Goal: Task Accomplishment & Management: Manage account settings

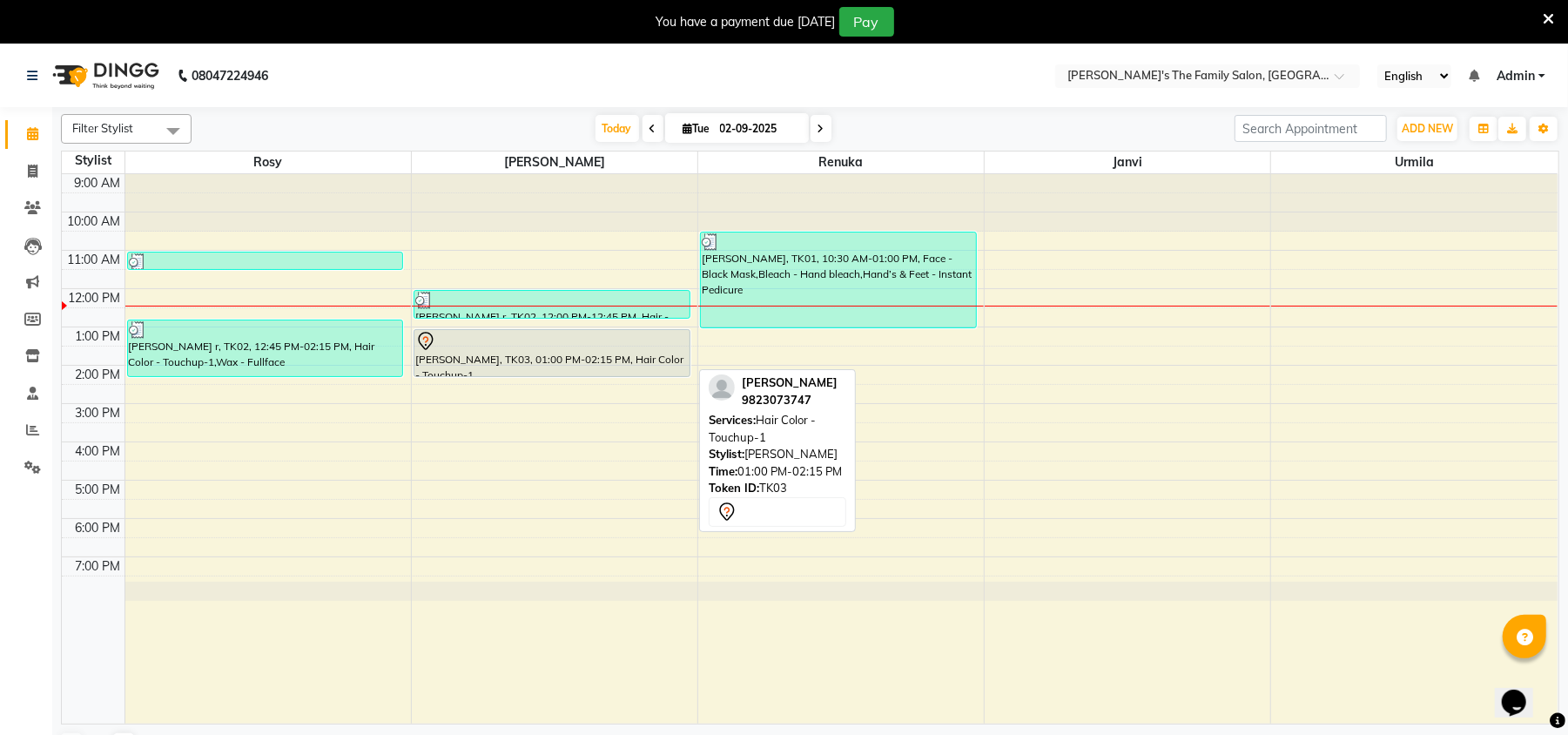
click at [519, 372] on div at bounding box center [552, 375] width 276 height 7
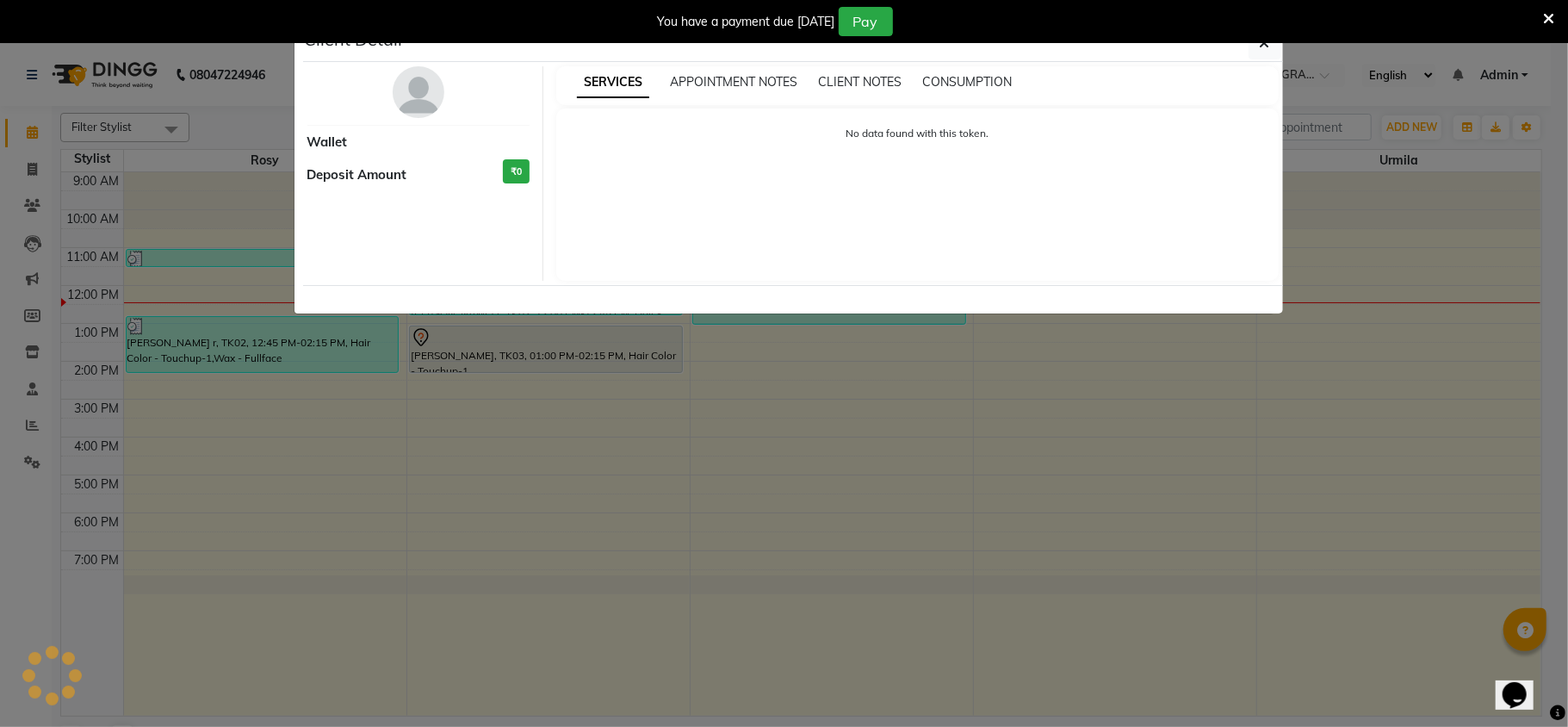
select select "7"
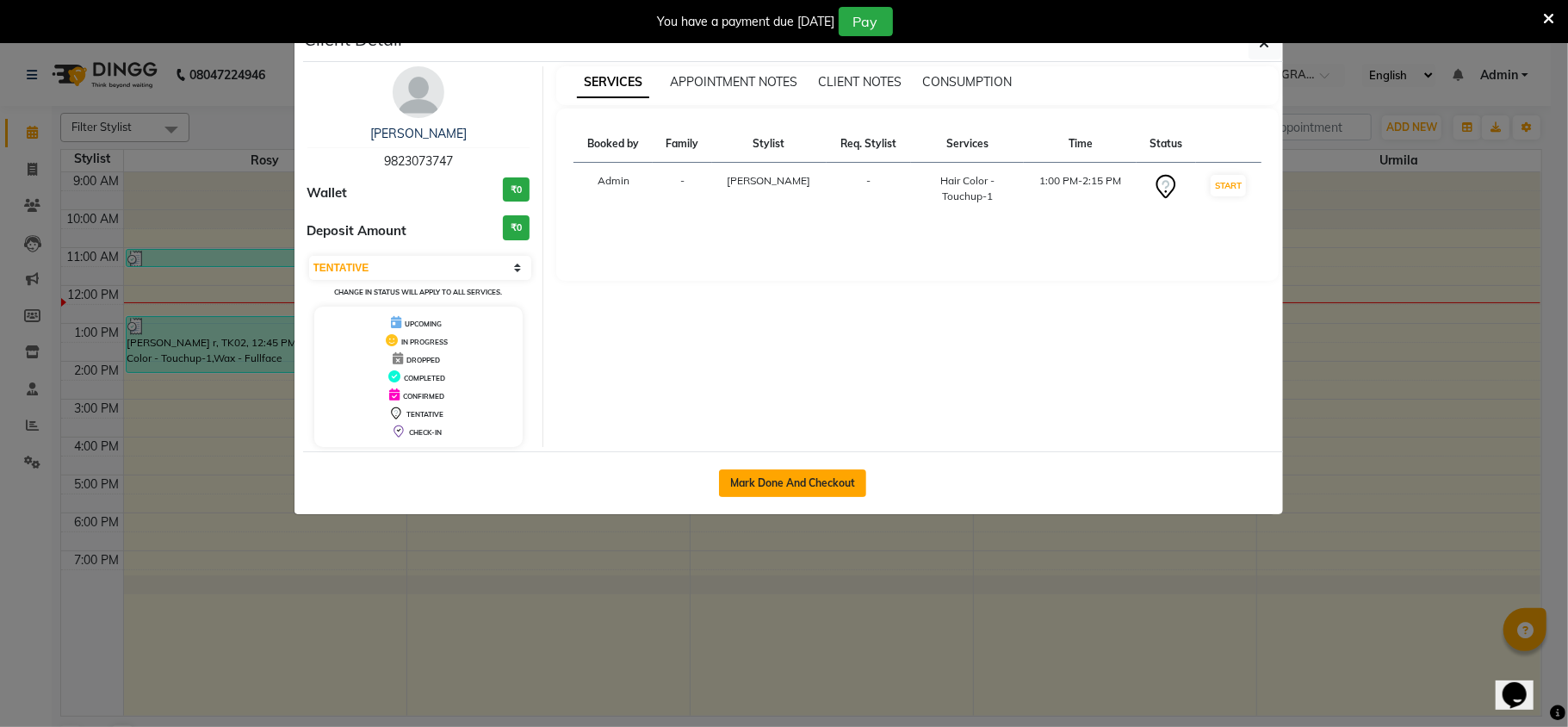
click at [797, 483] on button "Mark Done And Checkout" at bounding box center [793, 483] width 148 height 27
select select "service"
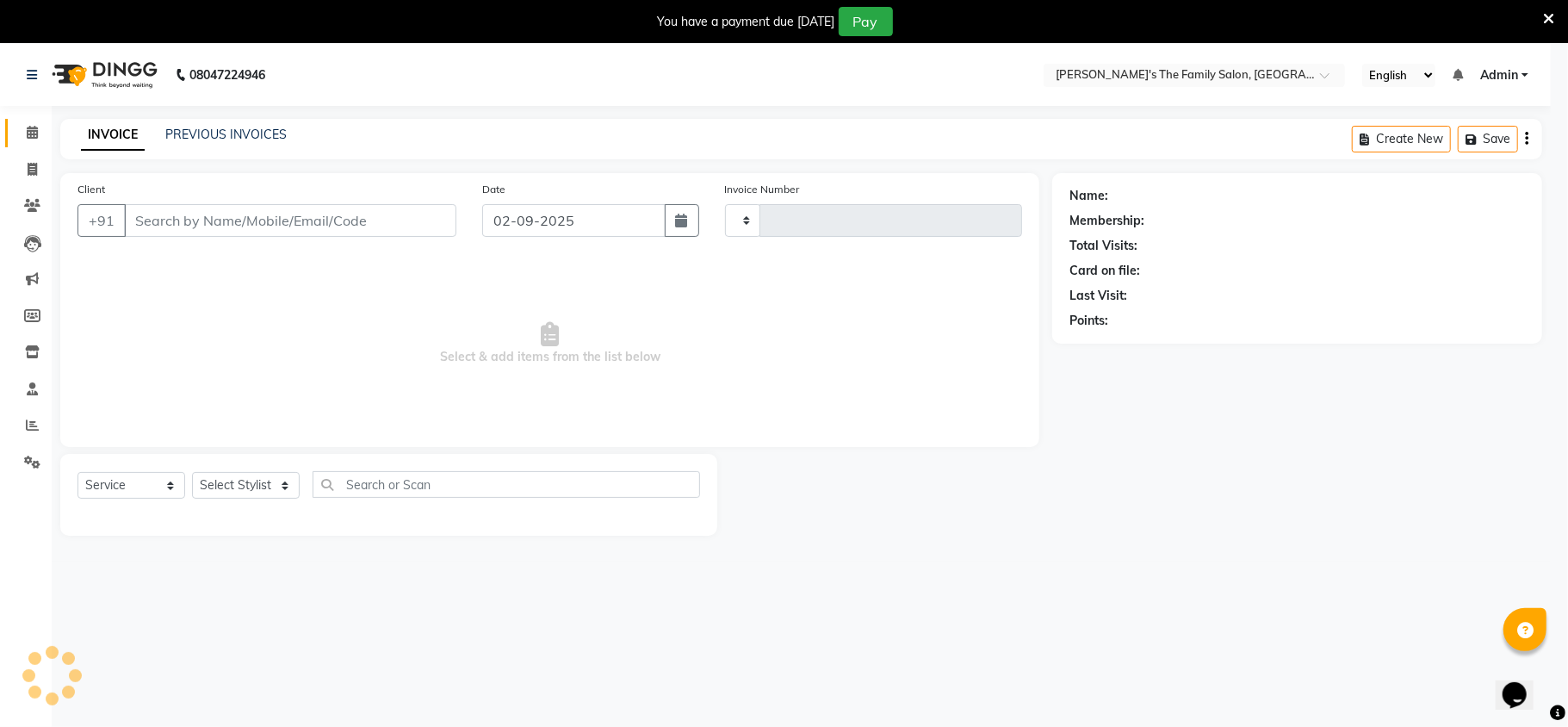
type input "0909"
select select "6537"
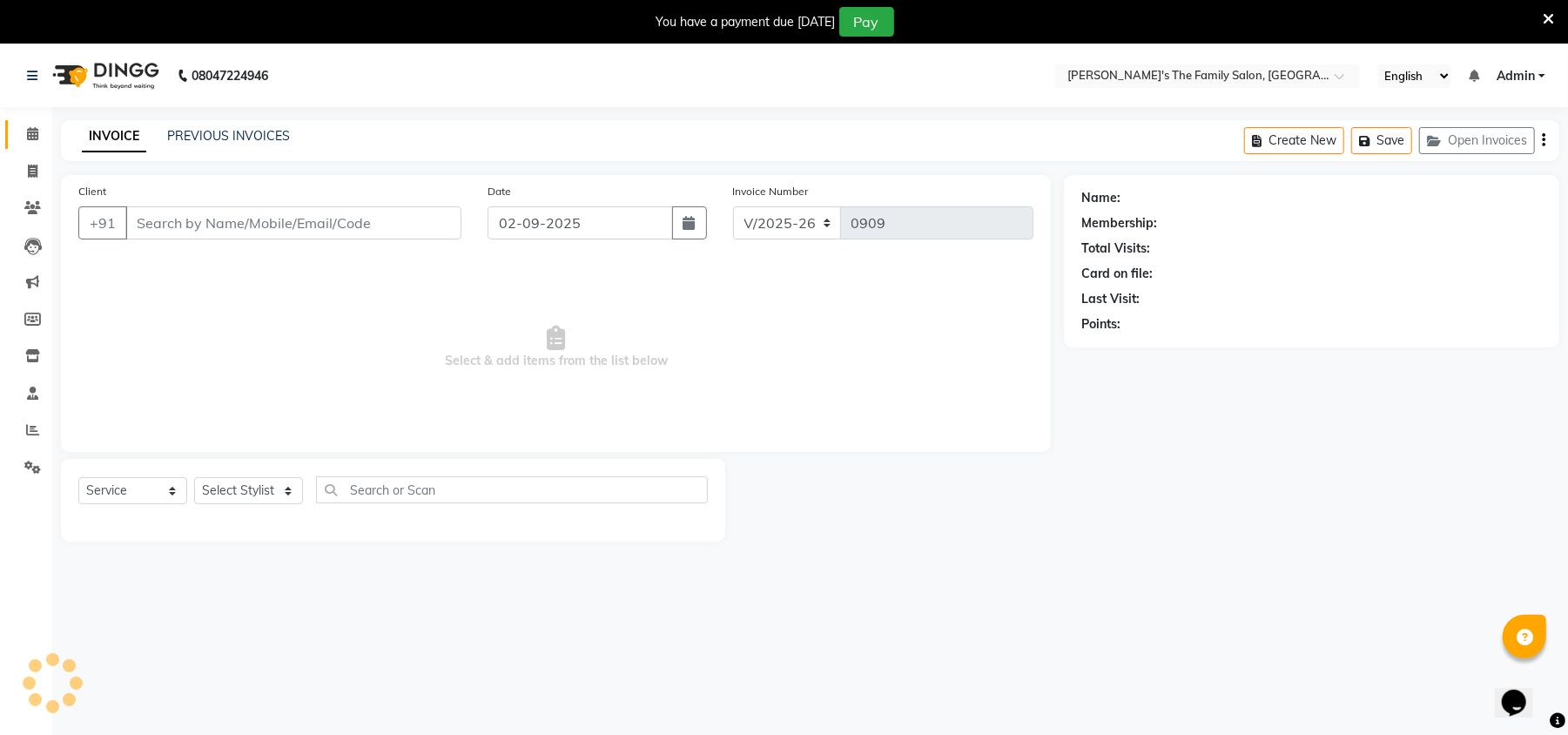
type input "9823073747"
select select "50500"
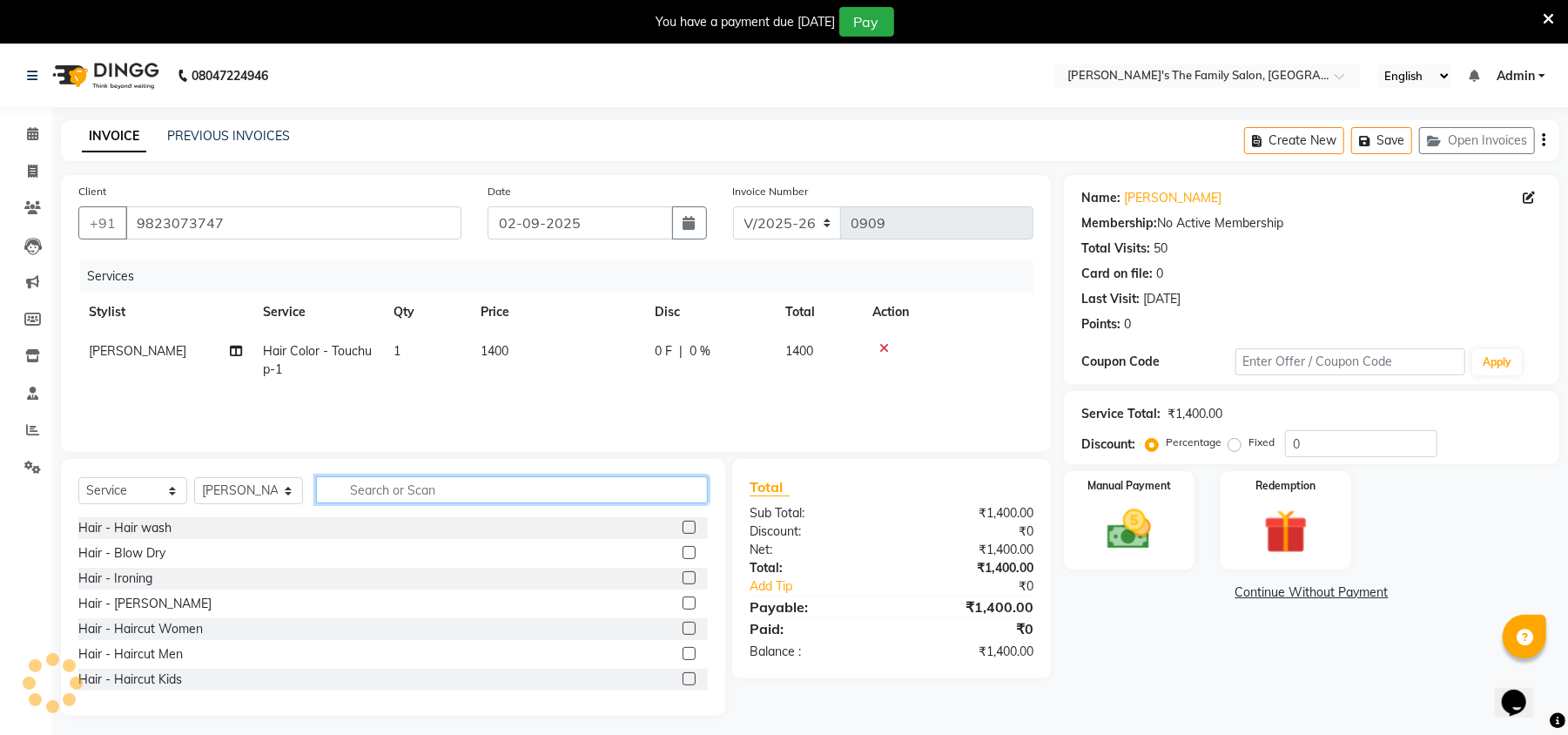
click at [448, 489] on input "text" at bounding box center [511, 490] width 391 height 27
click at [1087, 527] on div "Manual Payment" at bounding box center [1129, 520] width 136 height 101
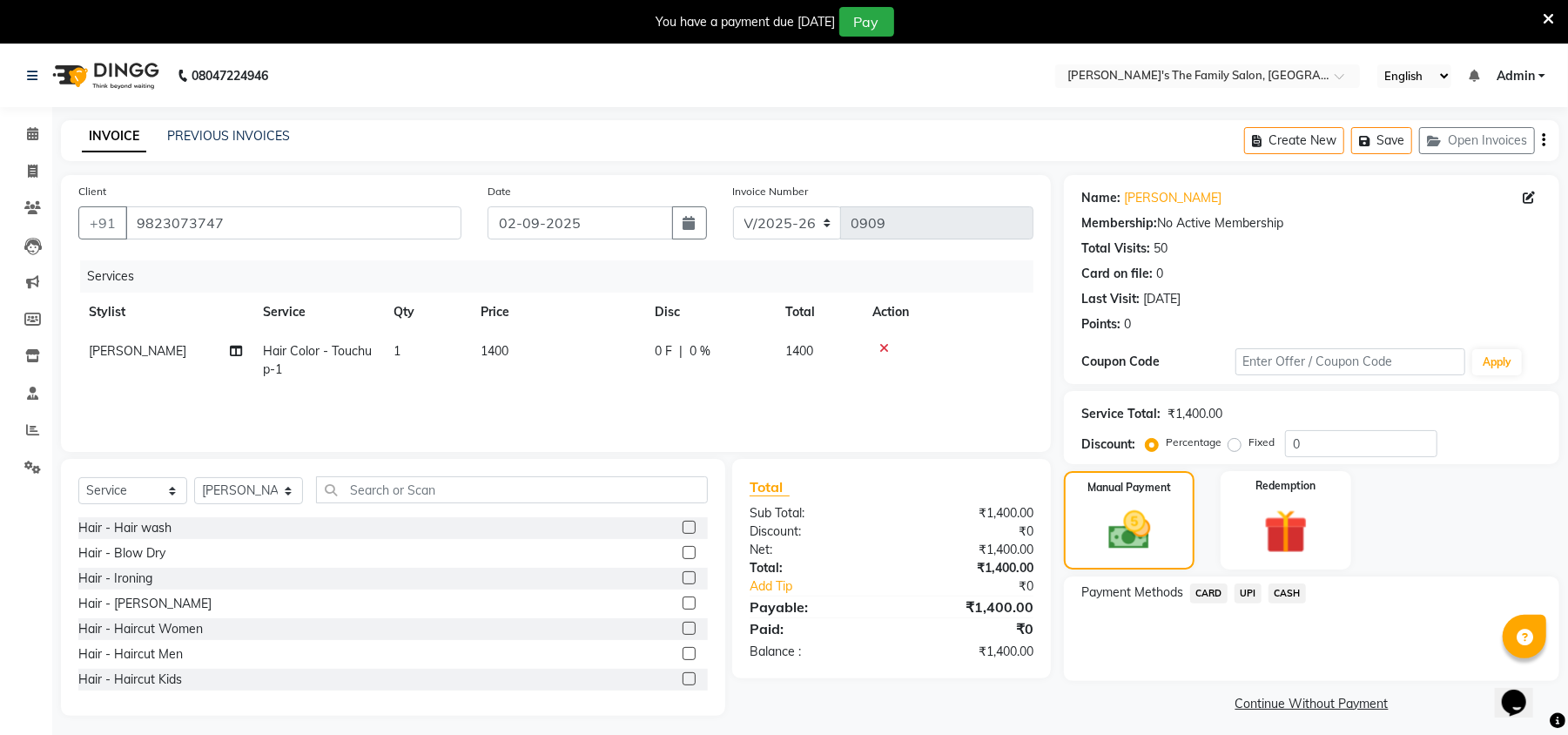
click at [1243, 596] on span "UPI" at bounding box center [1248, 593] width 27 height 20
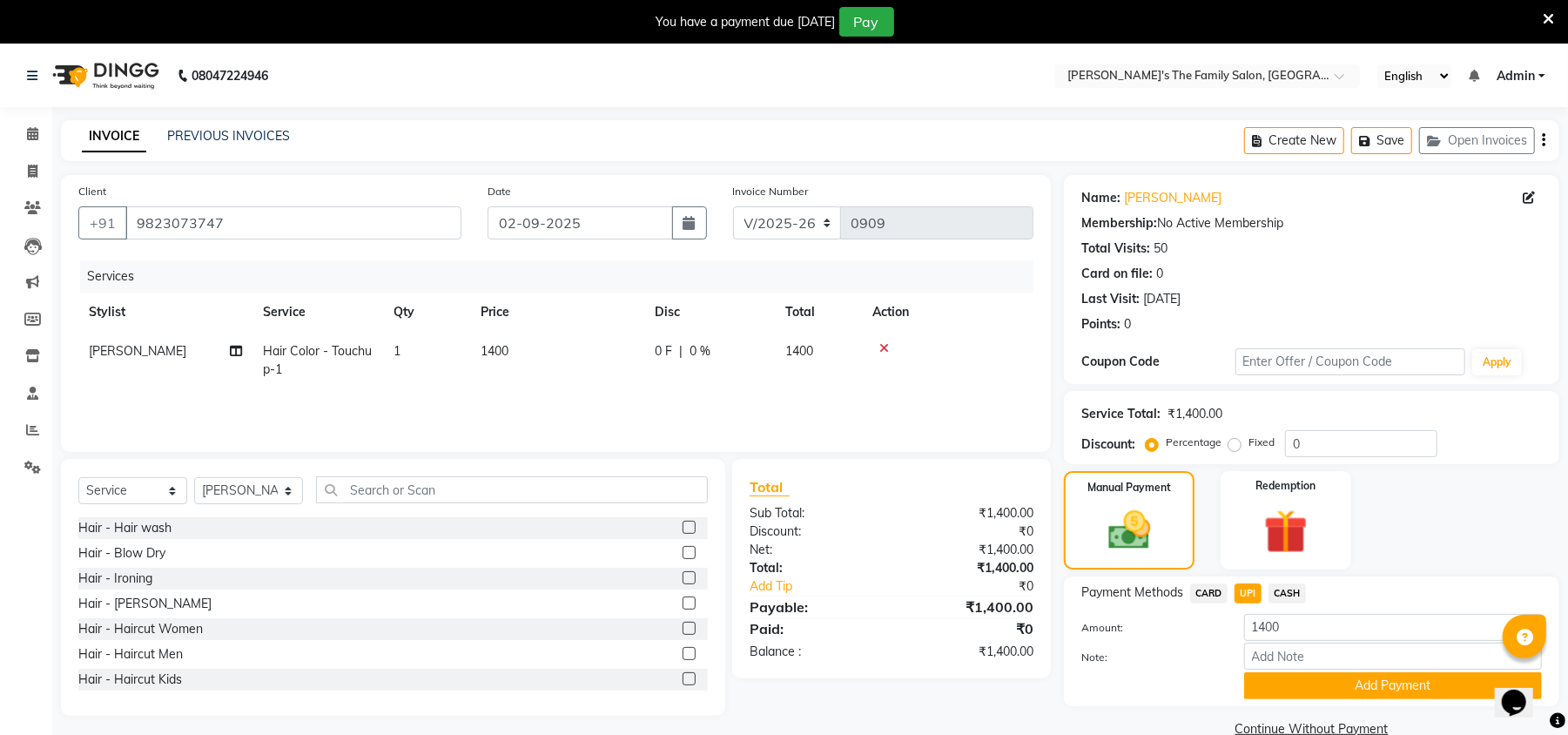
click at [115, 355] on span "[PERSON_NAME]" at bounding box center [138, 351] width 98 height 15
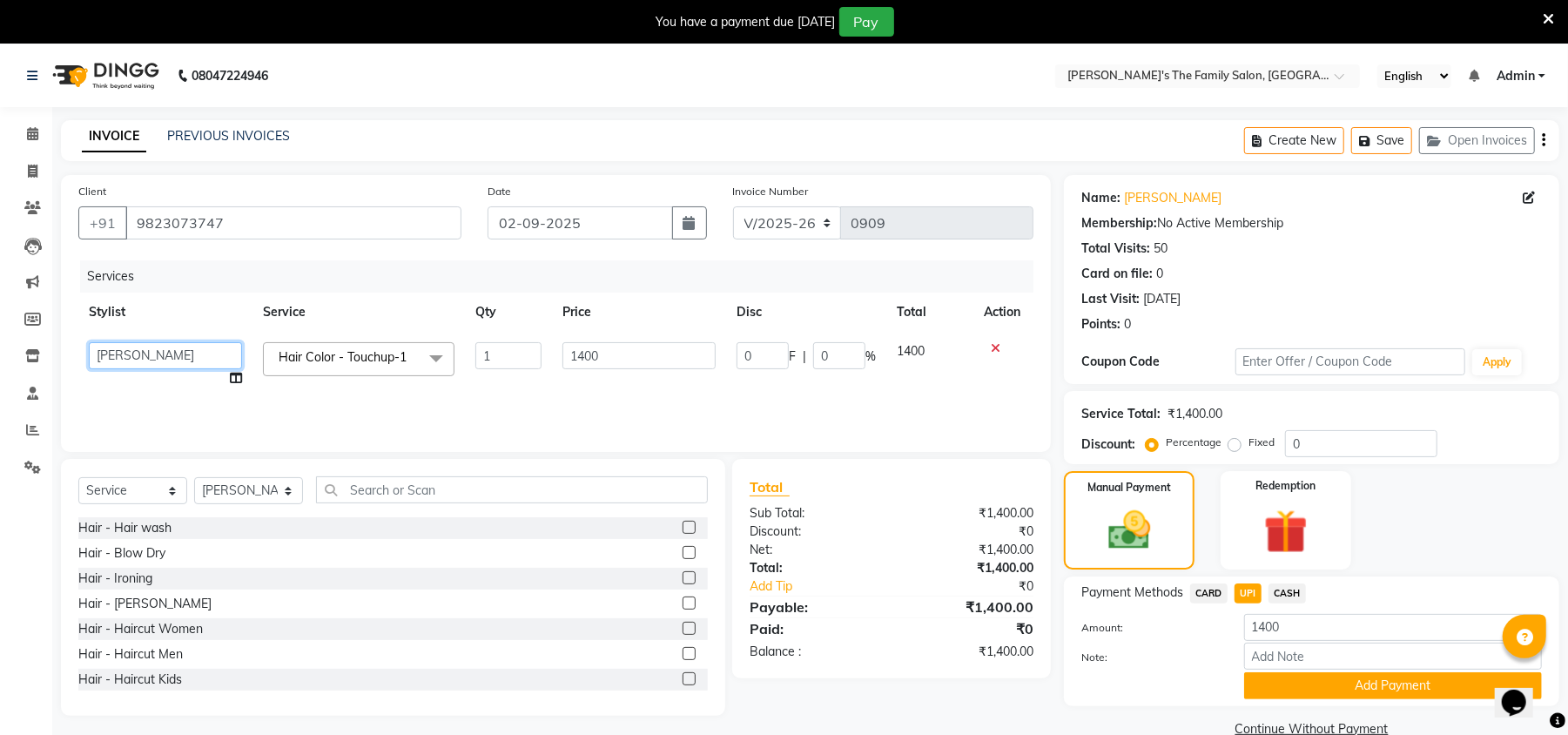
click at [115, 355] on select "[PERSON_NAME] [PERSON_NAME] Renuka Rosy [PERSON_NAME] [PERSON_NAME]" at bounding box center [166, 356] width 153 height 27
select select "50499"
click at [237, 378] on icon at bounding box center [235, 378] width 12 height 12
select select "50499"
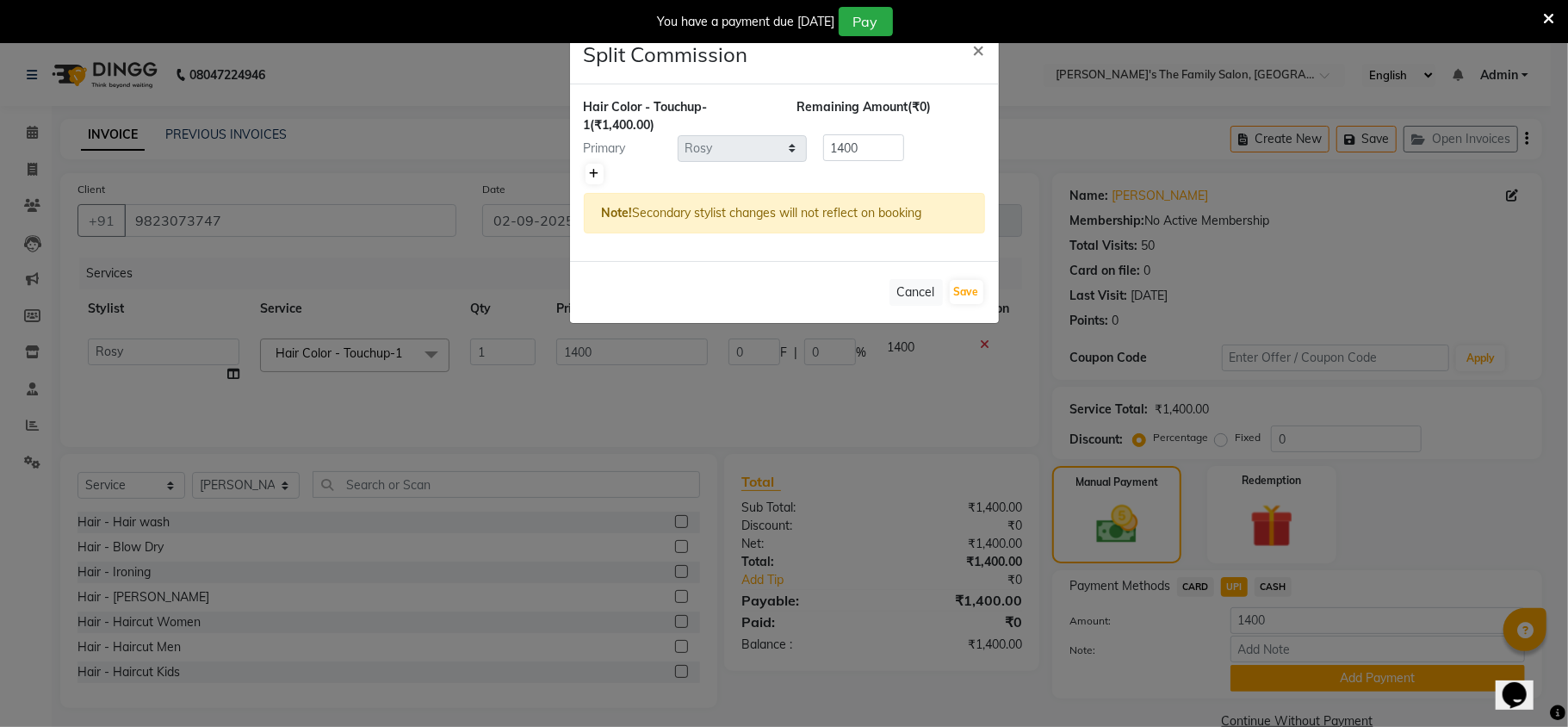
click at [593, 184] on link at bounding box center [594, 174] width 18 height 21
type input "700"
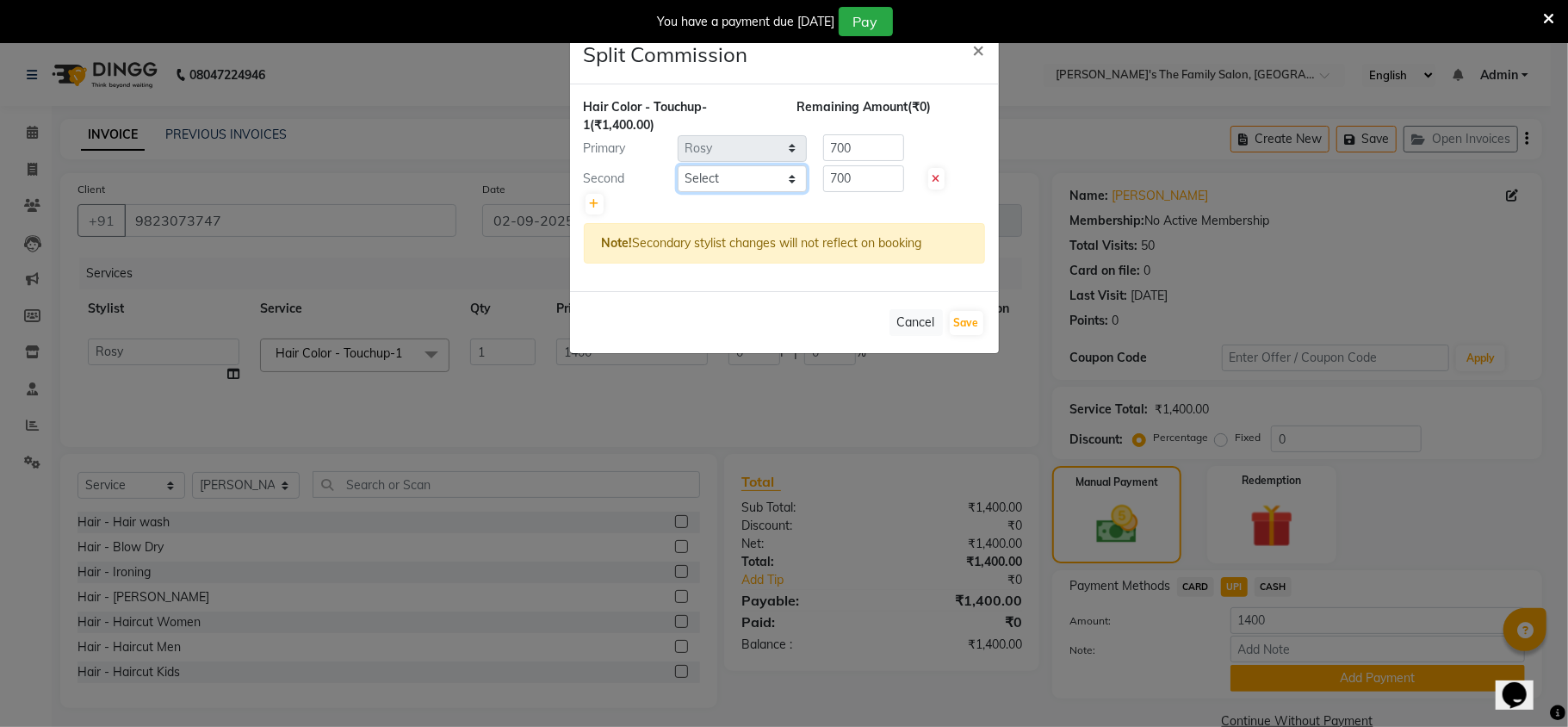
click at [749, 187] on select "Select [PERSON_NAME] [PERSON_NAME] Renuka Rosy [PERSON_NAME] [PERSON_NAME]" at bounding box center [742, 179] width 129 height 27
select select "50500"
click at [678, 167] on select "Select [PERSON_NAME] [PERSON_NAME] Renuka Rosy [PERSON_NAME] [PERSON_NAME]" at bounding box center [742, 179] width 129 height 27
click at [885, 186] on input "700" at bounding box center [864, 179] width 81 height 27
type input "7"
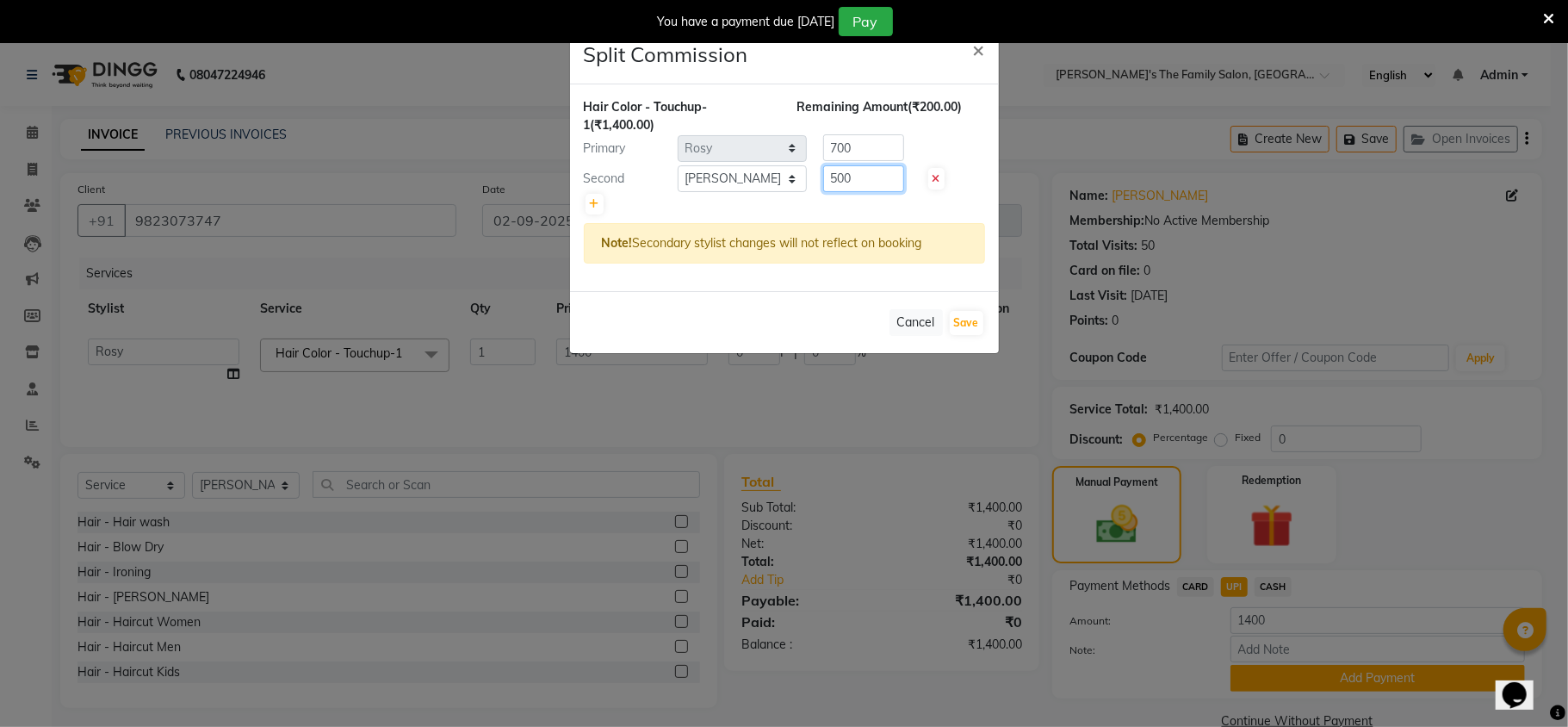
type input "500"
click at [885, 153] on input "700" at bounding box center [864, 148] width 81 height 27
type input "7"
type input "900"
click at [970, 331] on button "Save" at bounding box center [966, 323] width 33 height 24
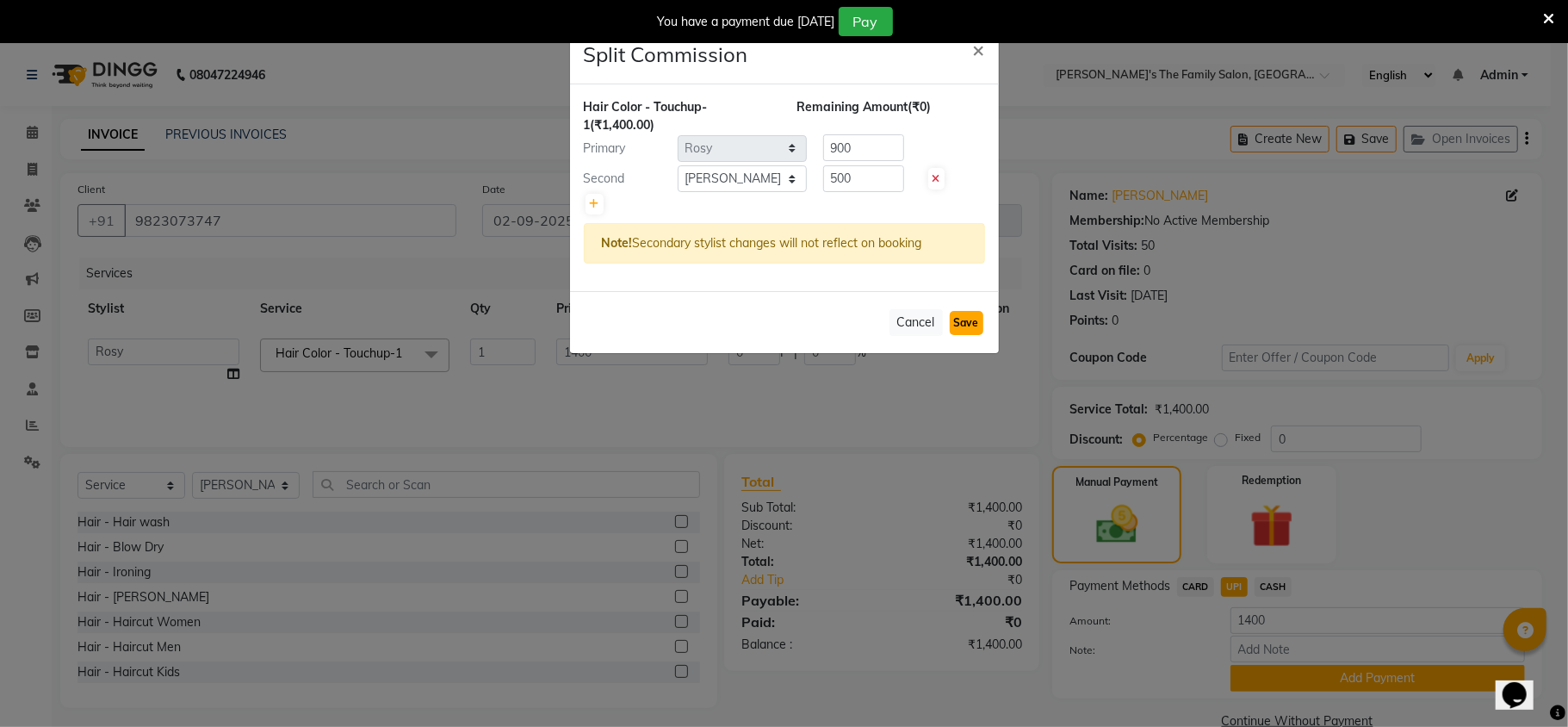
select select "Select"
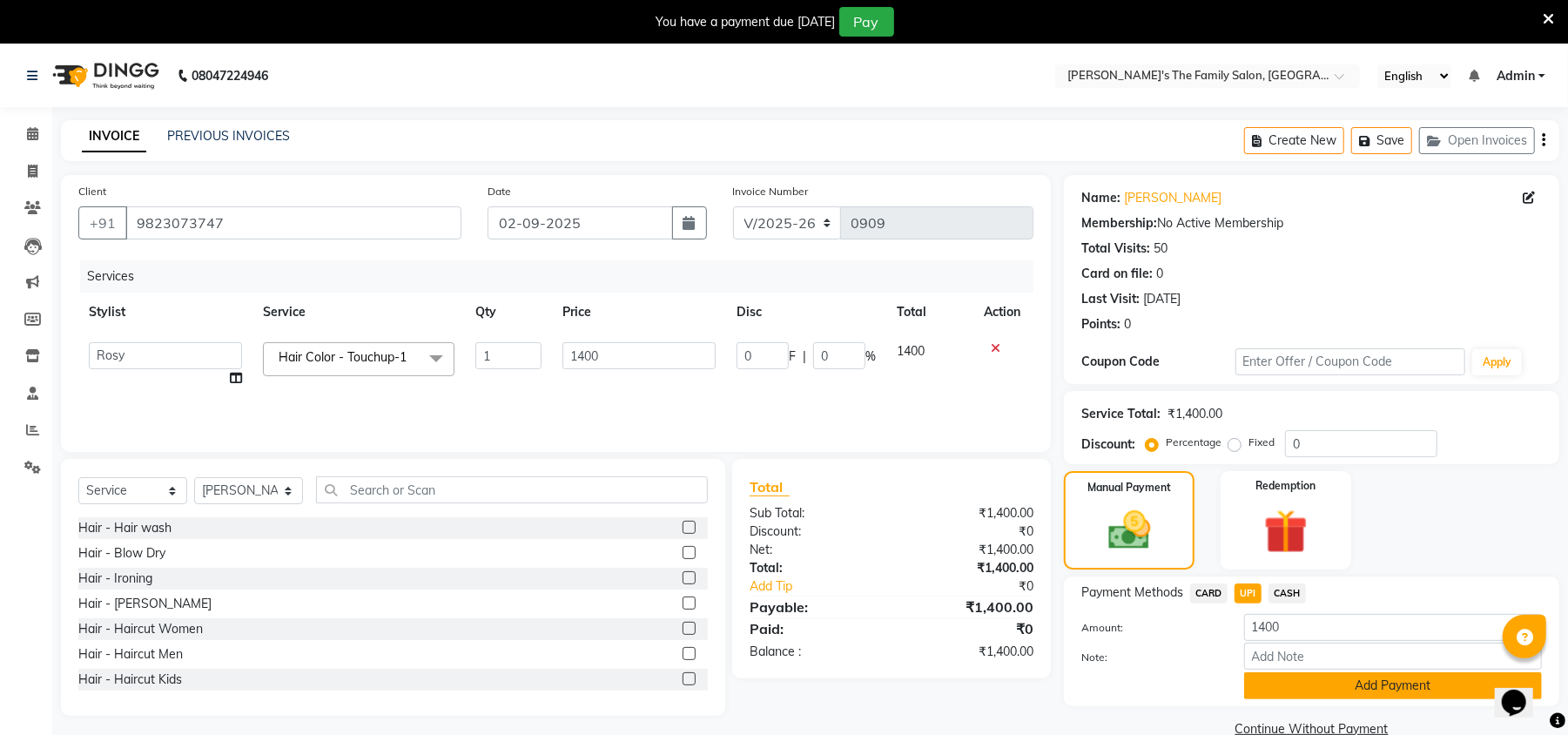
click at [1339, 684] on button "Add Payment" at bounding box center [1392, 686] width 298 height 27
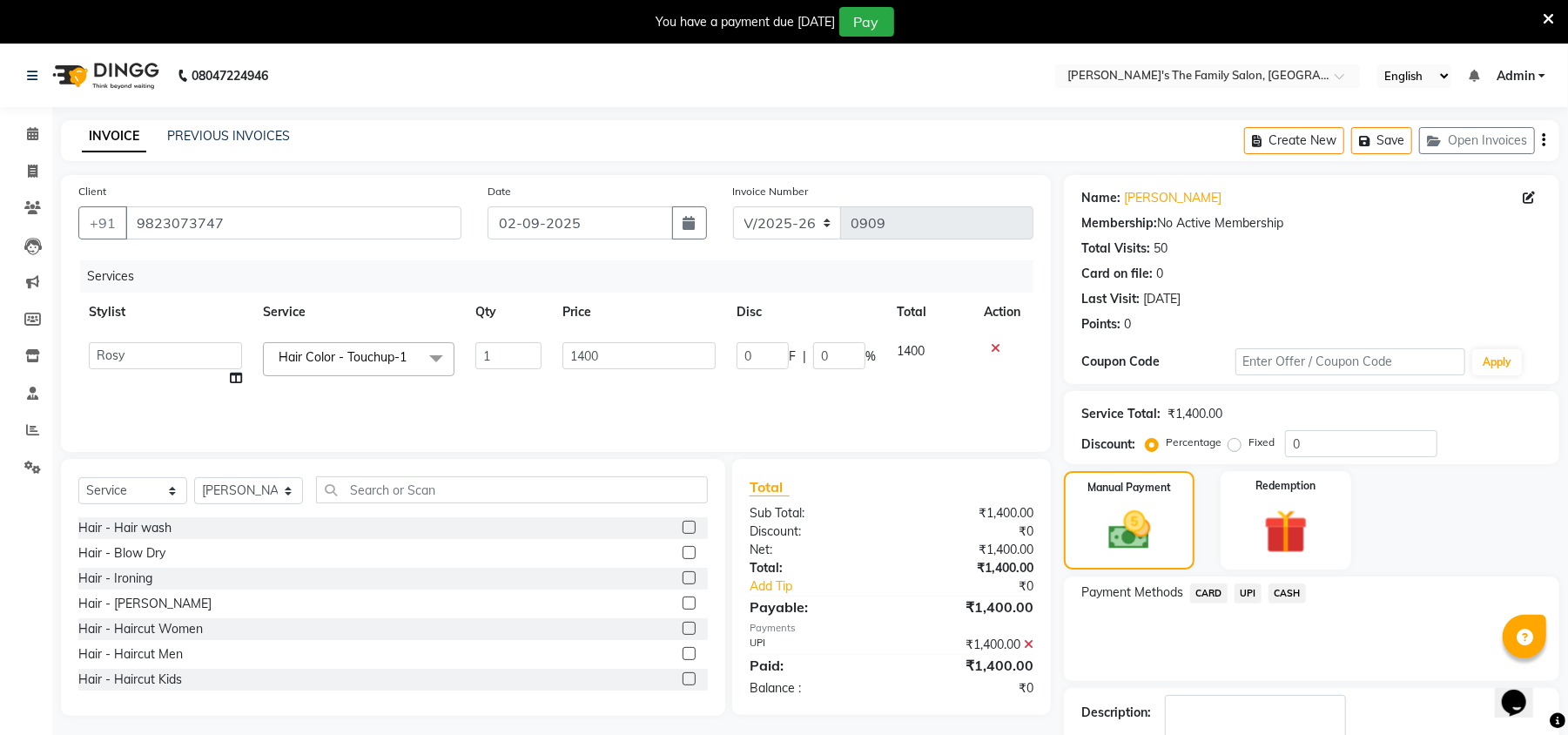
scroll to position [108, 0]
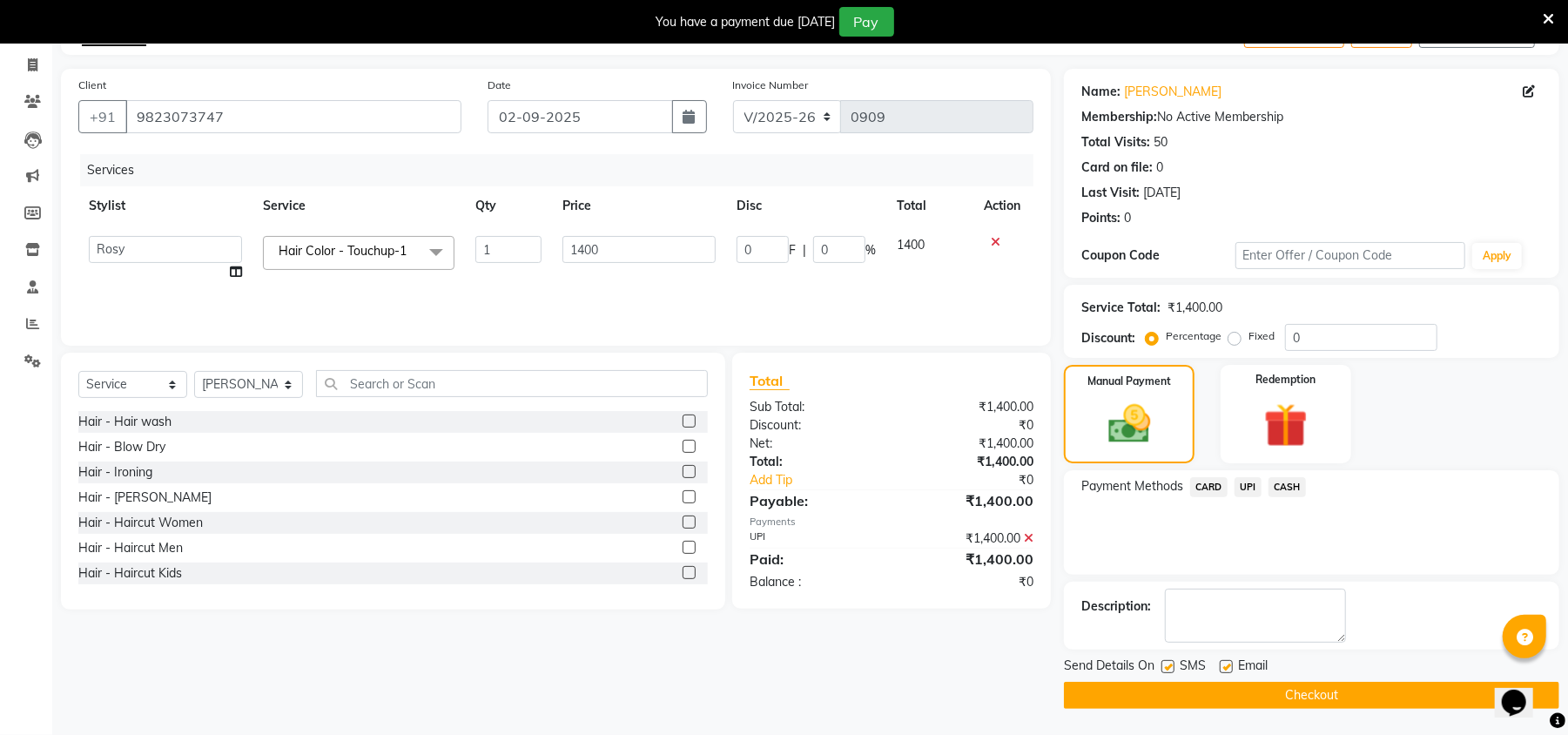
click at [1165, 660] on label at bounding box center [1168, 667] width 13 height 13
click at [1165, 662] on input "checkbox" at bounding box center [1167, 668] width 11 height 11
checkbox input "false"
click at [1223, 660] on label at bounding box center [1226, 667] width 13 height 13
click at [1223, 662] on input "checkbox" at bounding box center [1226, 668] width 11 height 11
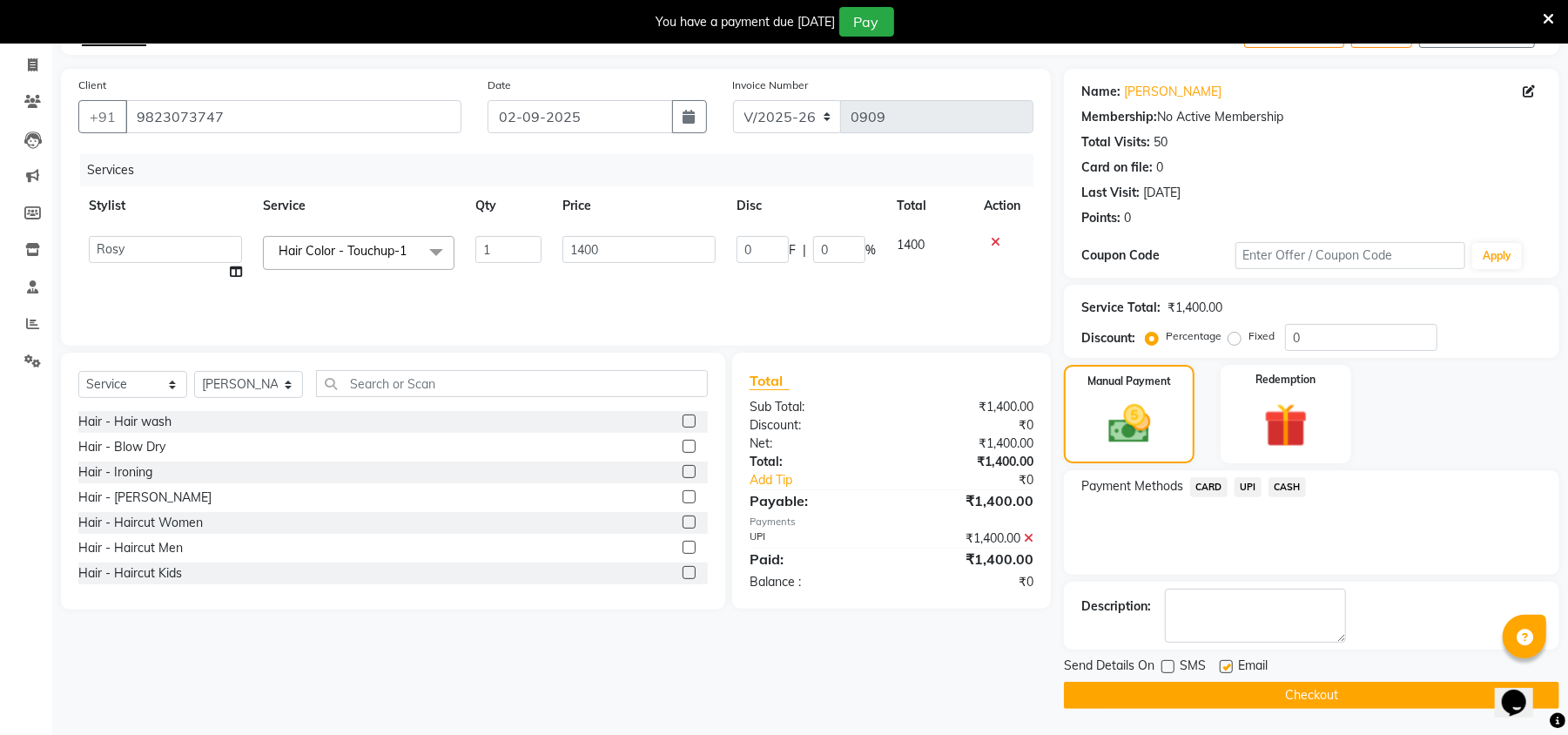
checkbox input "false"
click at [1241, 702] on button "Checkout" at bounding box center [1312, 696] width 496 height 27
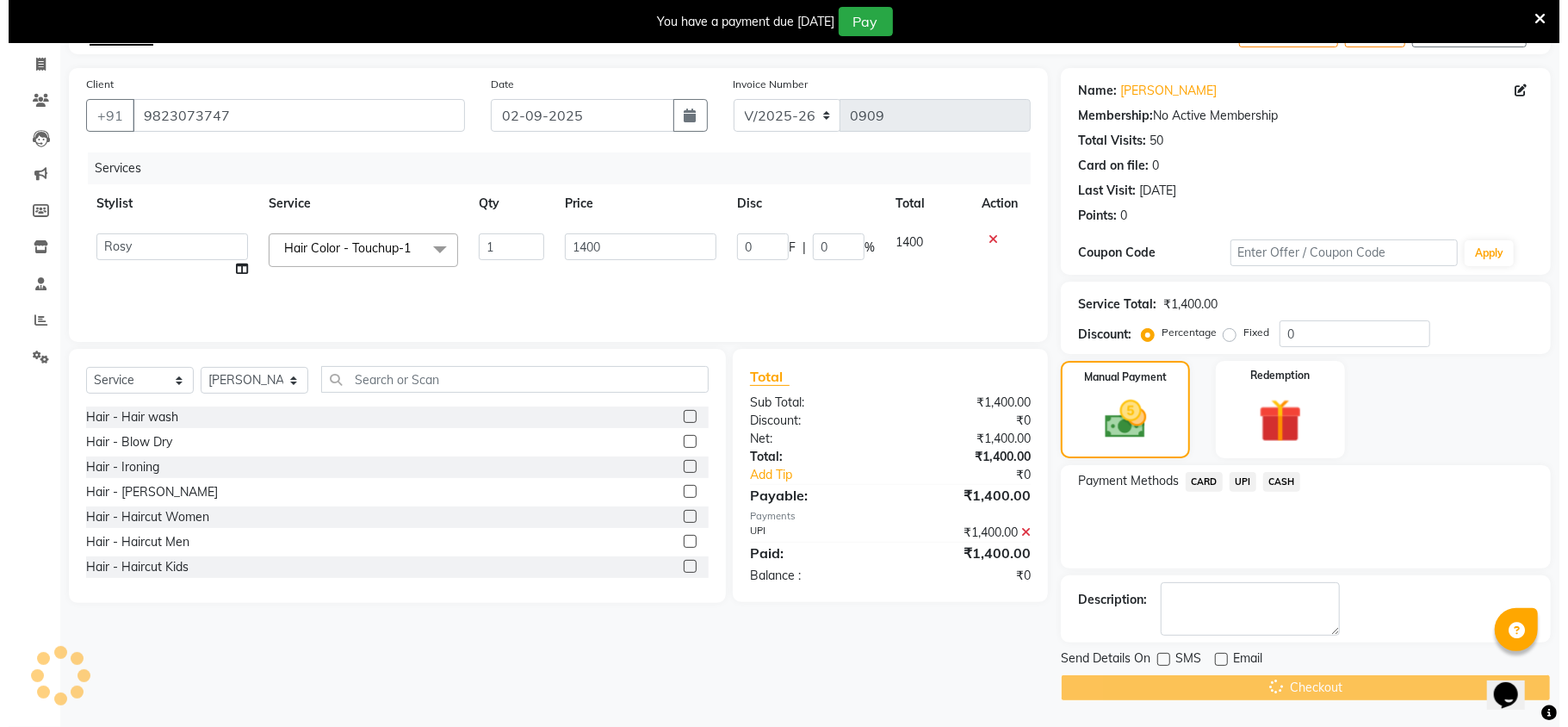
scroll to position [43, 0]
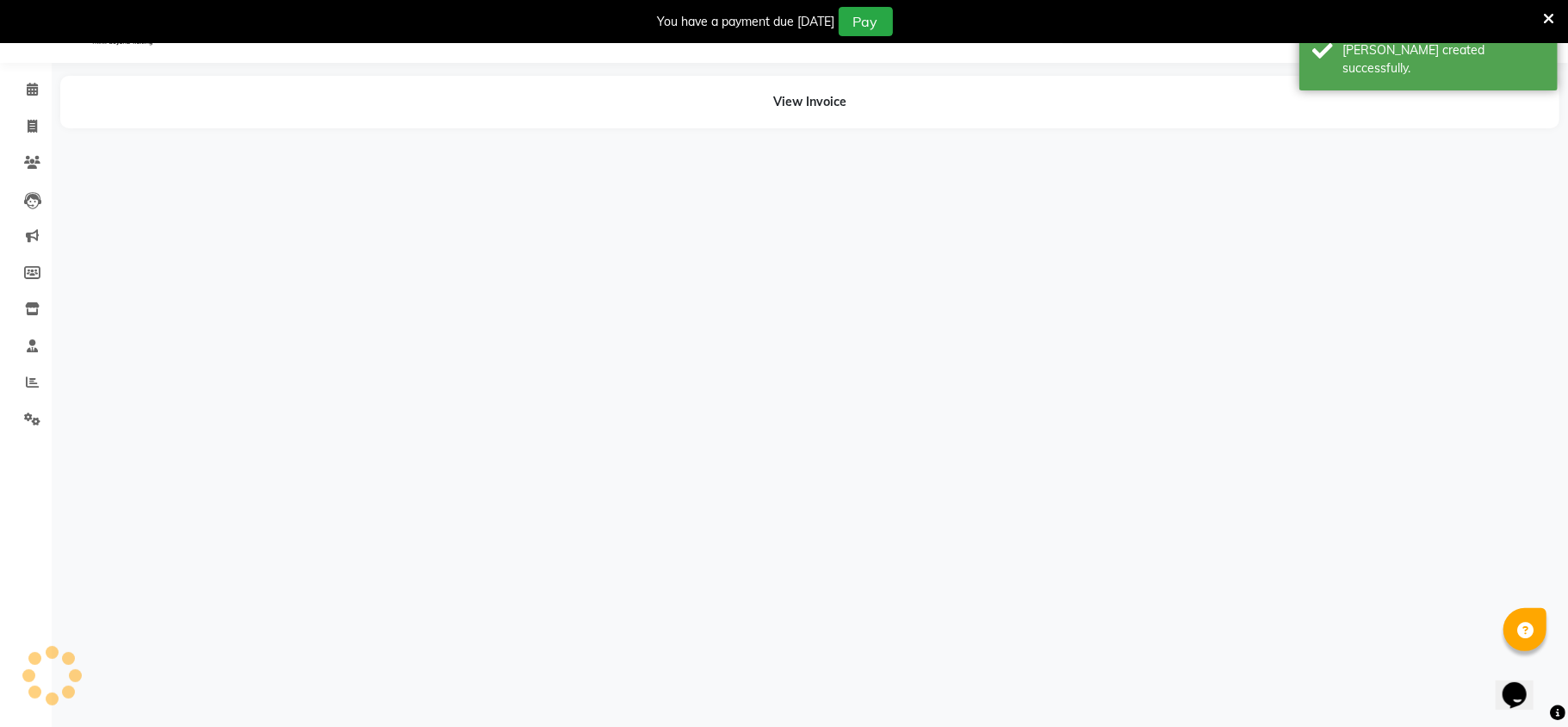
select select "50499"
select select "50500"
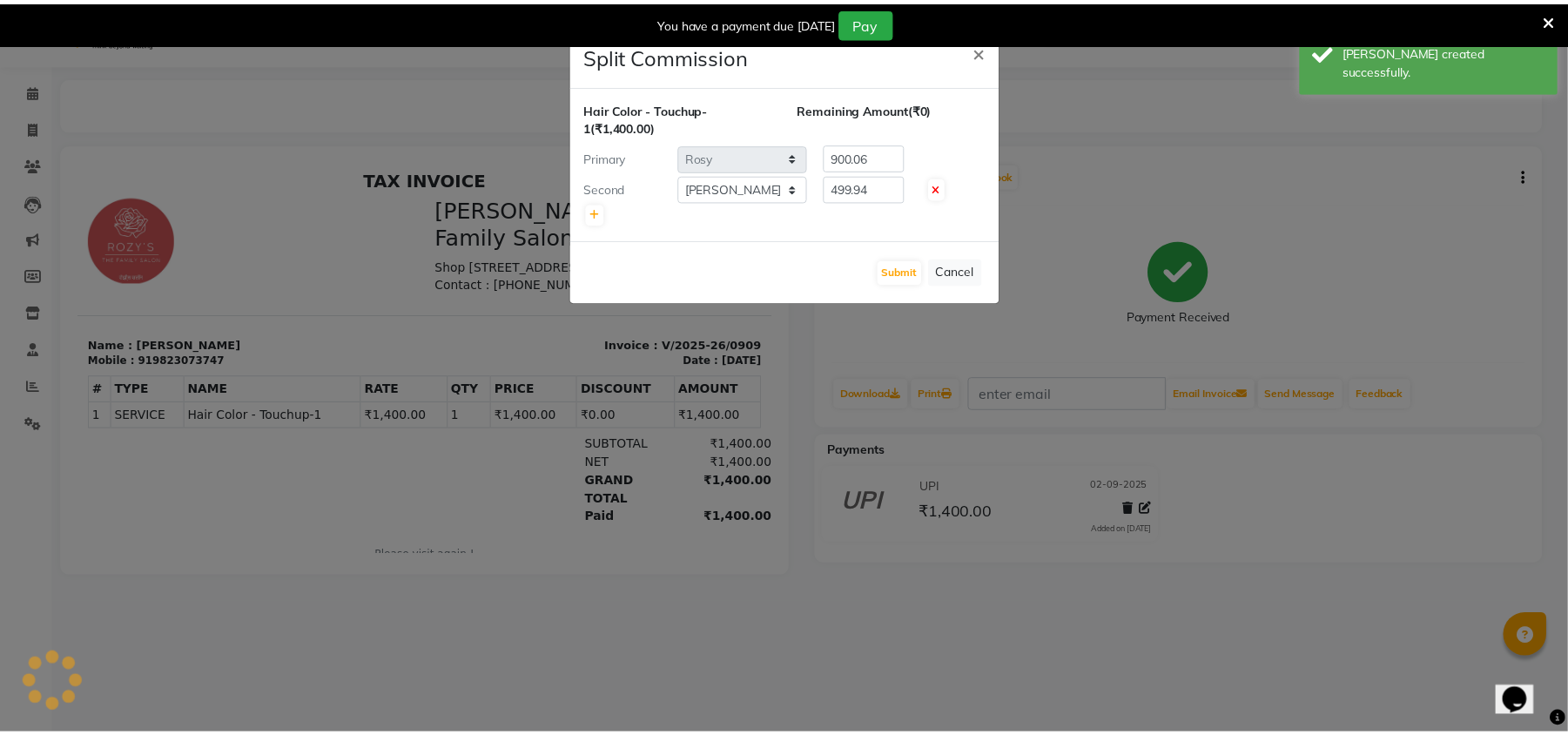
scroll to position [0, 0]
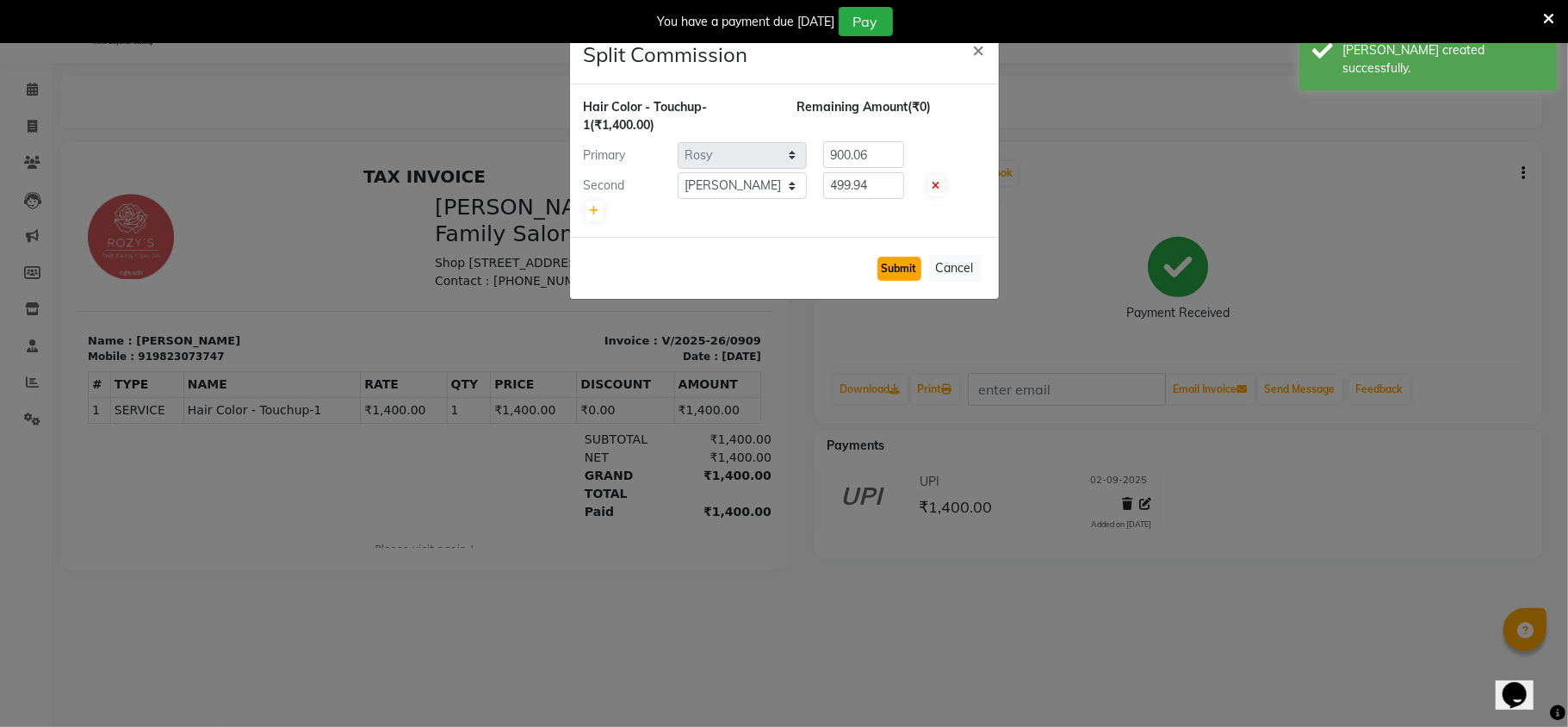
click at [906, 263] on button "Submit" at bounding box center [899, 268] width 44 height 24
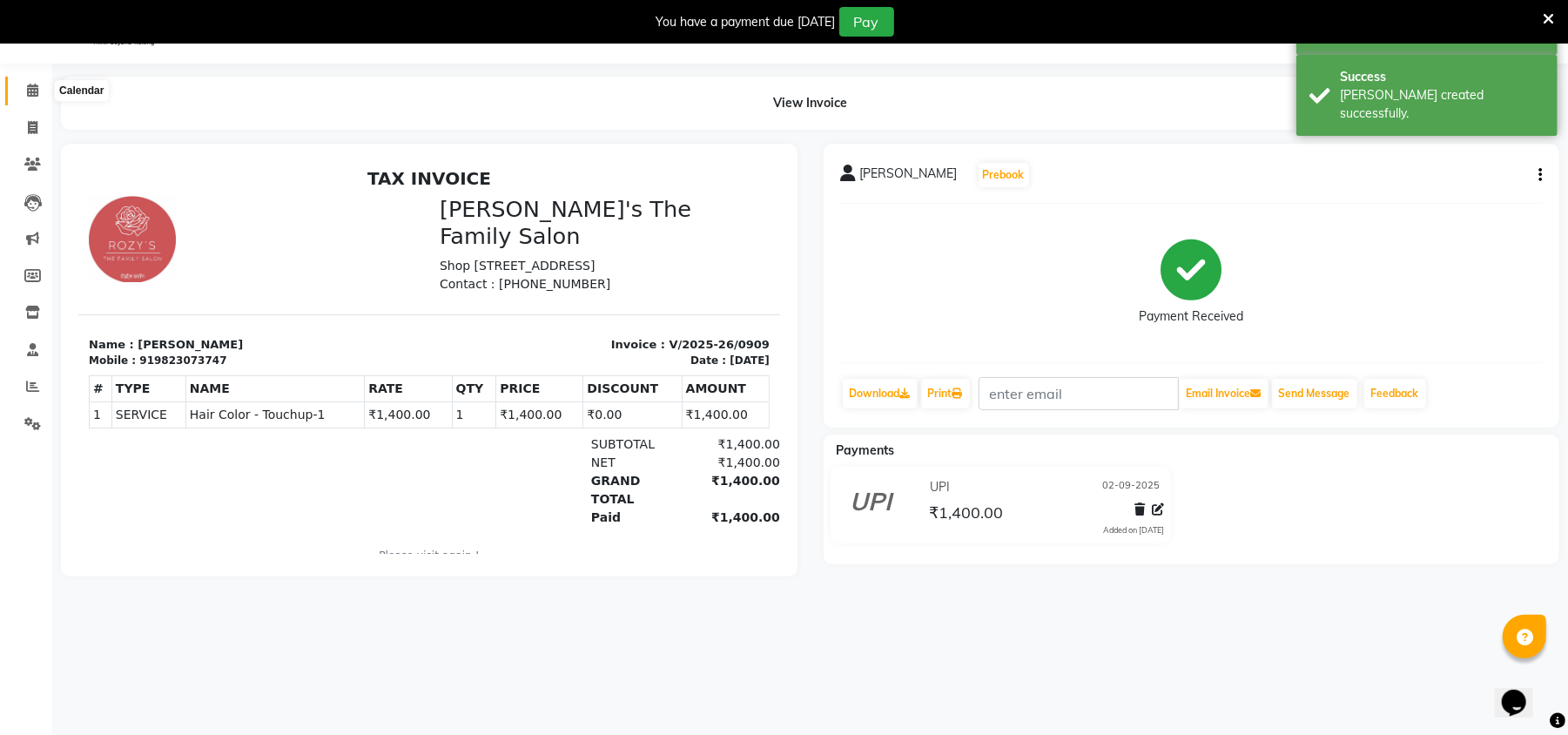
click at [33, 94] on icon at bounding box center [33, 90] width 11 height 13
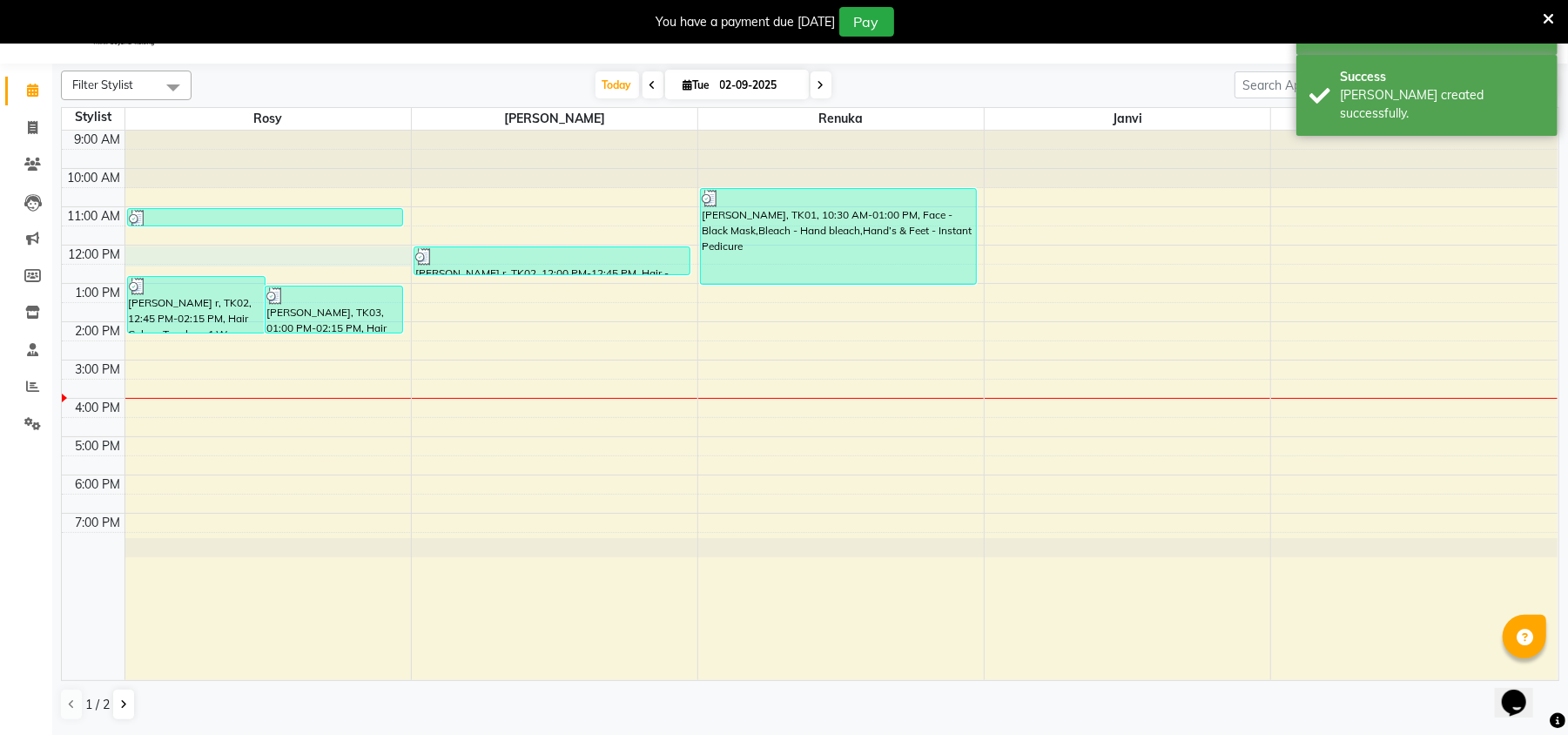
click at [137, 256] on div "9:00 AM 10:00 AM 11:00 AM 12:00 PM 1:00 PM 2:00 PM 3:00 PM 4:00 PM 5:00 PM 6:00…" at bounding box center [809, 405] width 1495 height 549
select select "50499"
select select "tentative"
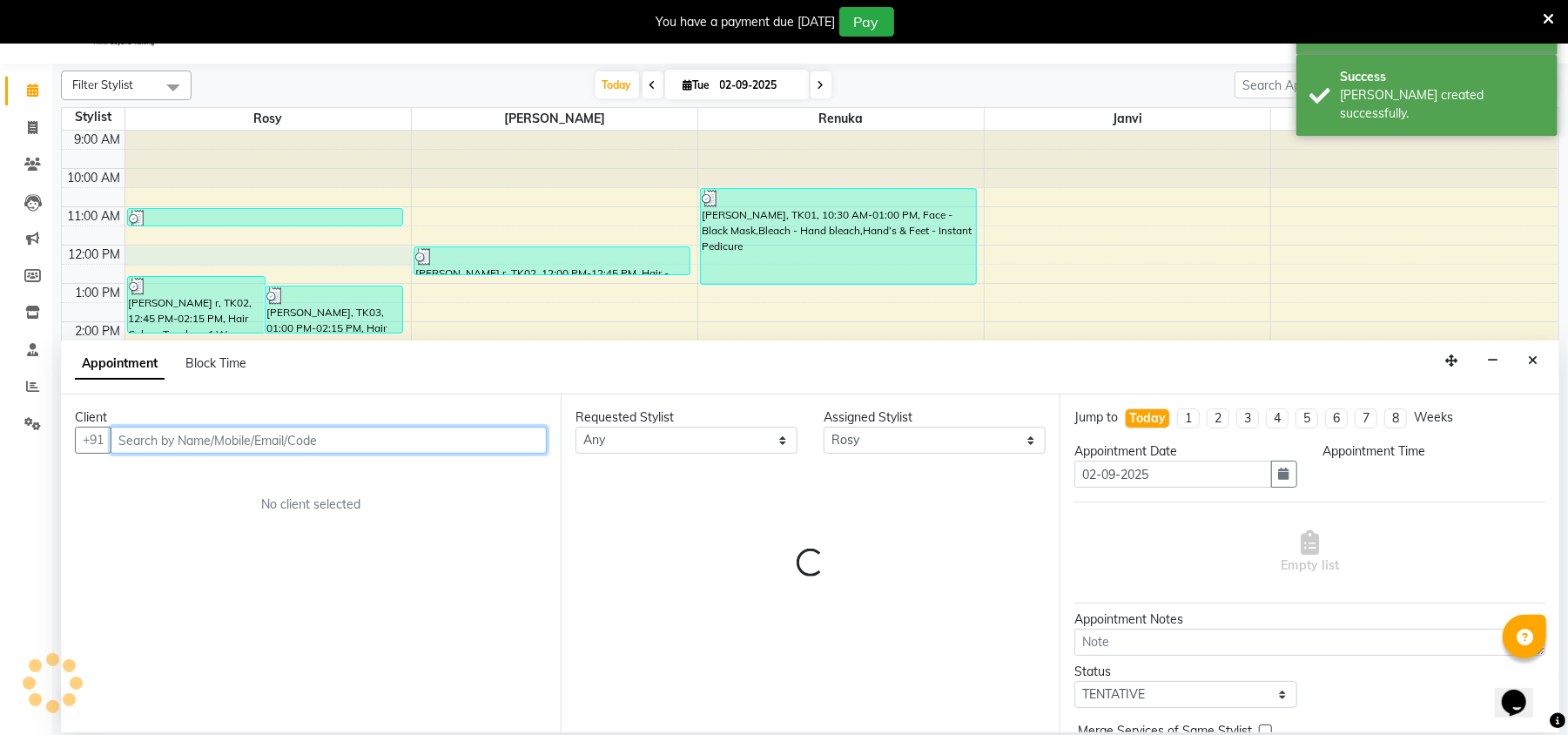
select select "720"
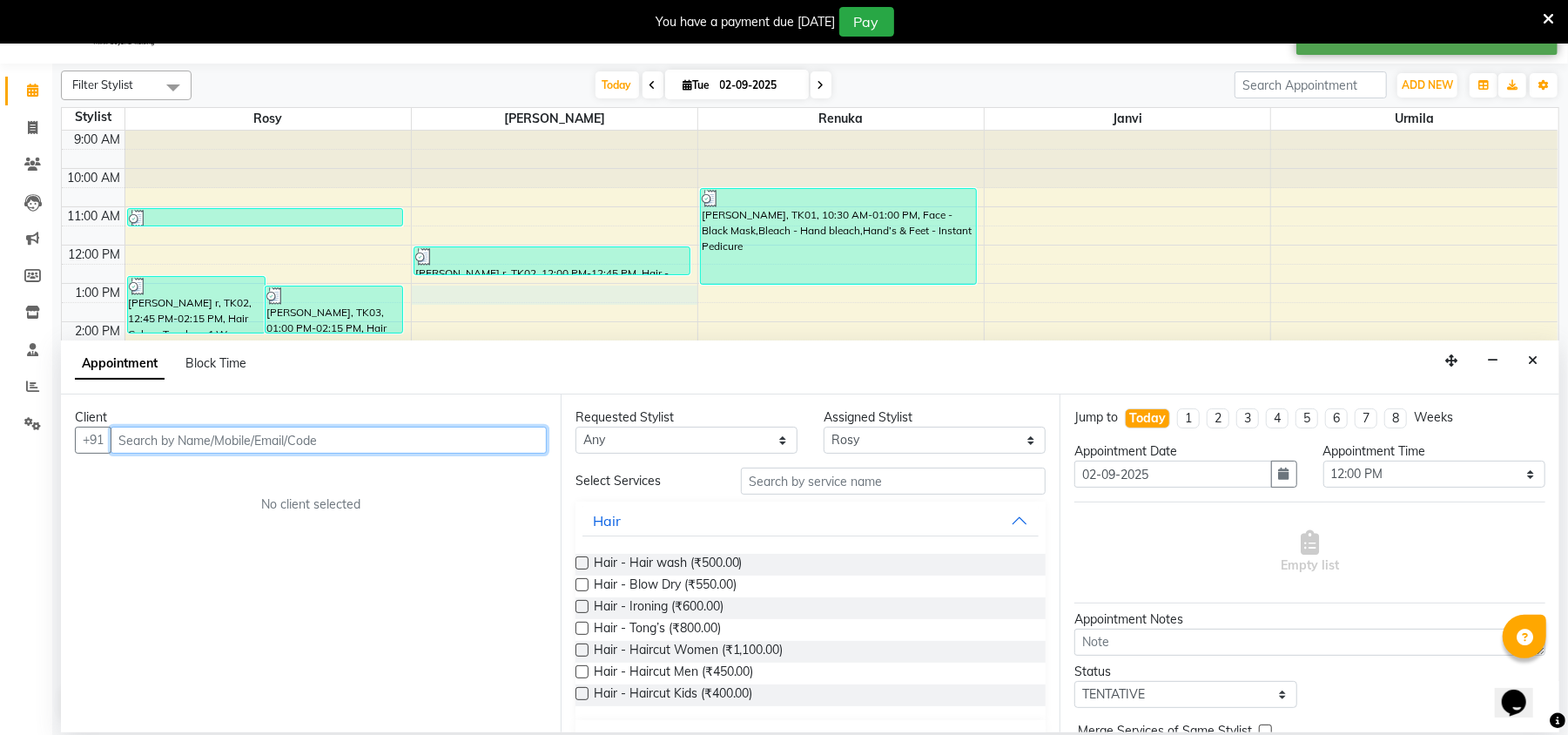
click at [437, 304] on div "9:00 AM 10:00 AM 11:00 AM 12:00 PM 1:00 PM 2:00 PM 3:00 PM 4:00 PM 5:00 PM 6:00…" at bounding box center [809, 405] width 1495 height 549
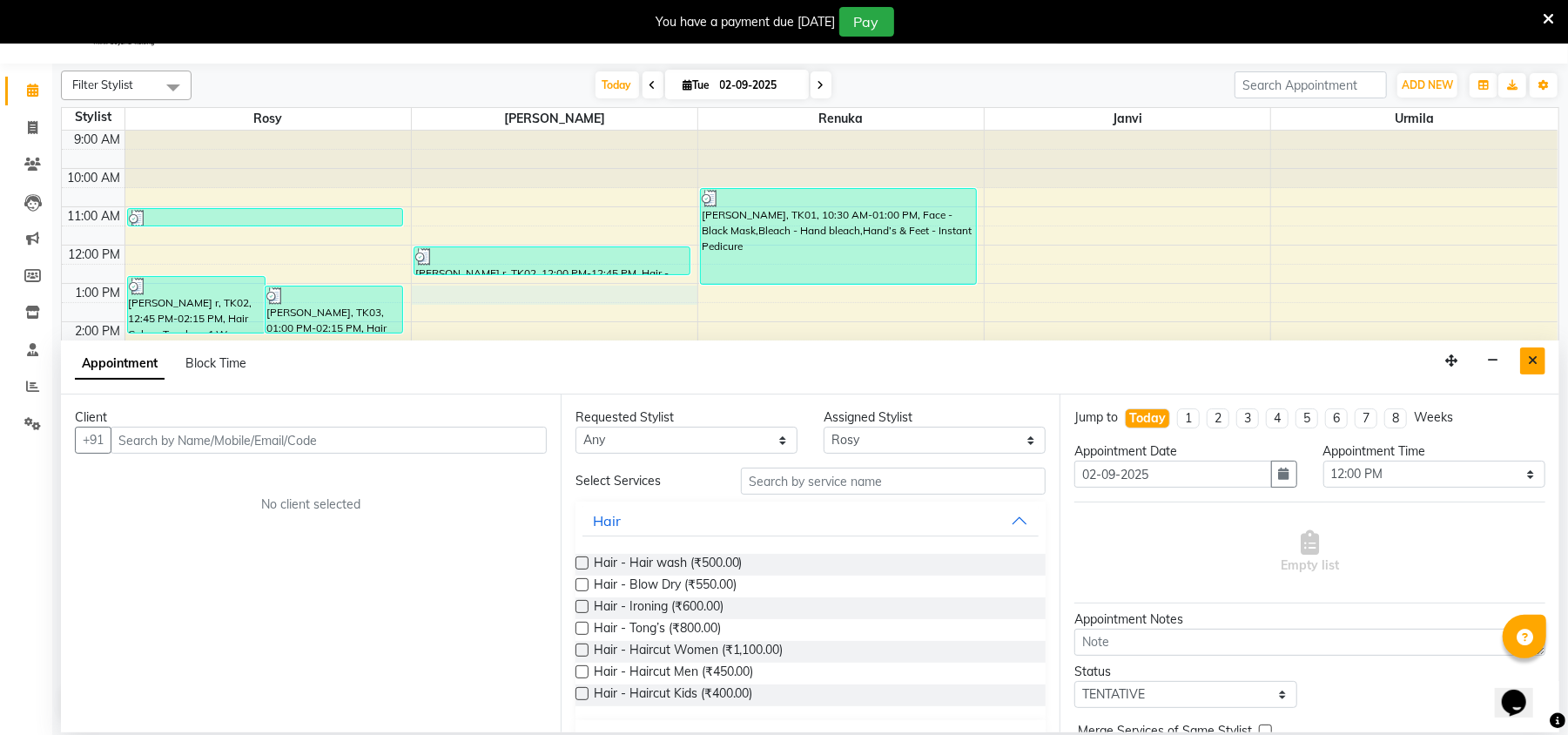
click at [1533, 360] on icon "Close" at bounding box center [1533, 360] width 10 height 12
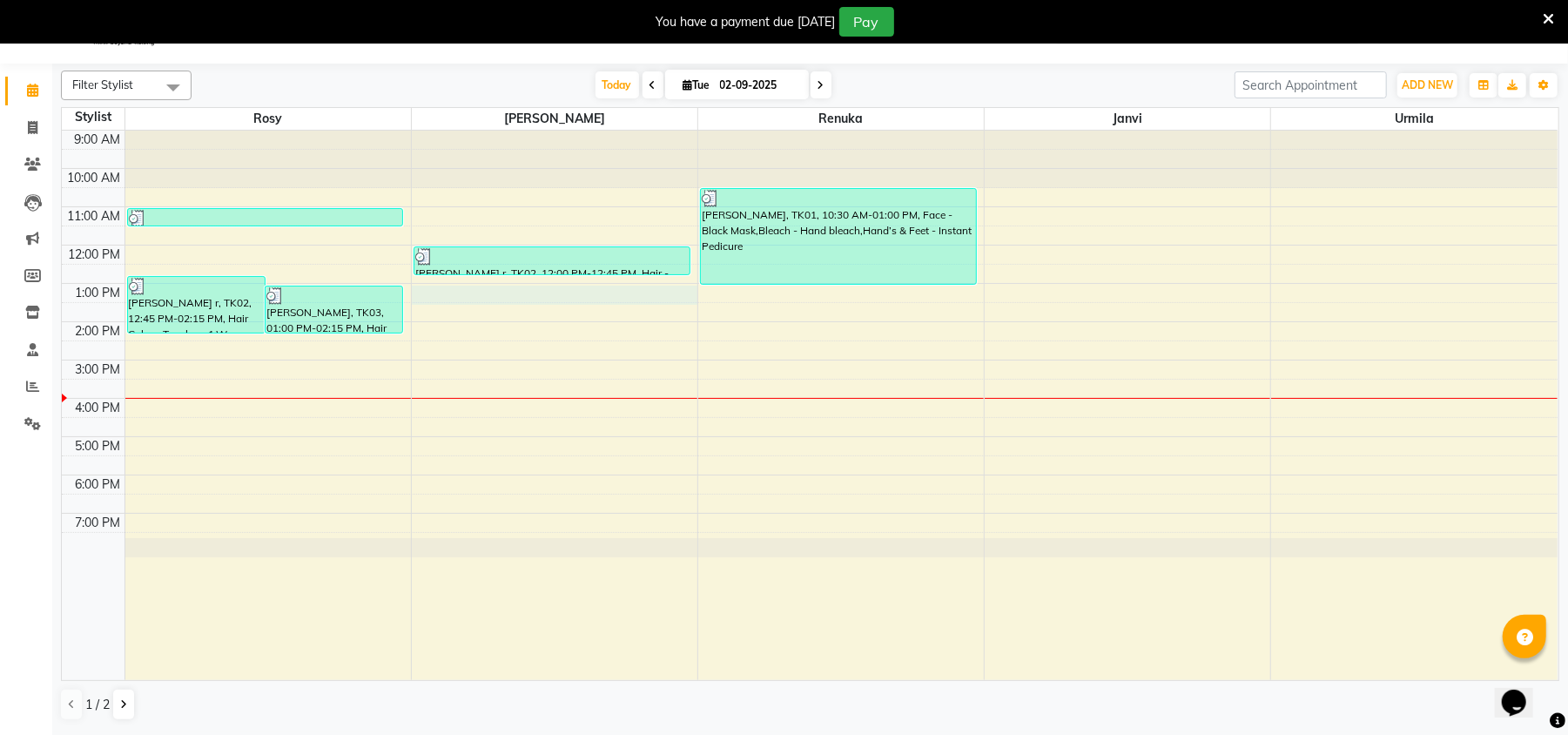
click at [469, 294] on div "9:00 AM 10:00 AM 11:00 AM 12:00 PM 1:00 PM 2:00 PM 3:00 PM 4:00 PM 5:00 PM 6:00…" at bounding box center [809, 405] width 1495 height 549
select select "50500"
select select "780"
select select "tentative"
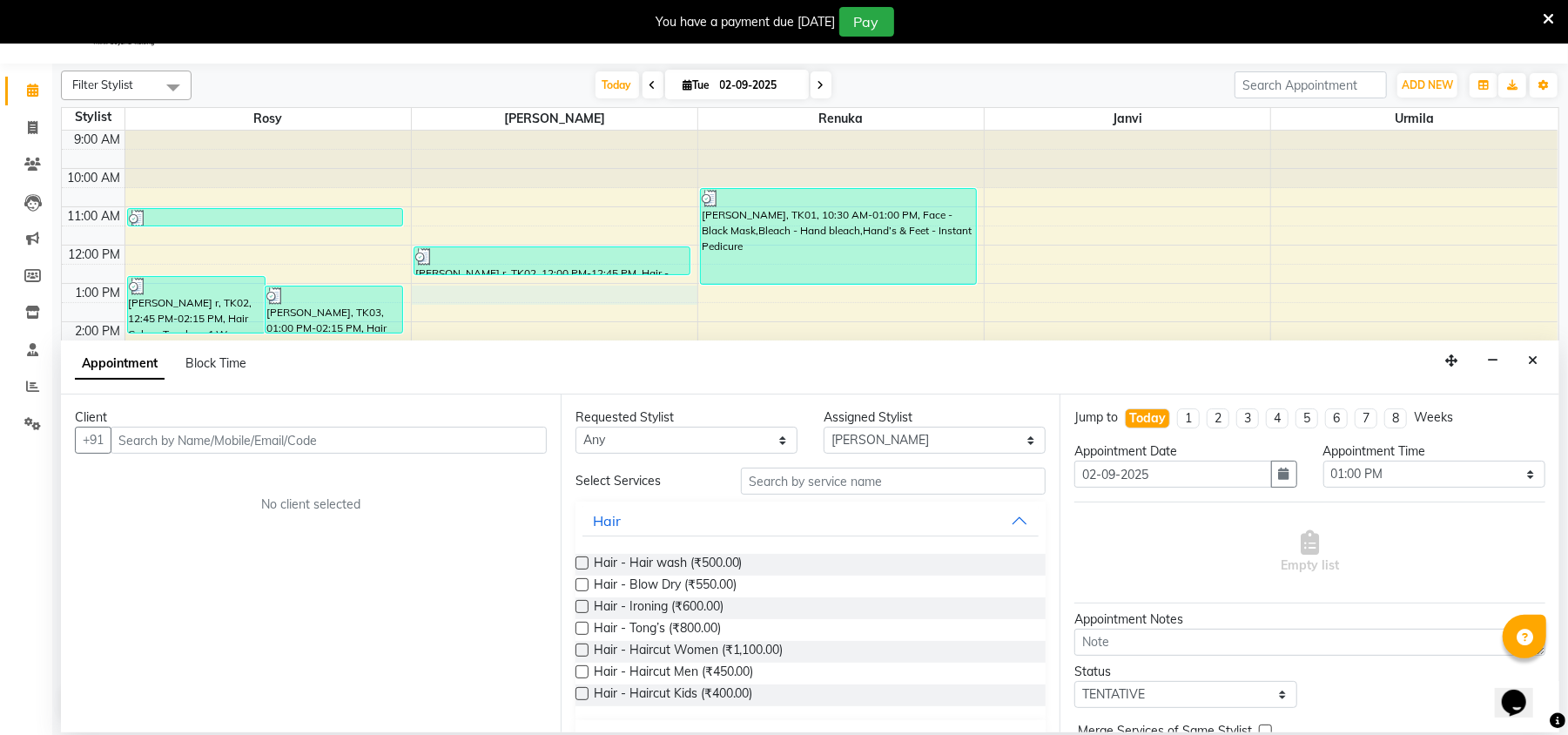
click at [148, 443] on input "text" at bounding box center [329, 440] width 436 height 27
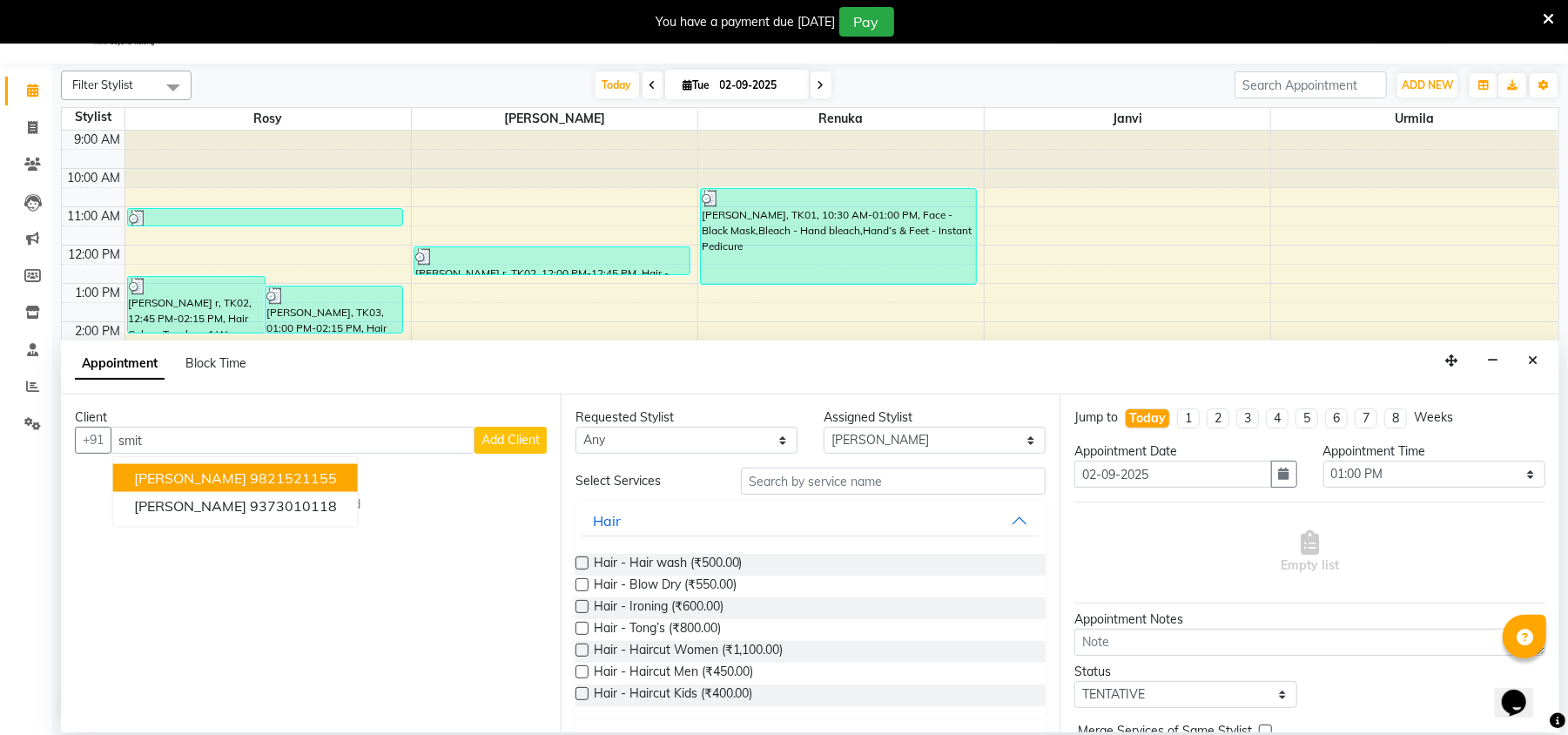
click at [206, 474] on span "[PERSON_NAME]" at bounding box center [189, 478] width 112 height 17
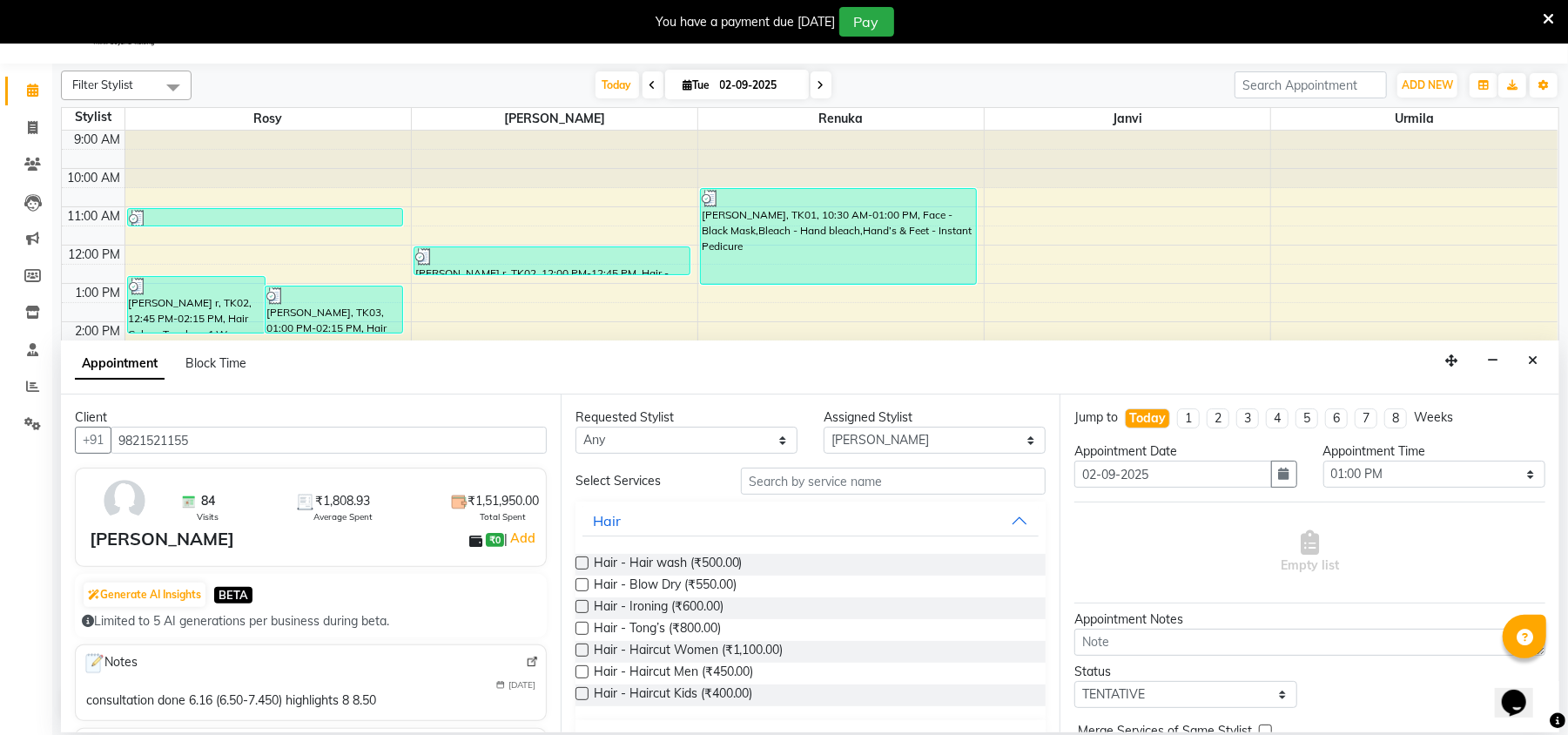
type input "9821521155"
click at [578, 562] on label at bounding box center [583, 563] width 13 height 13
click at [578, 562] on input "checkbox" at bounding box center [582, 565] width 11 height 11
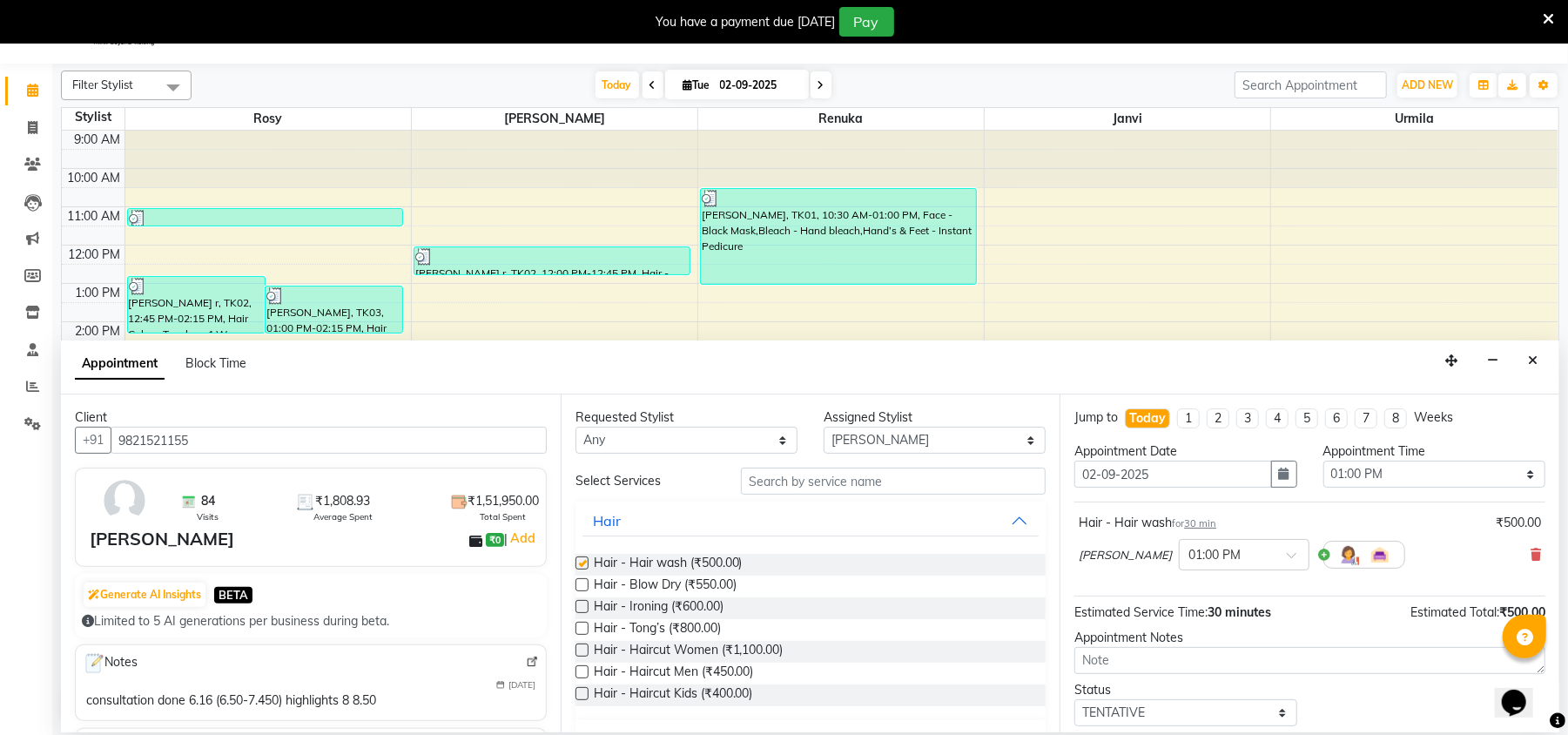
checkbox input "false"
click at [583, 586] on label at bounding box center [583, 585] width 13 height 13
click at [583, 586] on input "checkbox" at bounding box center [582, 587] width 11 height 11
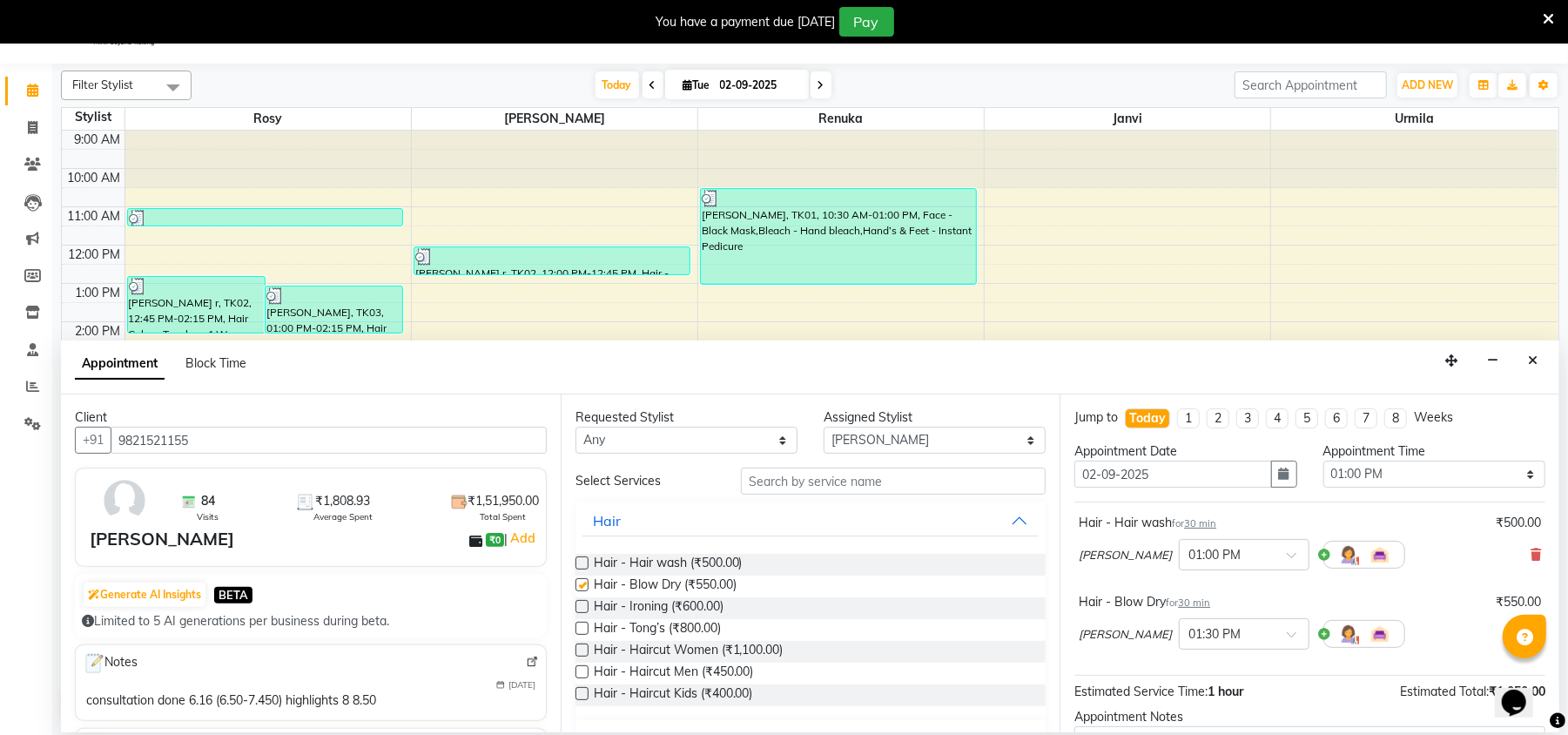
checkbox input "false"
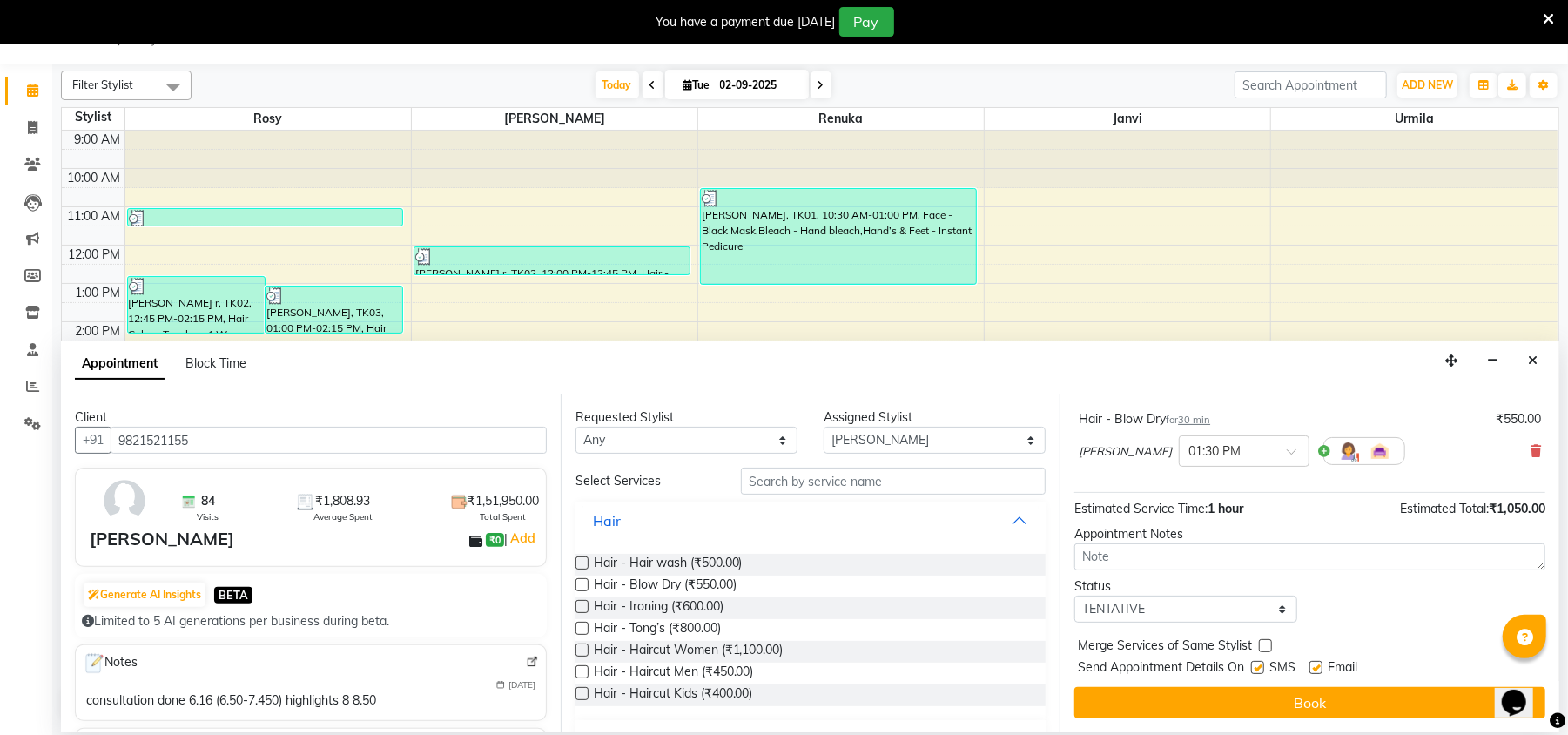
click at [1259, 663] on label at bounding box center [1258, 668] width 13 height 13
click at [1259, 663] on input "checkbox" at bounding box center [1257, 669] width 11 height 11
checkbox input "false"
click at [1316, 669] on label at bounding box center [1316, 668] width 13 height 13
click at [1316, 669] on input "checkbox" at bounding box center [1315, 669] width 11 height 11
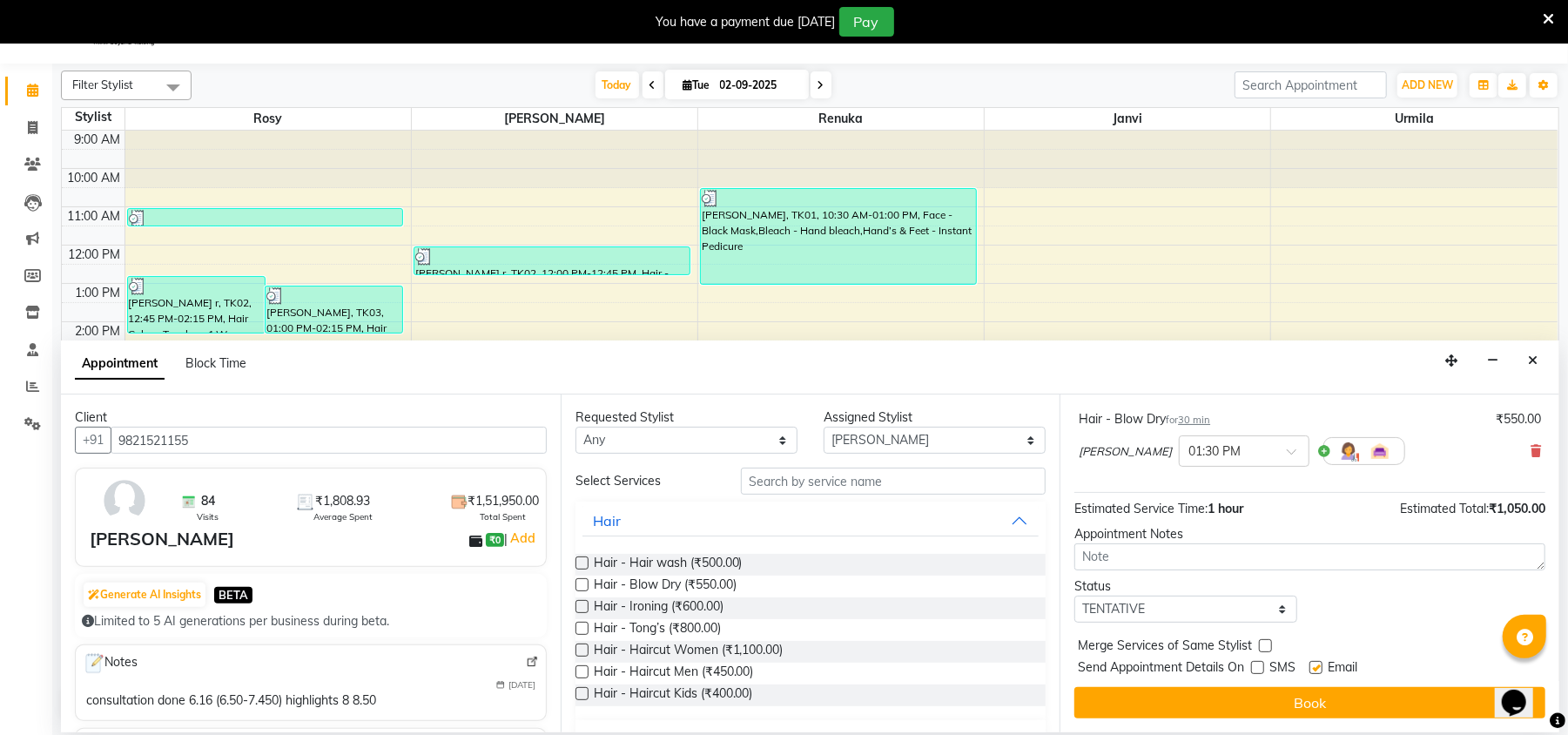
checkbox input "false"
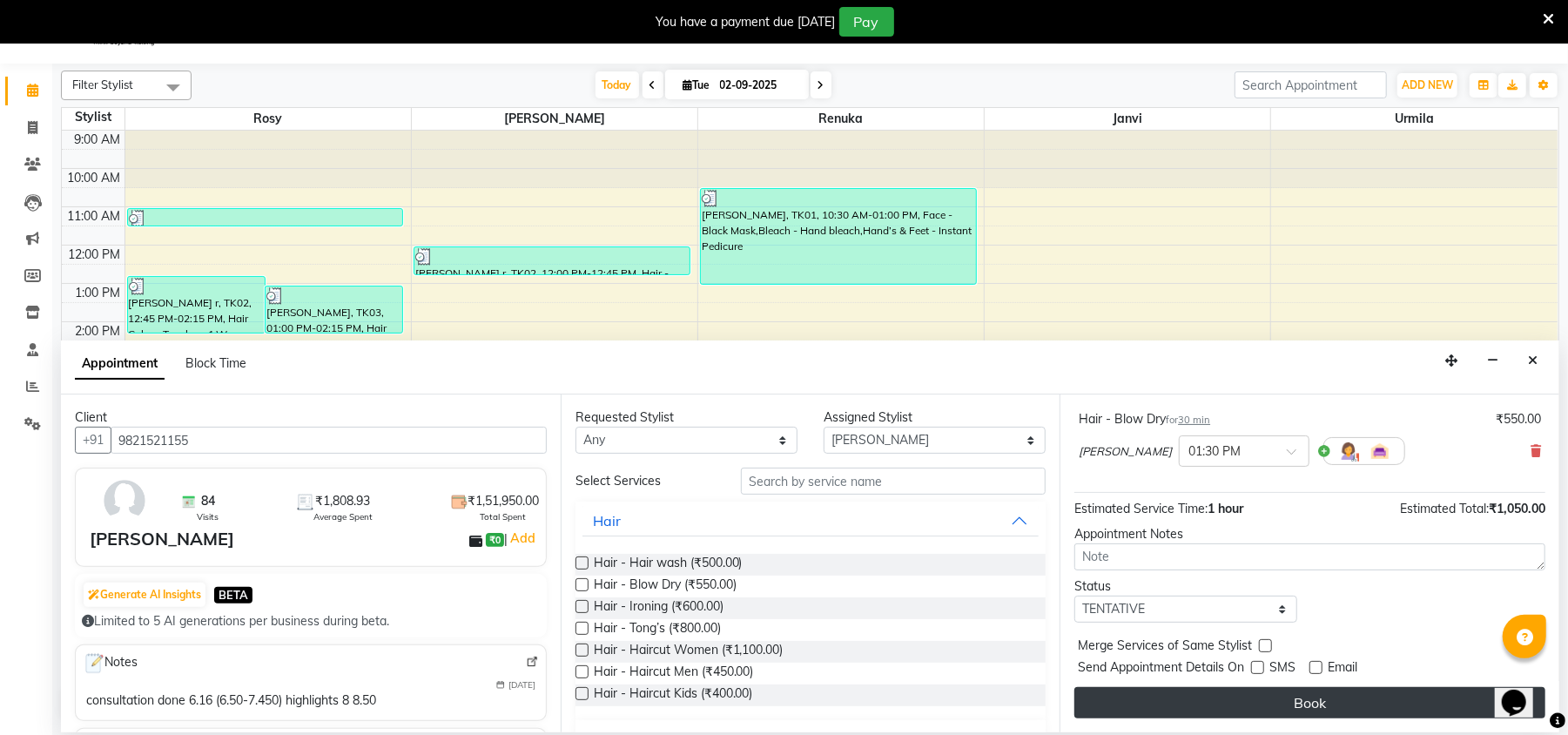
click at [1313, 694] on button "Book" at bounding box center [1310, 702] width 471 height 32
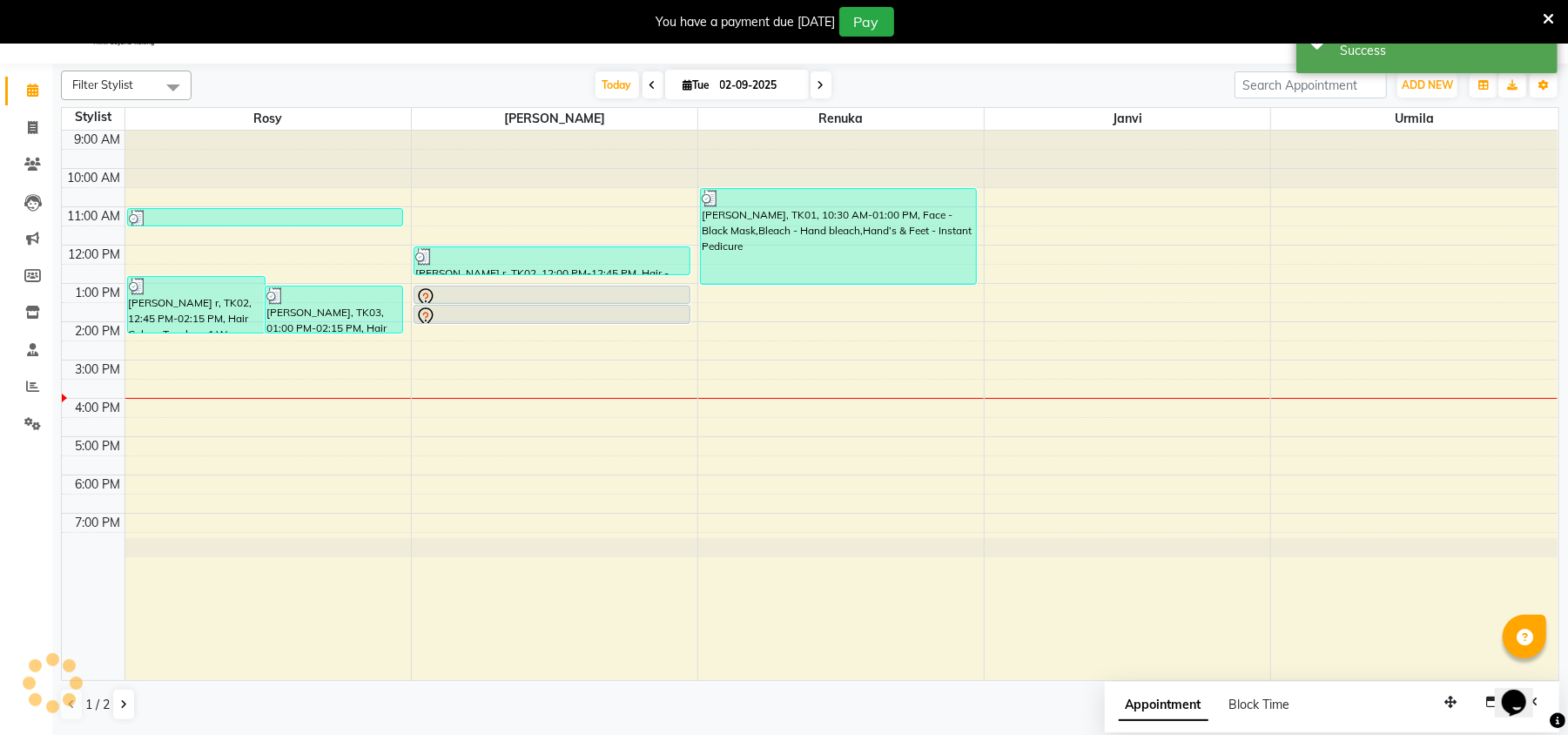
scroll to position [0, 0]
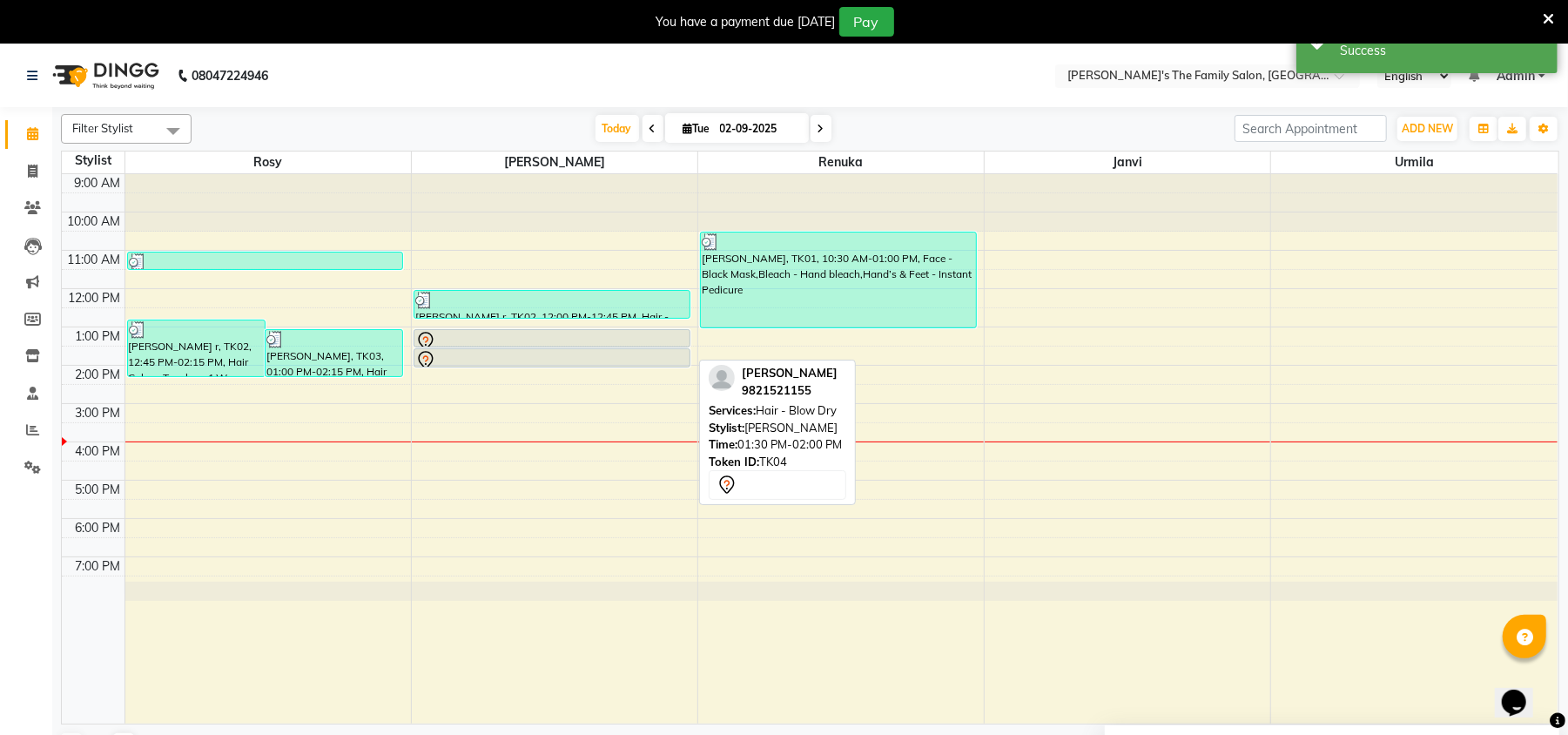
click at [559, 353] on div at bounding box center [552, 361] width 274 height 21
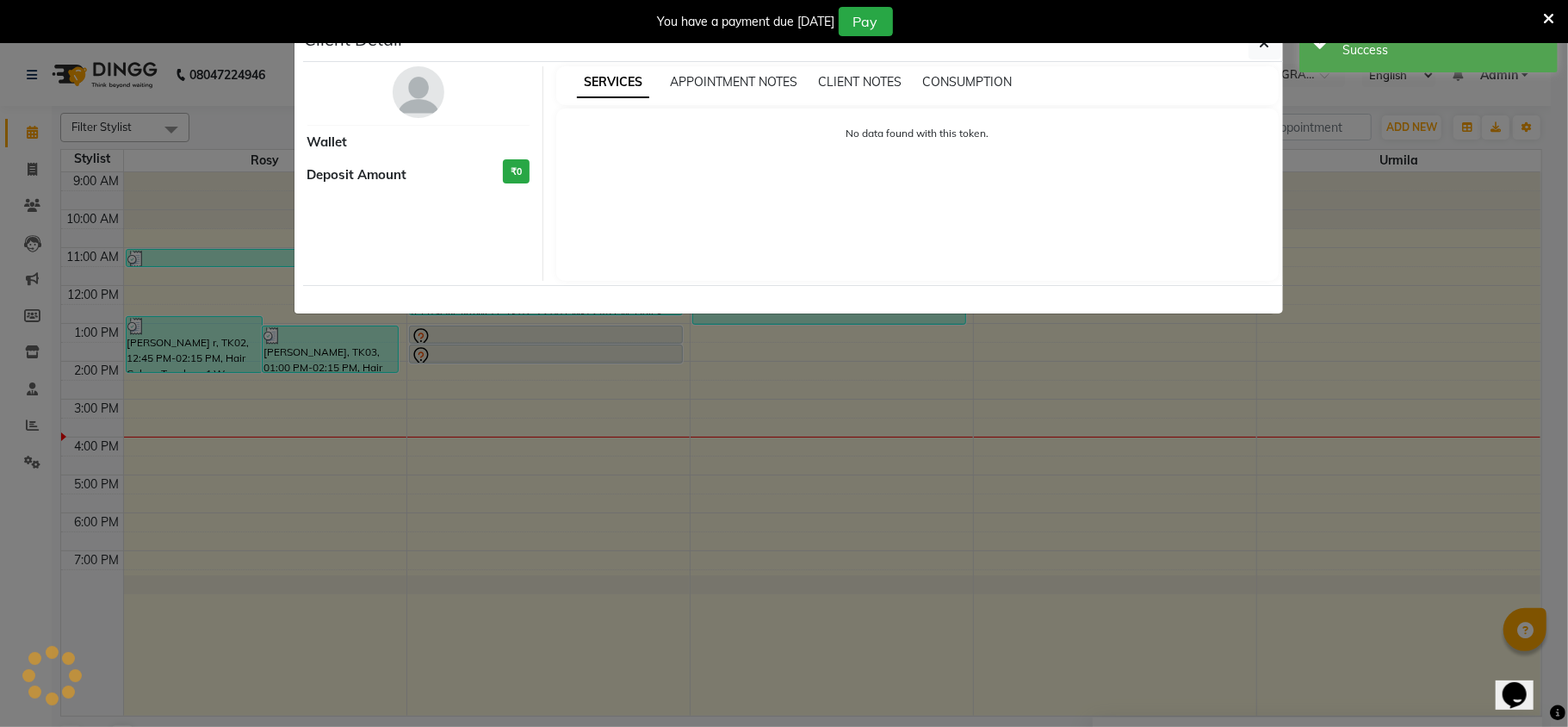
select select "7"
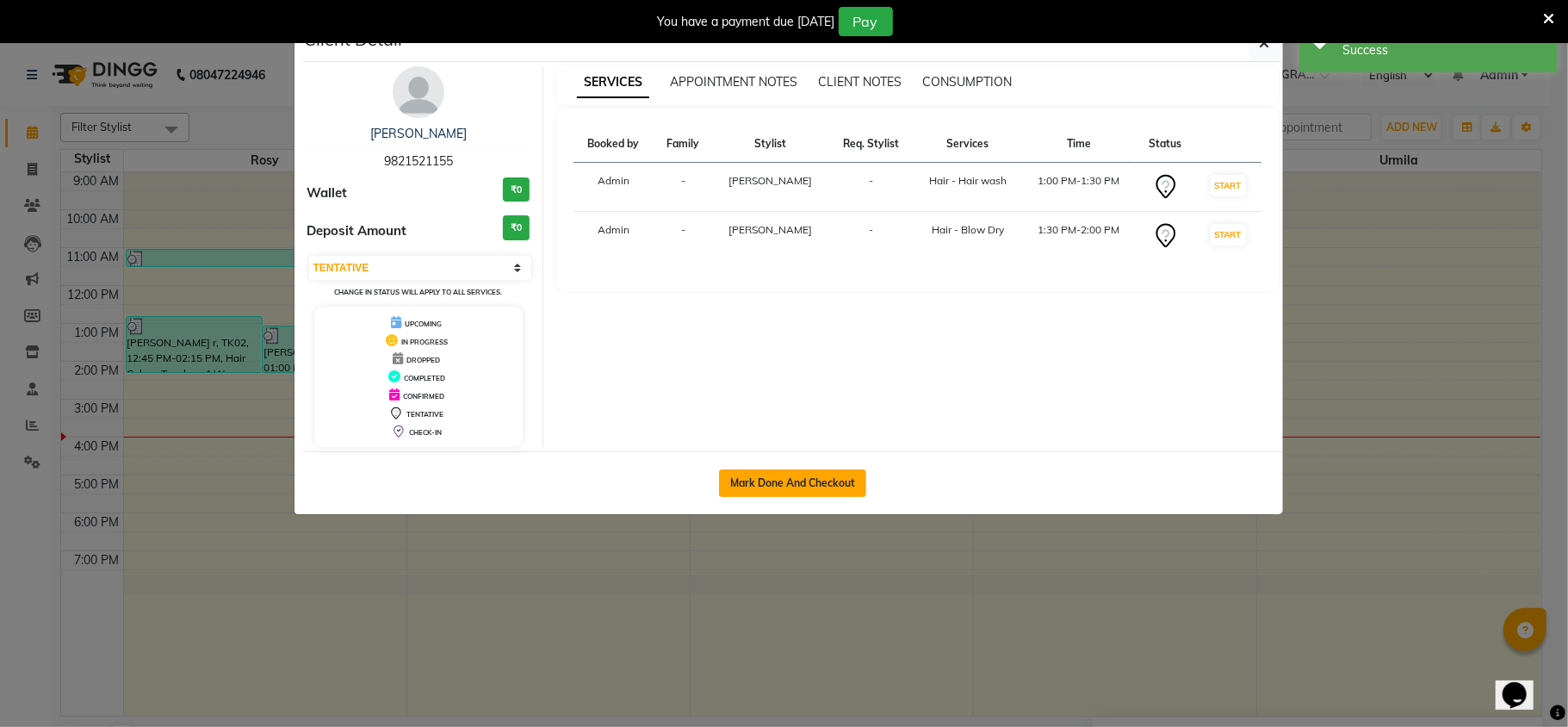
click at [789, 484] on button "Mark Done And Checkout" at bounding box center [793, 483] width 148 height 27
select select "service"
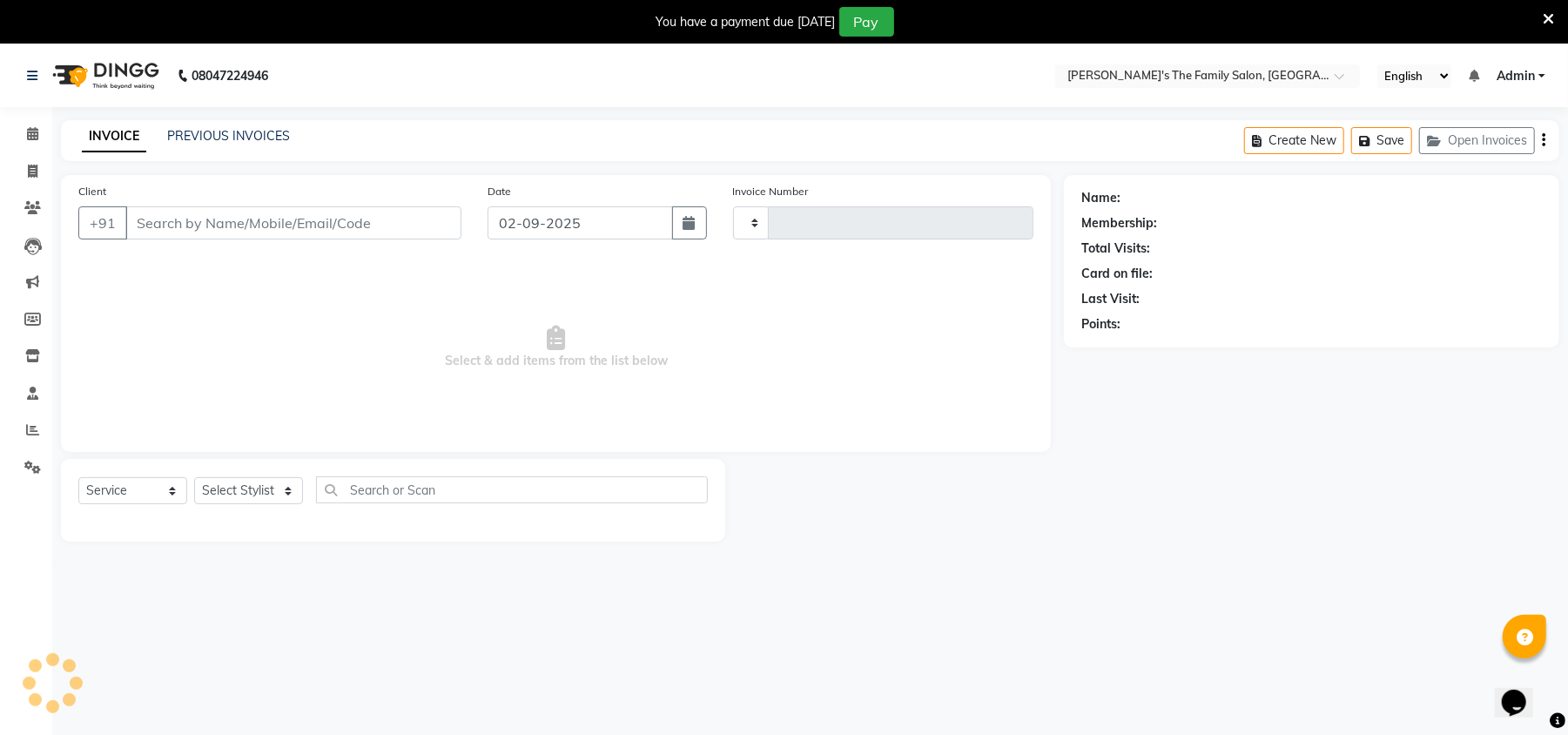
type input "9821521155"
select select "50500"
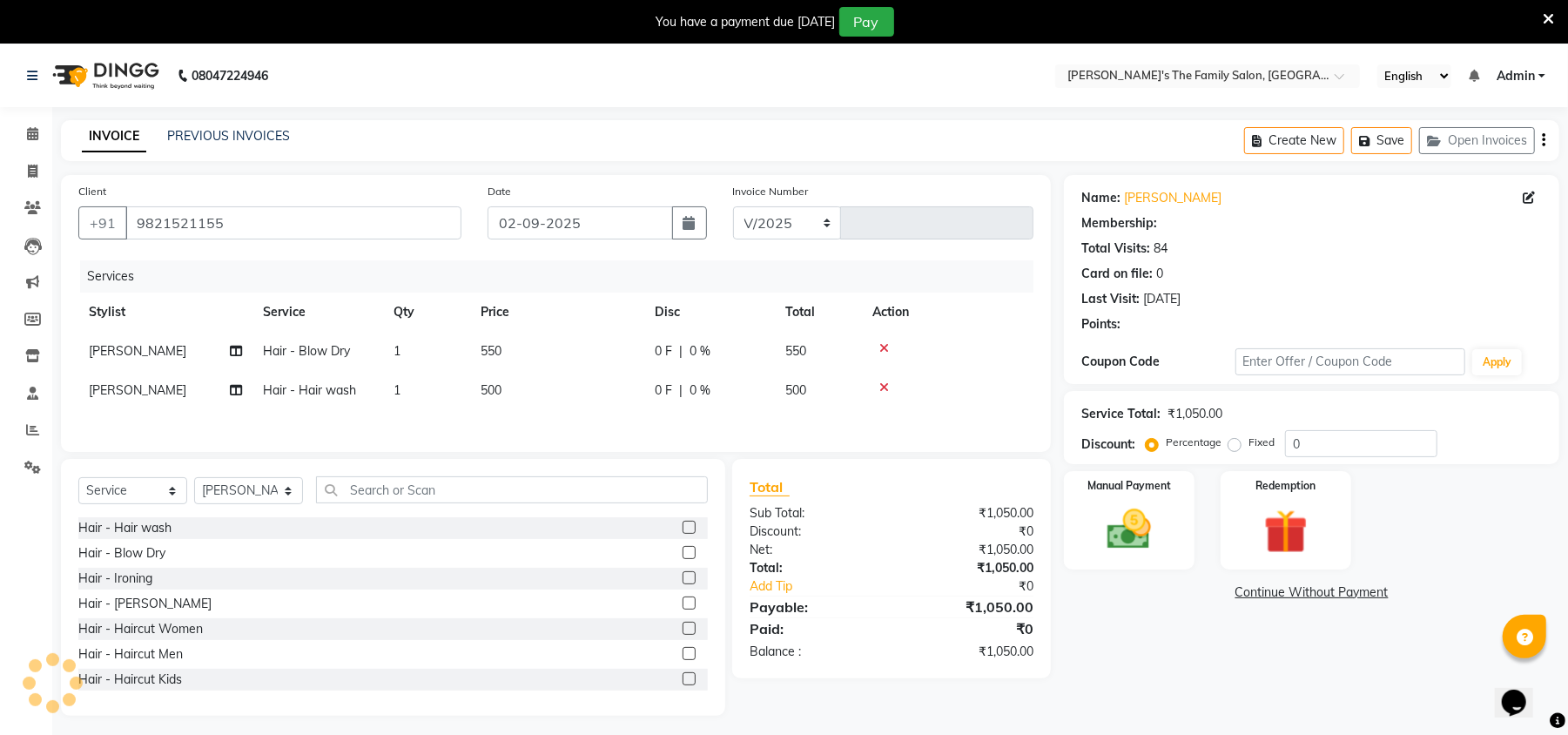
select select "6537"
type input "0910"
click at [1115, 545] on img at bounding box center [1129, 530] width 75 height 54
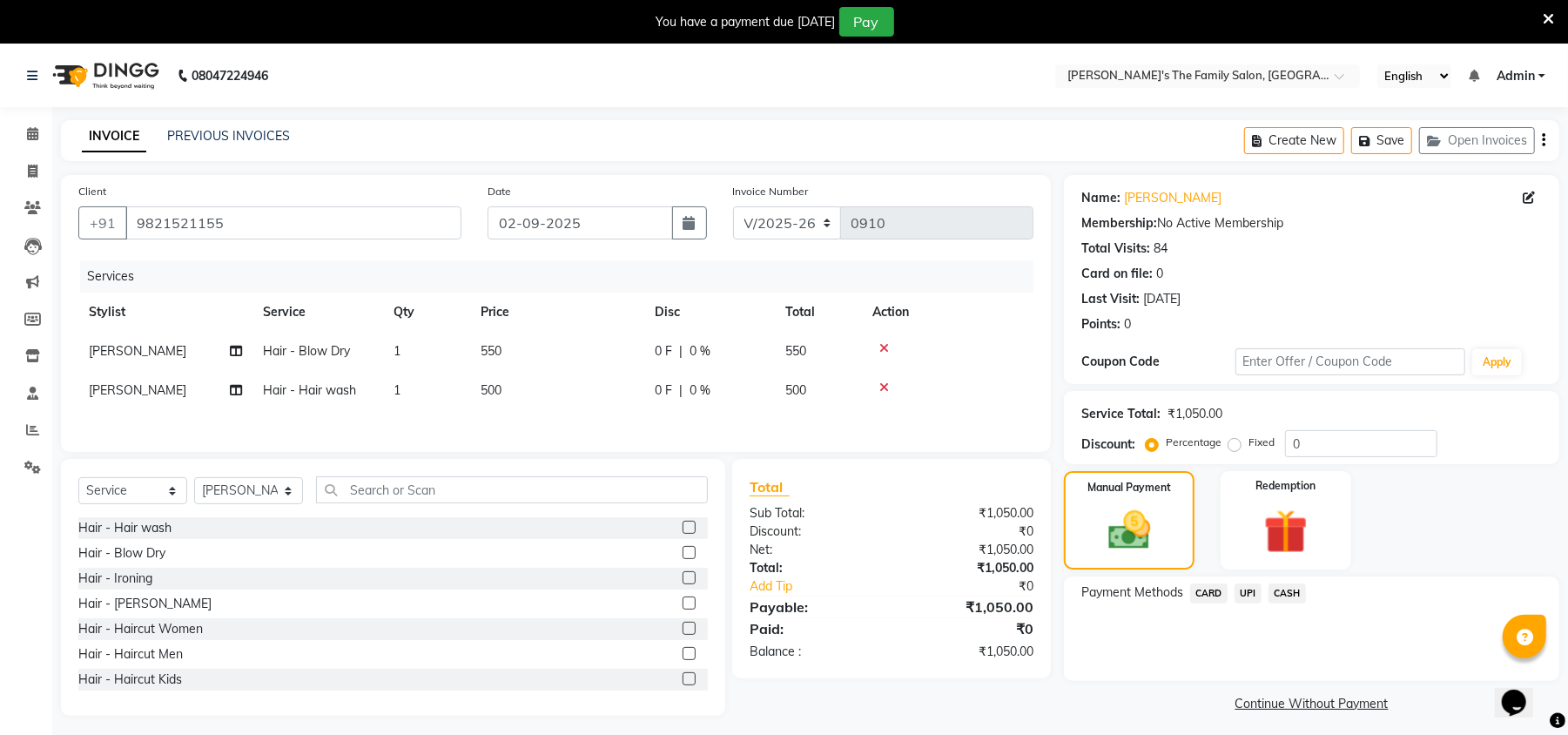
click at [1289, 593] on span "CASH" at bounding box center [1287, 593] width 37 height 20
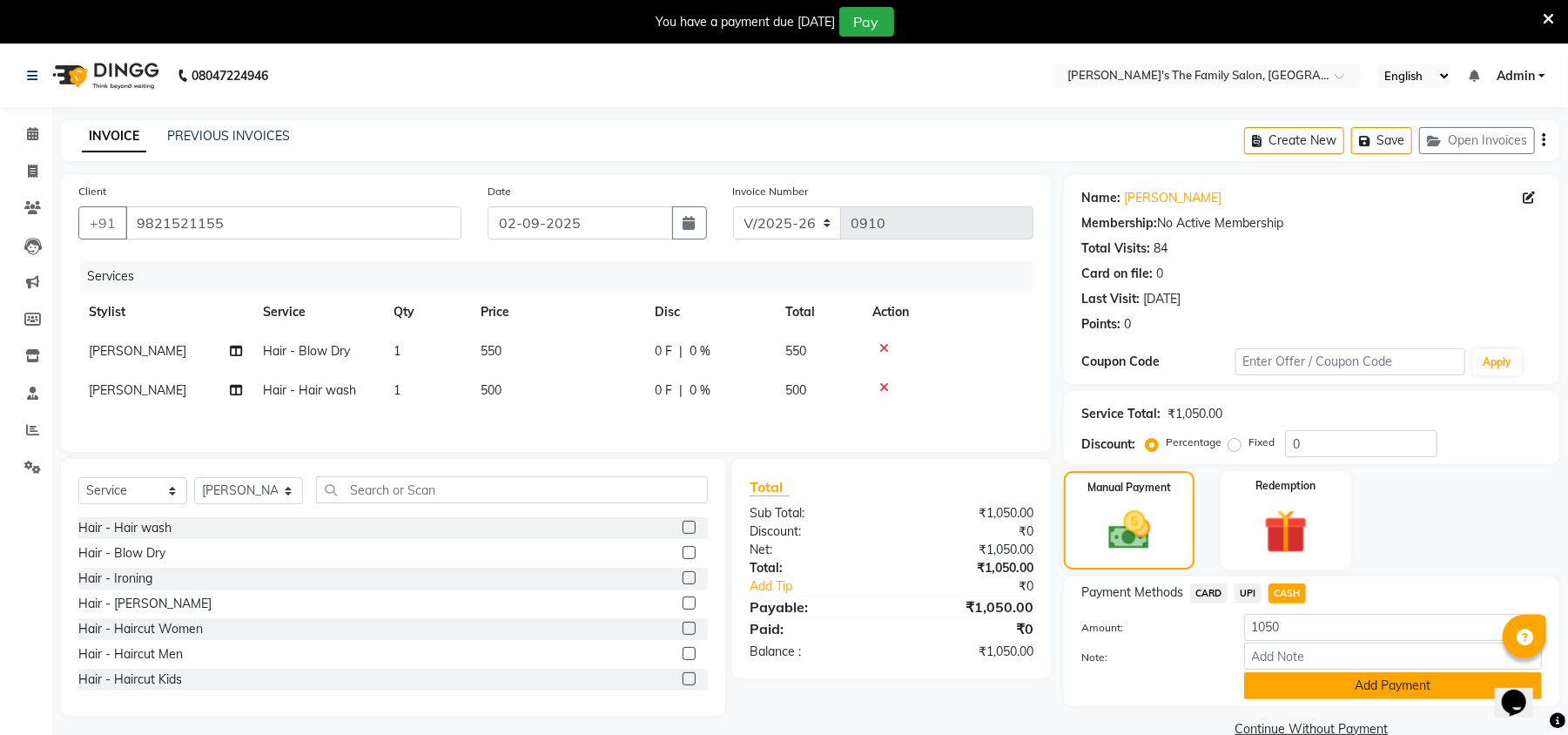
click at [1321, 686] on button "Add Payment" at bounding box center [1392, 686] width 298 height 27
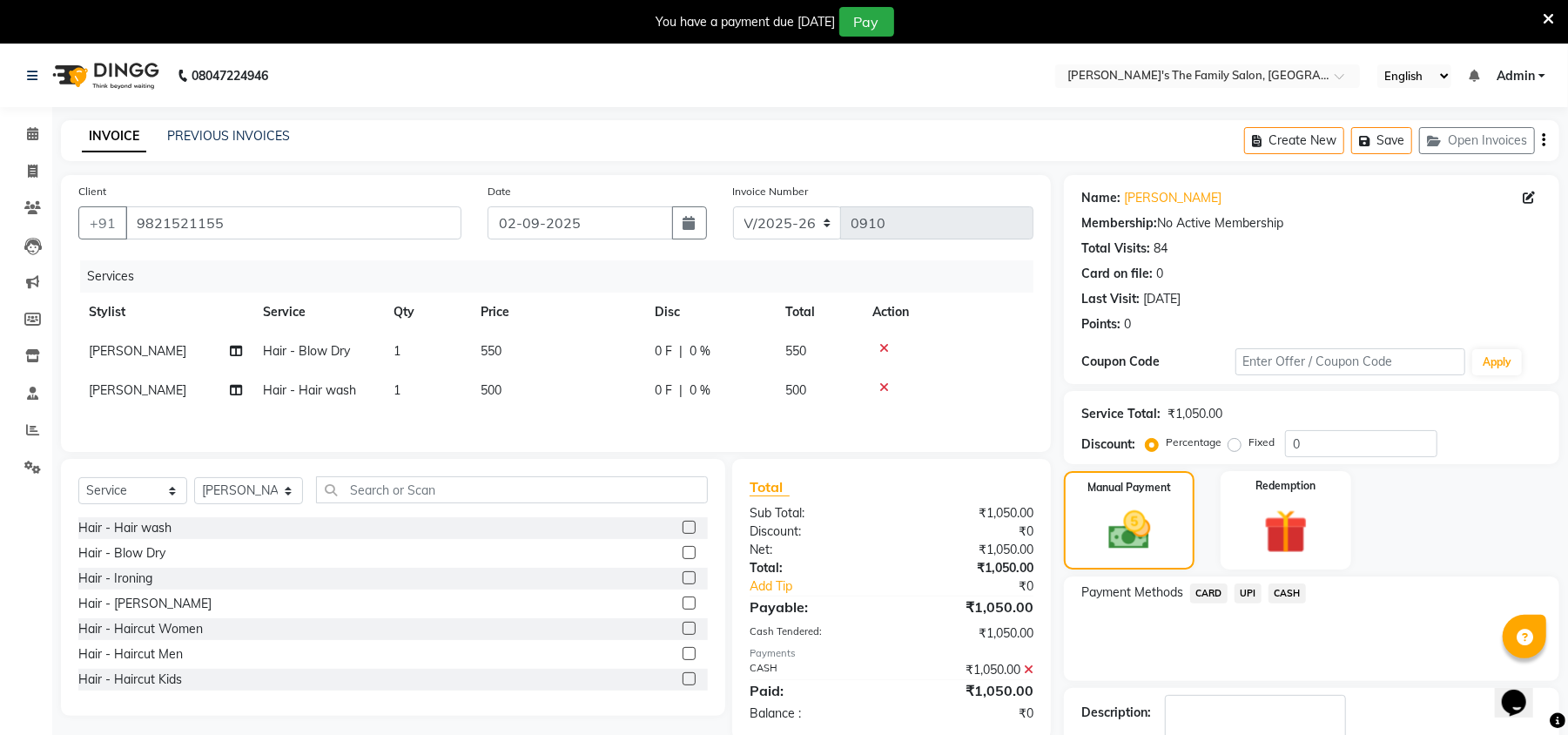
scroll to position [108, 0]
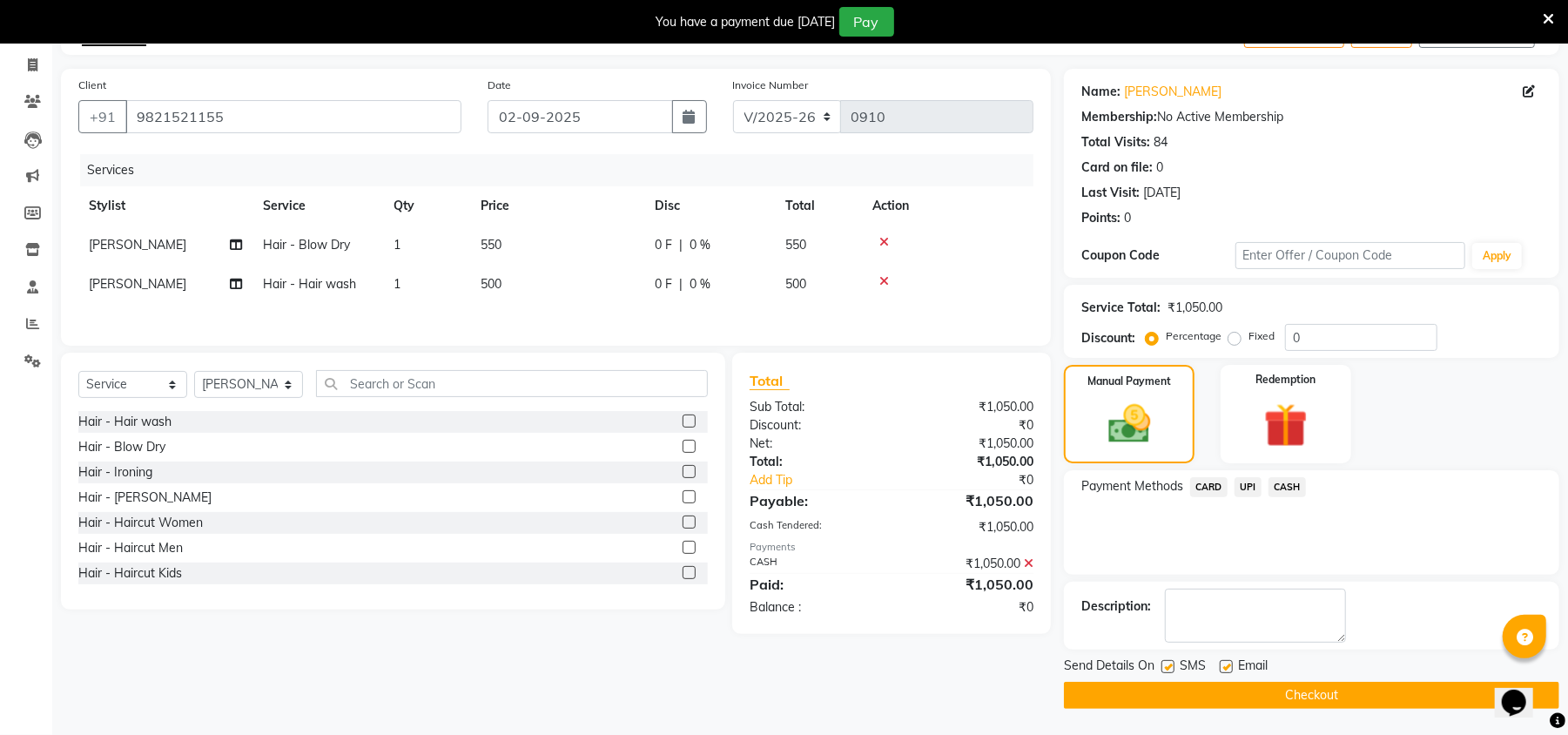
click at [1170, 671] on label at bounding box center [1168, 667] width 13 height 13
click at [1170, 671] on input "checkbox" at bounding box center [1167, 668] width 11 height 11
checkbox input "false"
click at [1227, 669] on label at bounding box center [1226, 667] width 13 height 13
click at [1227, 669] on input "checkbox" at bounding box center [1226, 668] width 11 height 11
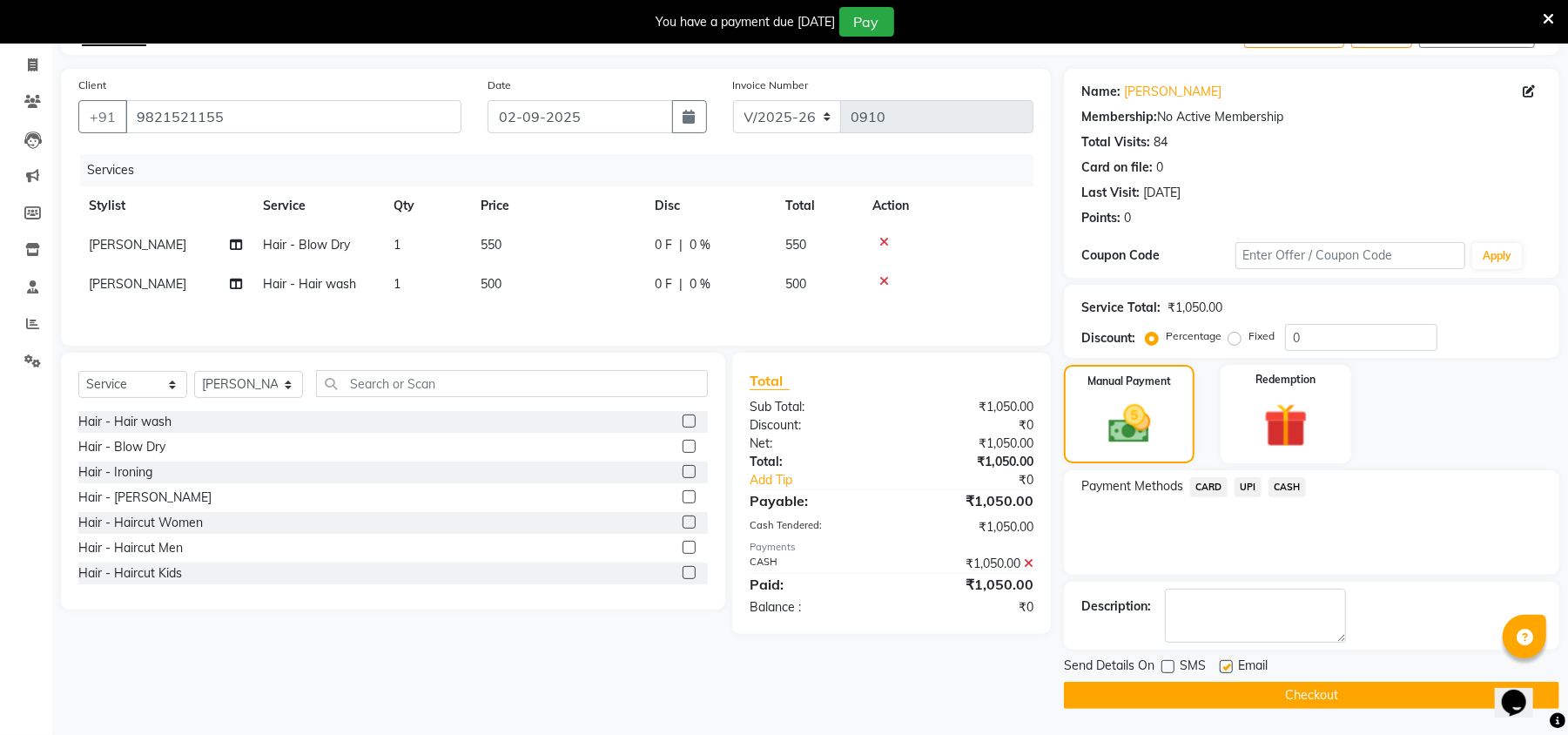
checkbox input "false"
click at [1242, 698] on button "Checkout" at bounding box center [1312, 696] width 496 height 27
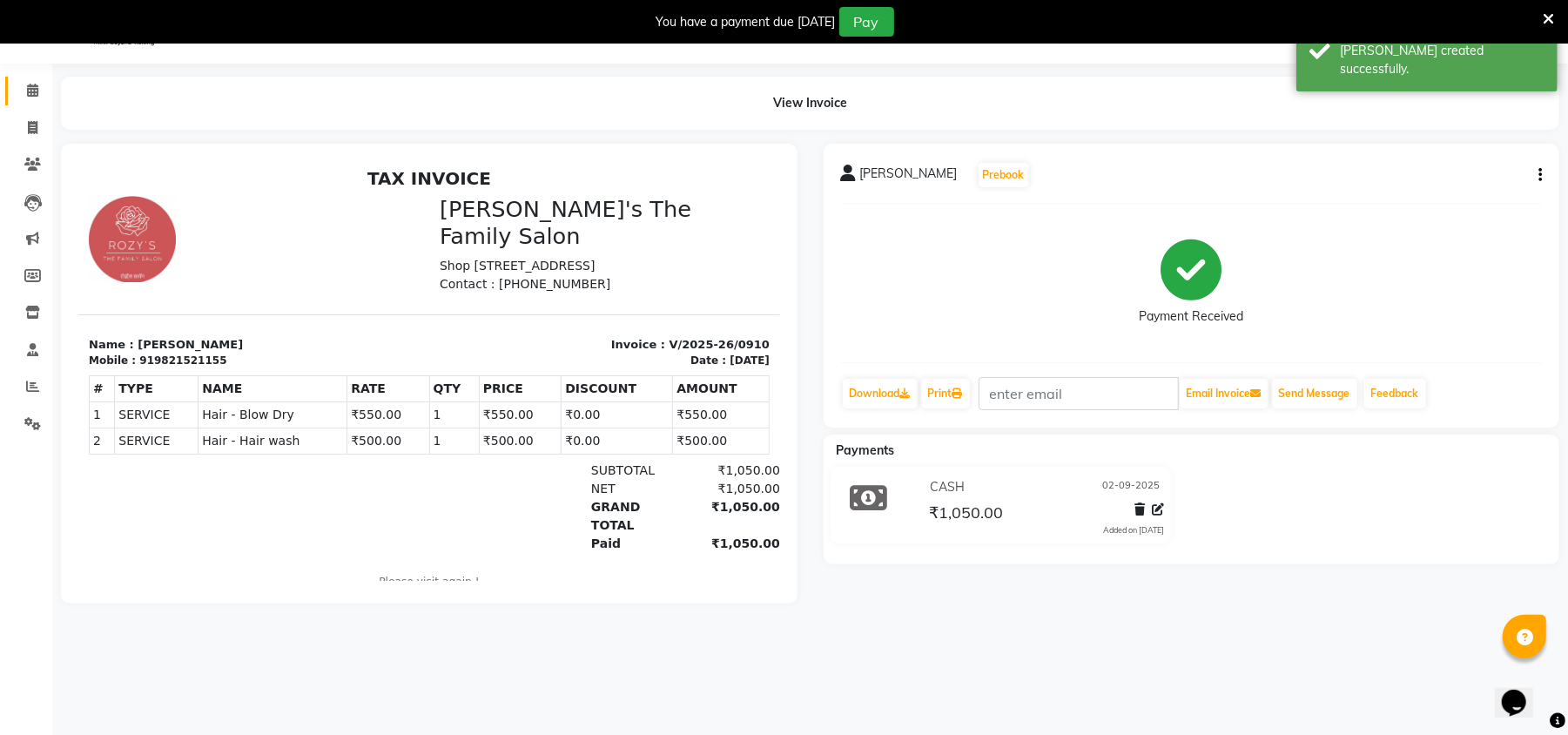
click at [36, 77] on link "Calendar" at bounding box center [26, 91] width 42 height 29
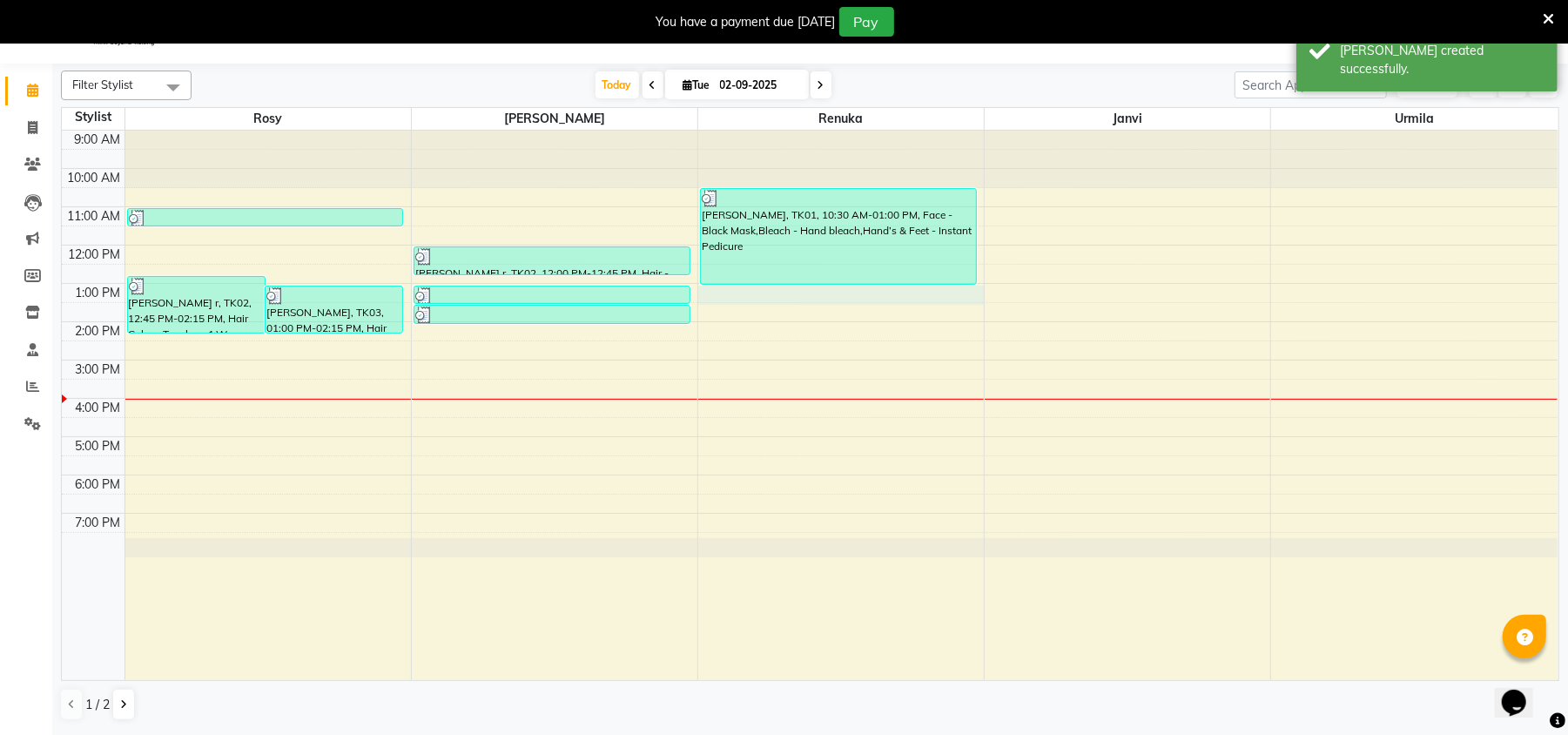
click at [714, 295] on div "9:00 AM 10:00 AM 11:00 AM 12:00 PM 1:00 PM 2:00 PM 3:00 PM 4:00 PM 5:00 PM 6:00…" at bounding box center [809, 405] width 1495 height 549
select select "50502"
select select "tentative"
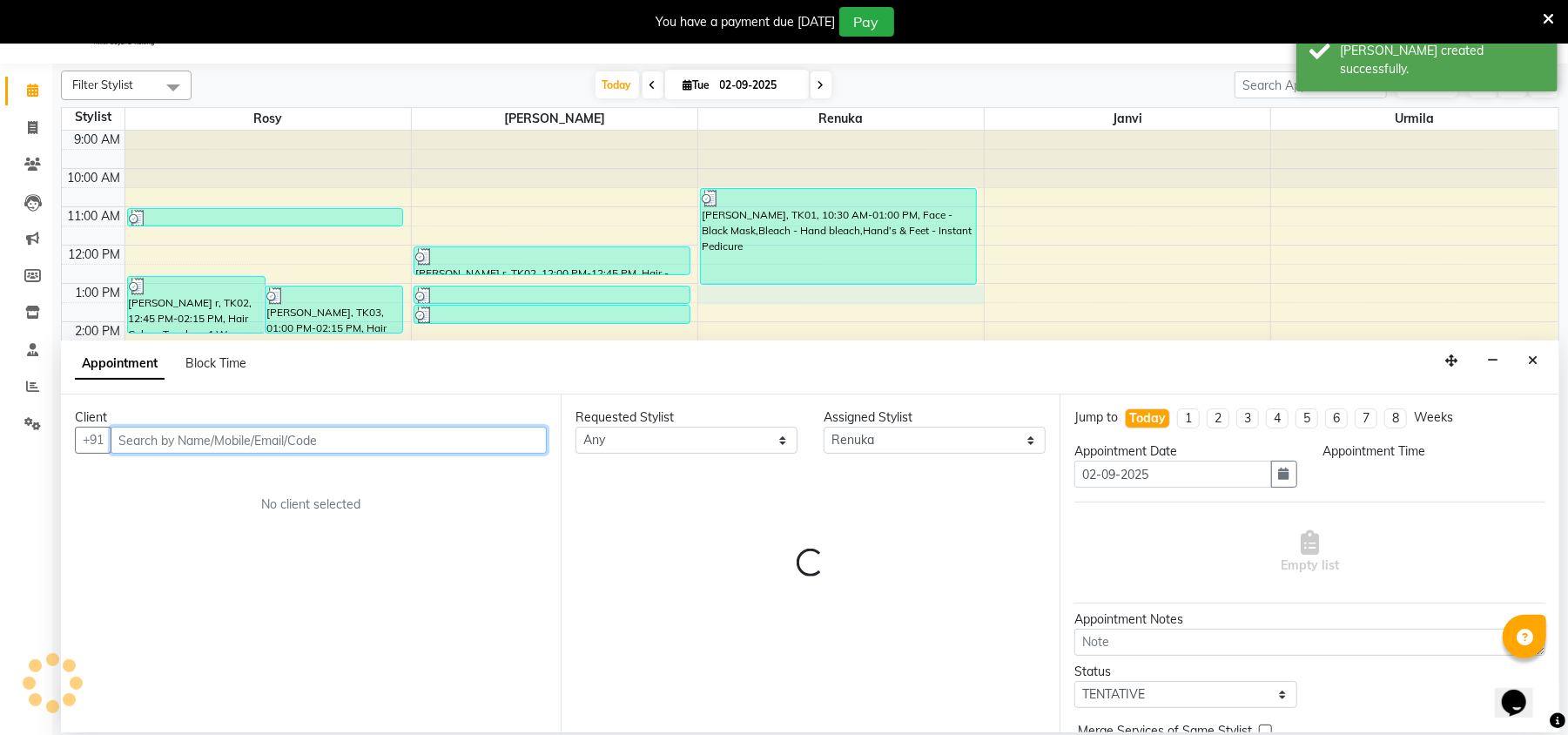
select select "780"
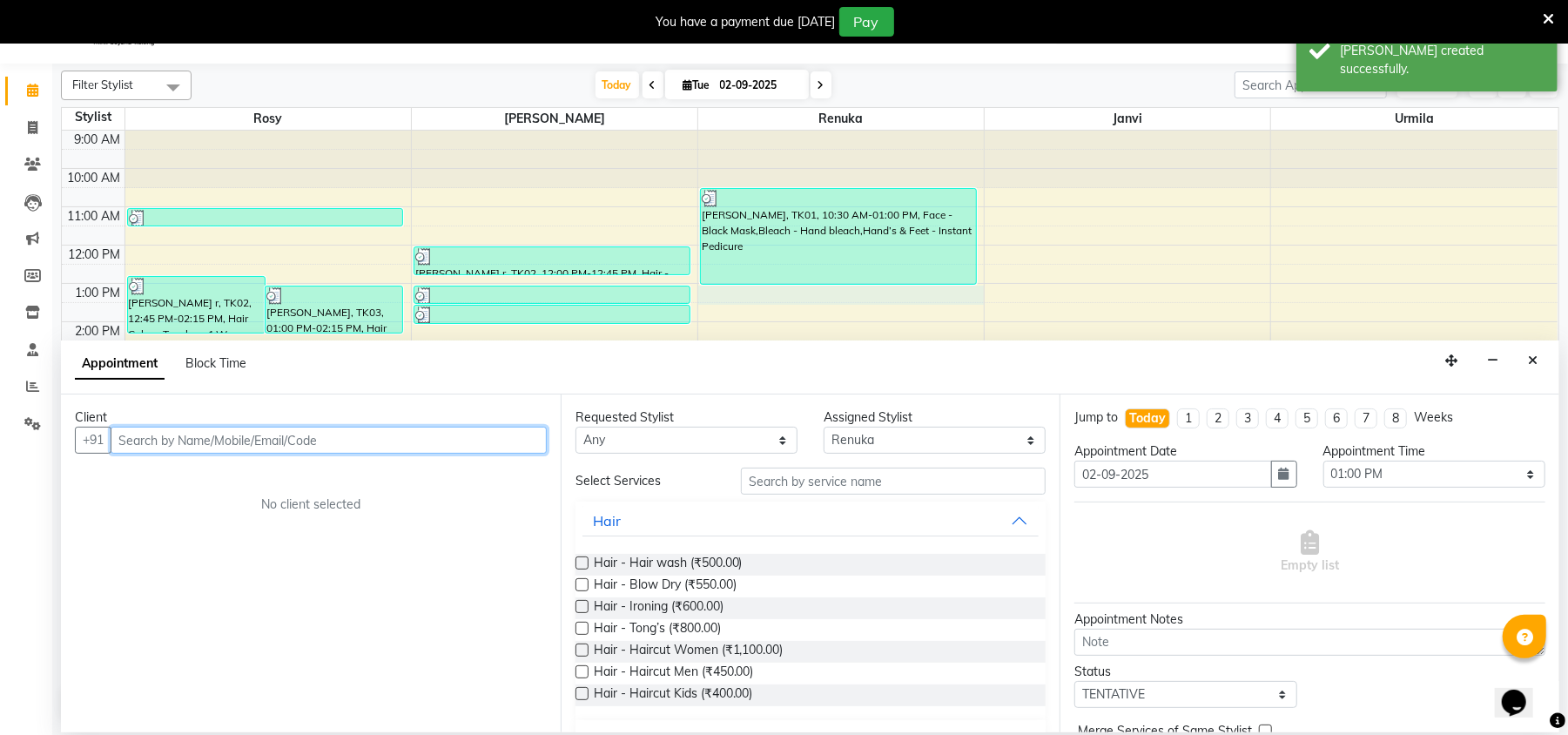
click at [144, 436] on input "text" at bounding box center [329, 440] width 436 height 27
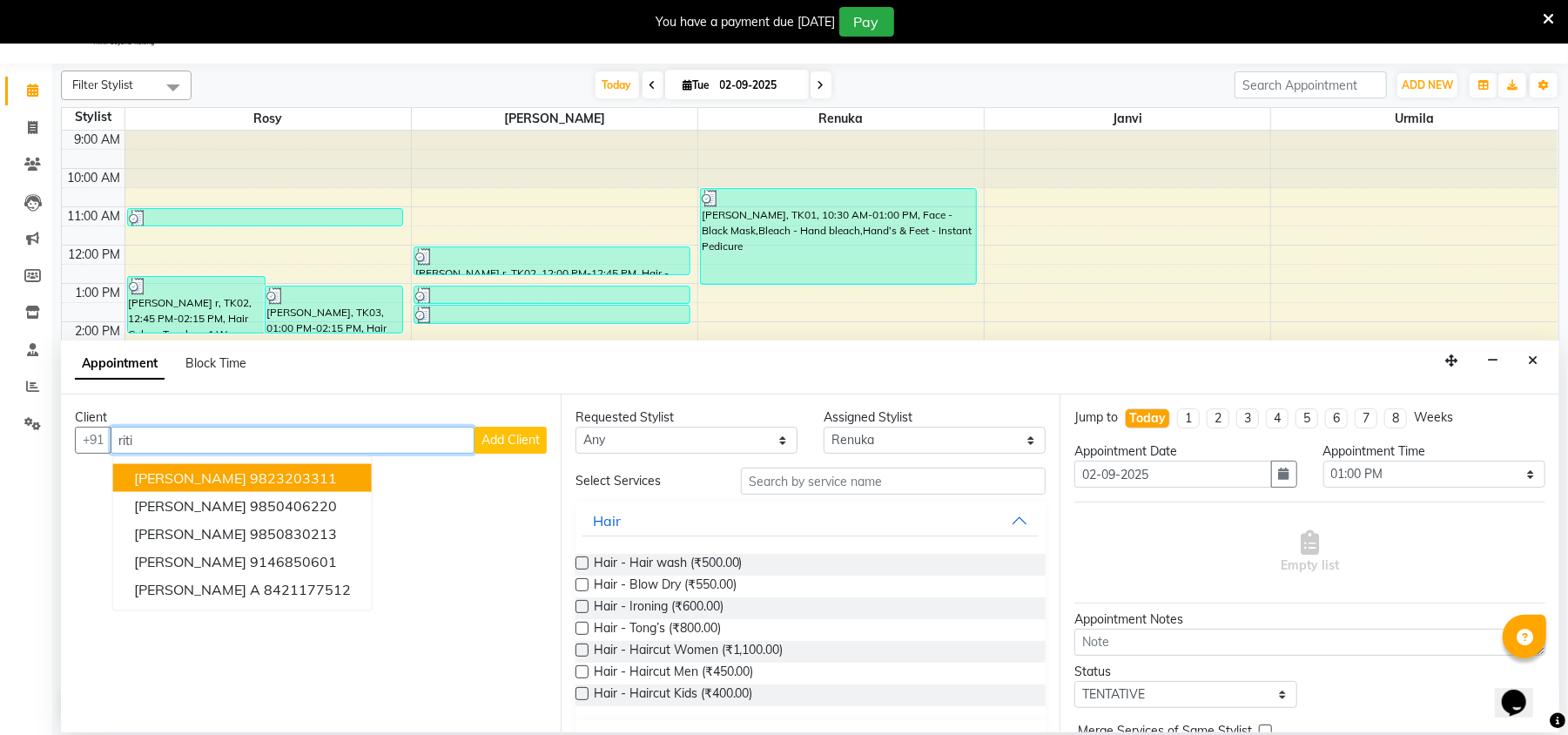
click at [193, 481] on span "[PERSON_NAME]" at bounding box center [189, 478] width 112 height 17
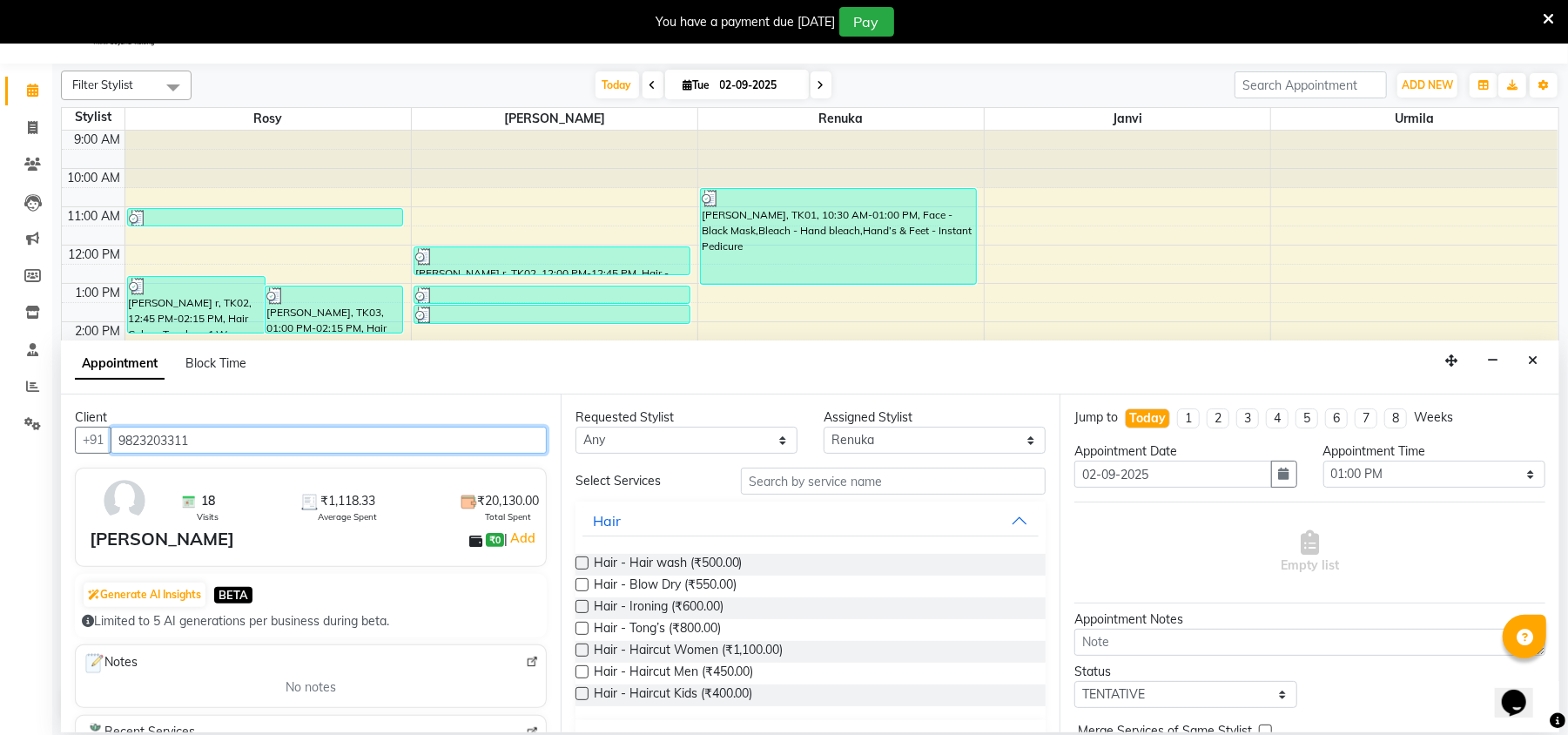
type input "9823203311"
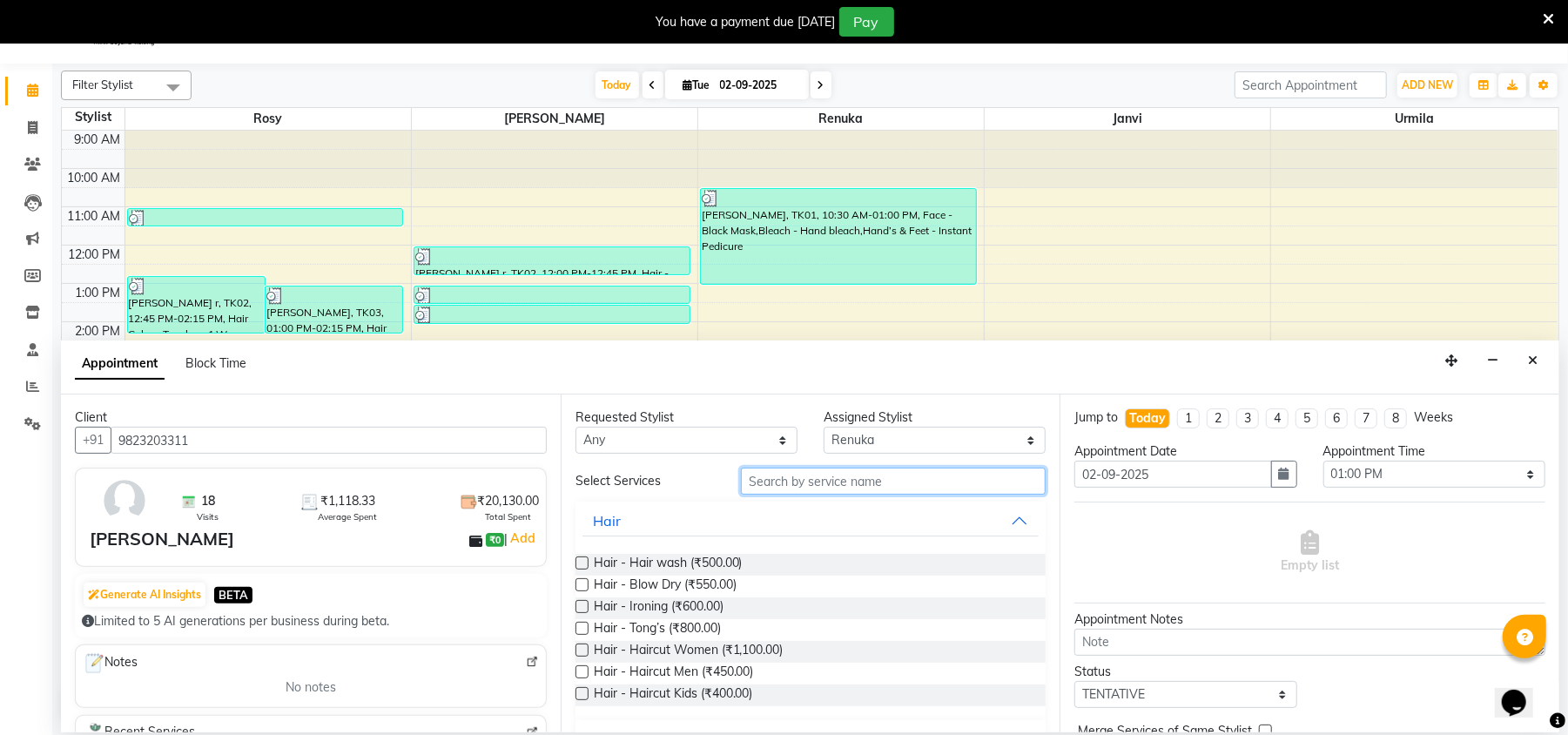
click at [756, 492] on input "text" at bounding box center [893, 481] width 304 height 27
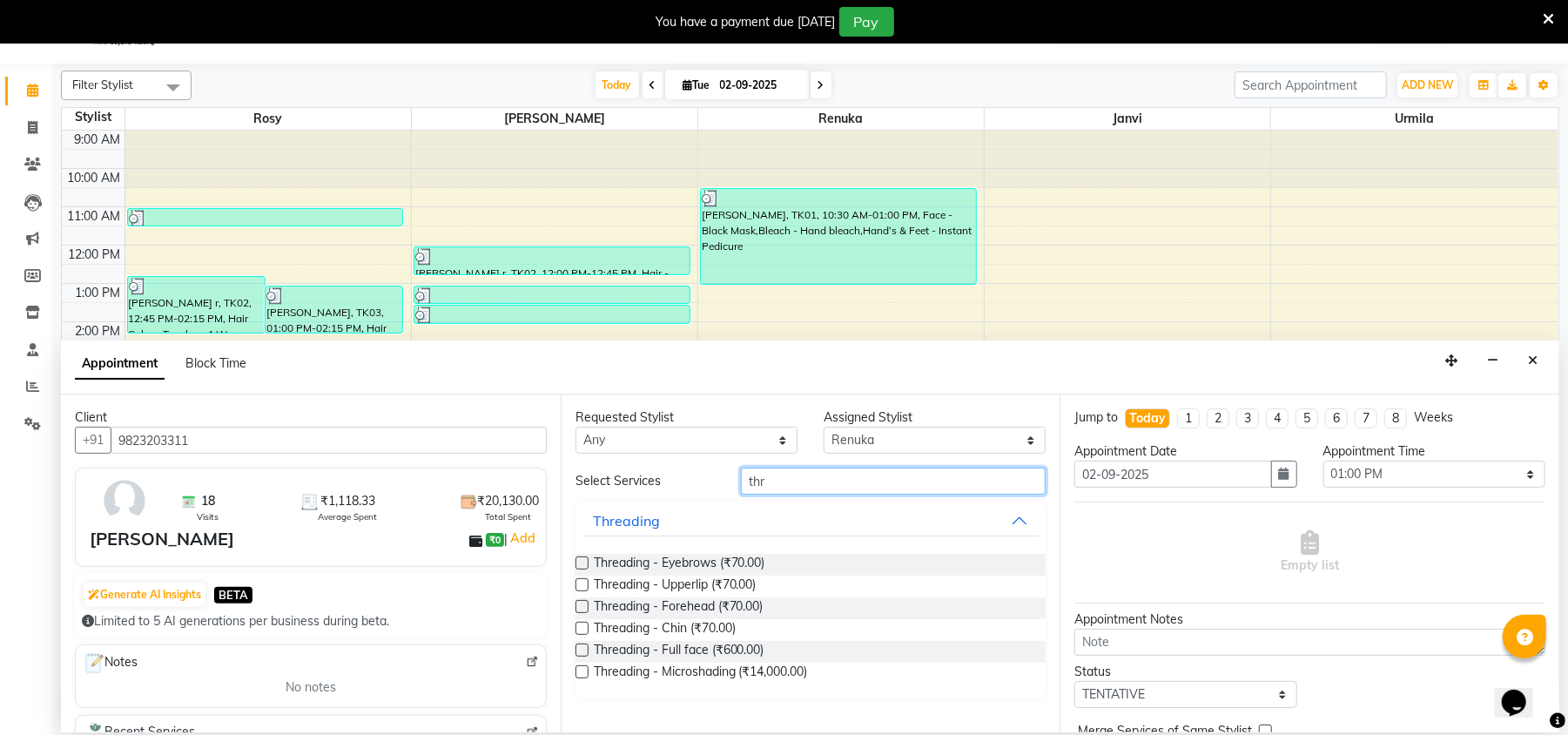
type input "thr"
click at [580, 586] on label at bounding box center [583, 585] width 13 height 13
click at [580, 586] on input "checkbox" at bounding box center [582, 587] width 11 height 11
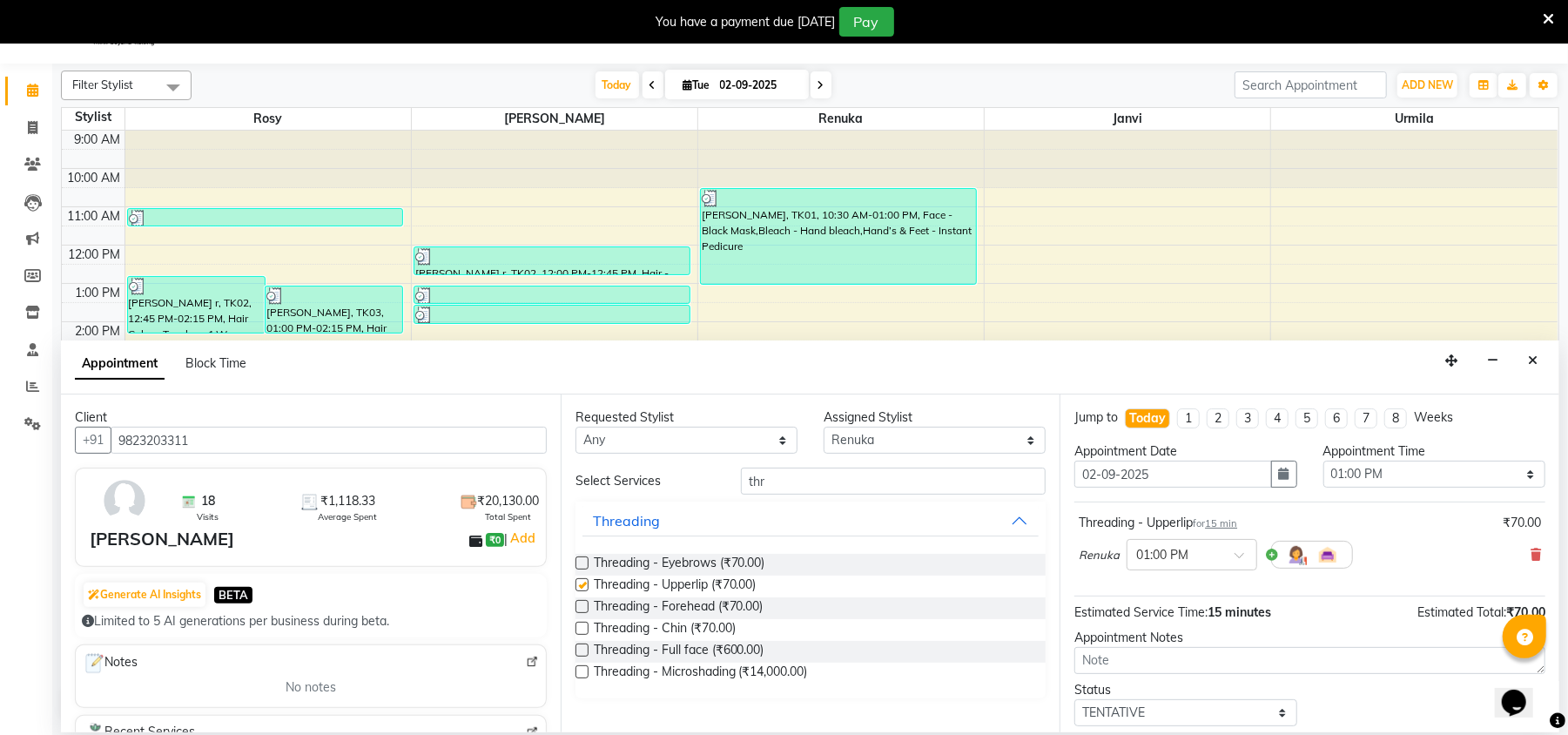
checkbox input "false"
click at [585, 628] on label at bounding box center [583, 629] width 13 height 13
click at [585, 628] on input "checkbox" at bounding box center [582, 630] width 11 height 11
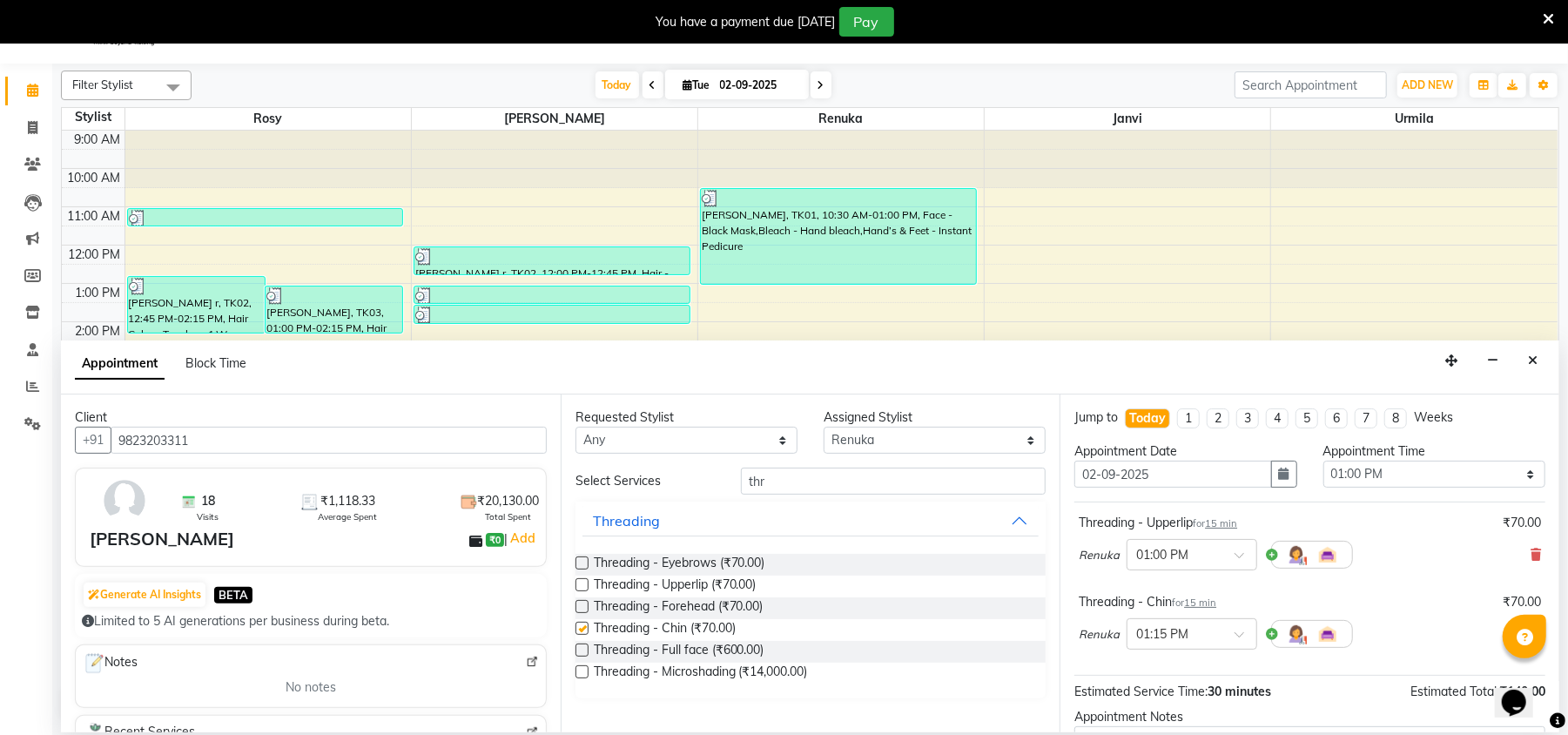
checkbox input "false"
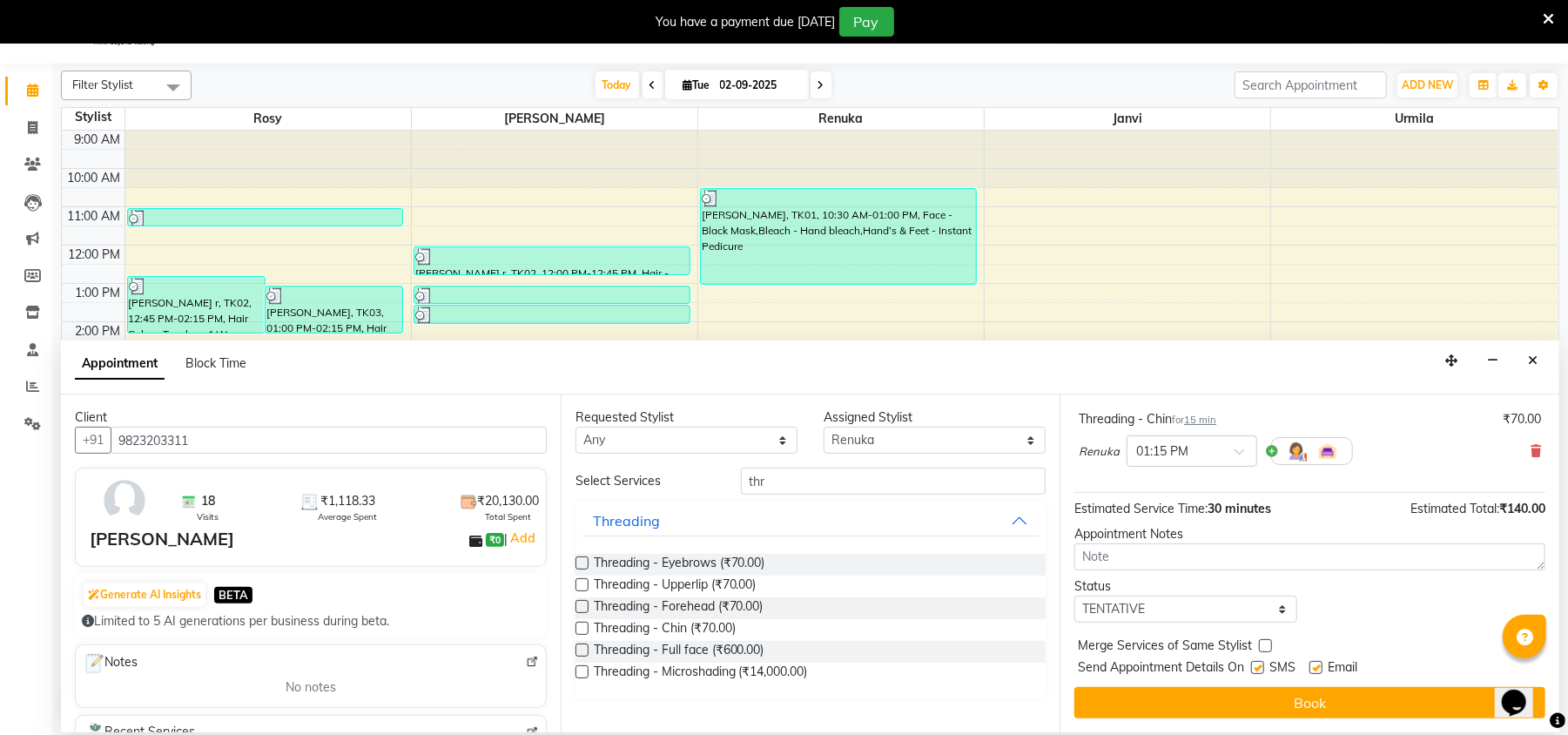
click at [1258, 663] on label at bounding box center [1258, 668] width 13 height 13
click at [1258, 663] on input "checkbox" at bounding box center [1257, 669] width 11 height 11
checkbox input "false"
click at [1311, 663] on label at bounding box center [1316, 668] width 13 height 13
click at [1311, 663] on input "checkbox" at bounding box center [1315, 669] width 11 height 11
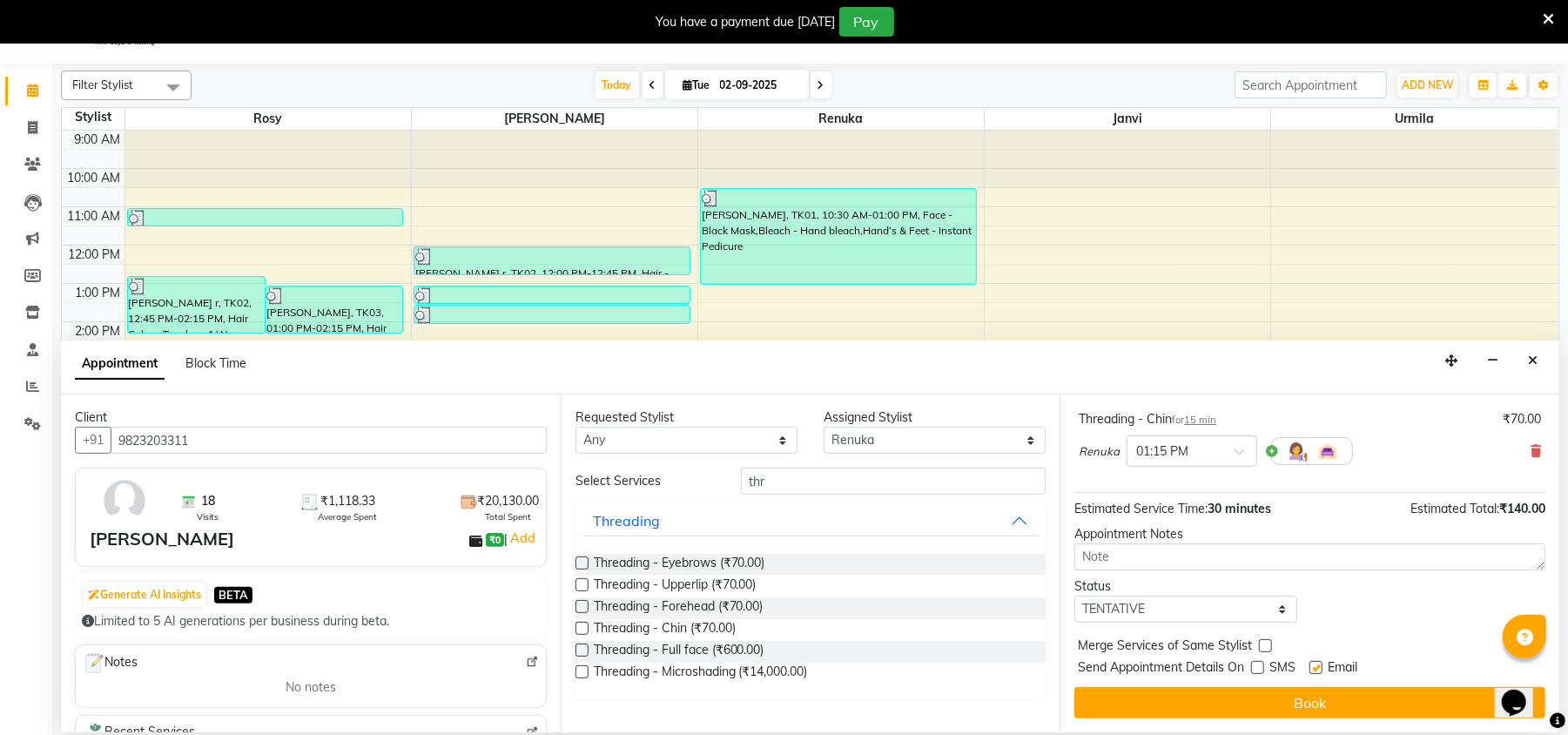
checkbox input "false"
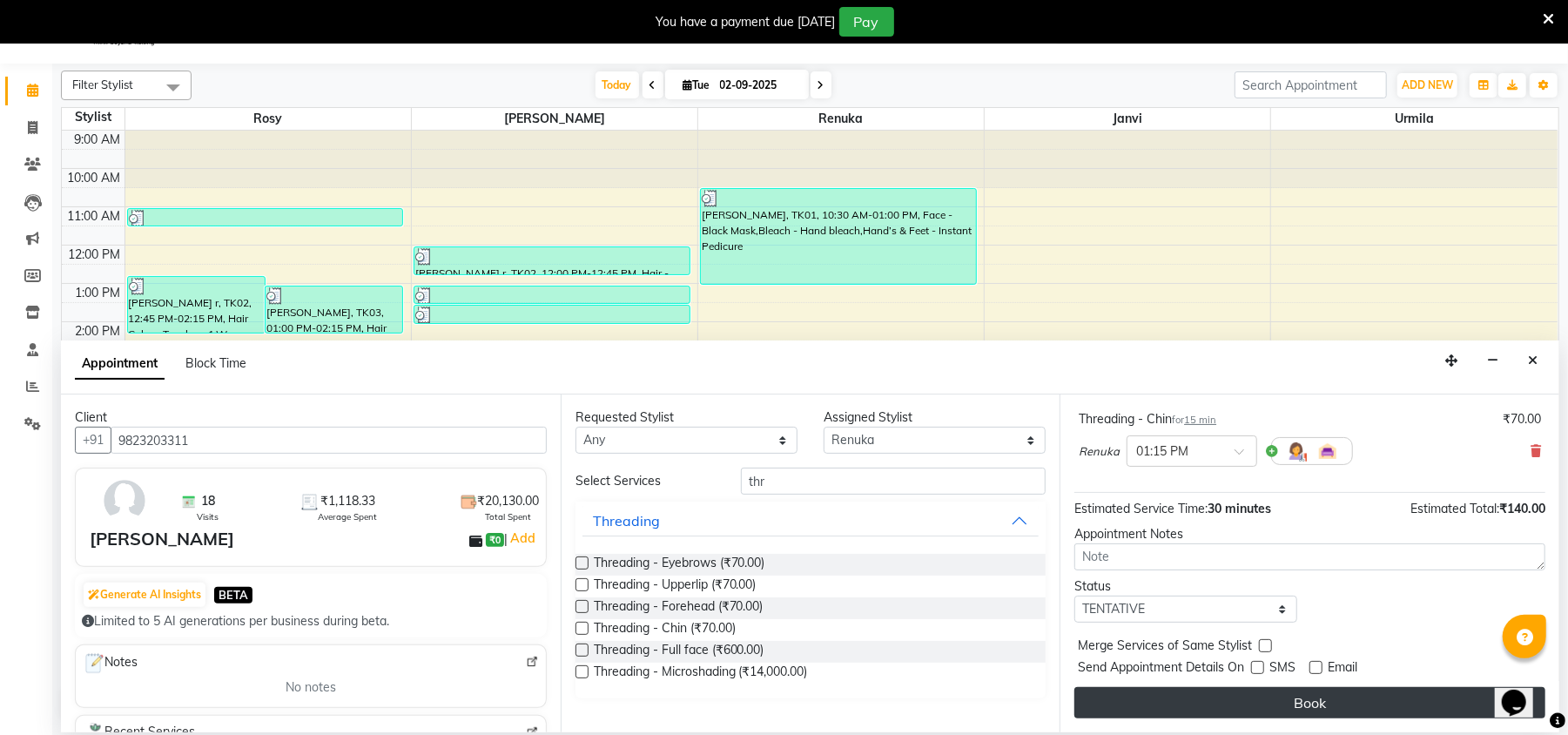
click at [1293, 695] on button "Book" at bounding box center [1310, 702] width 471 height 32
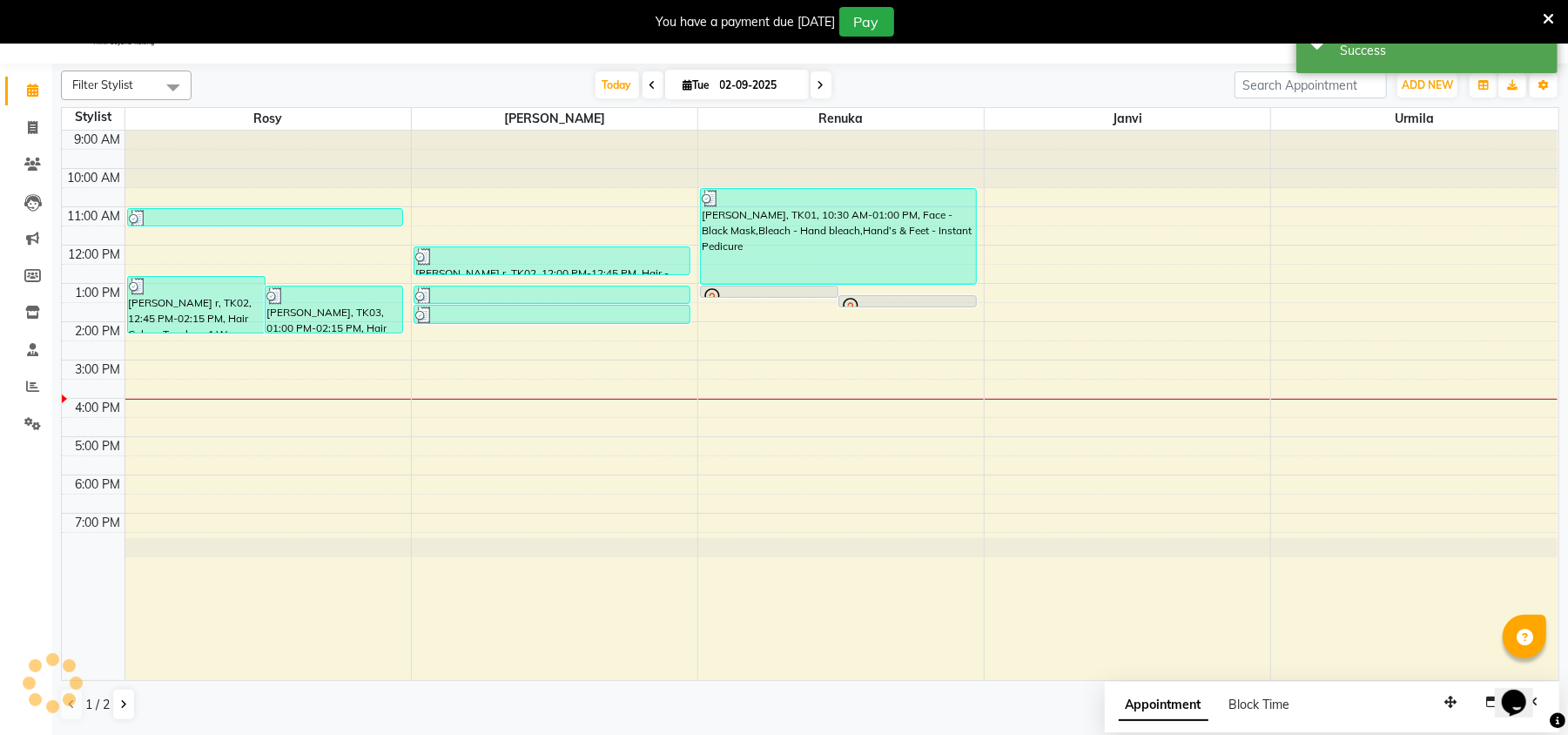
scroll to position [0, 0]
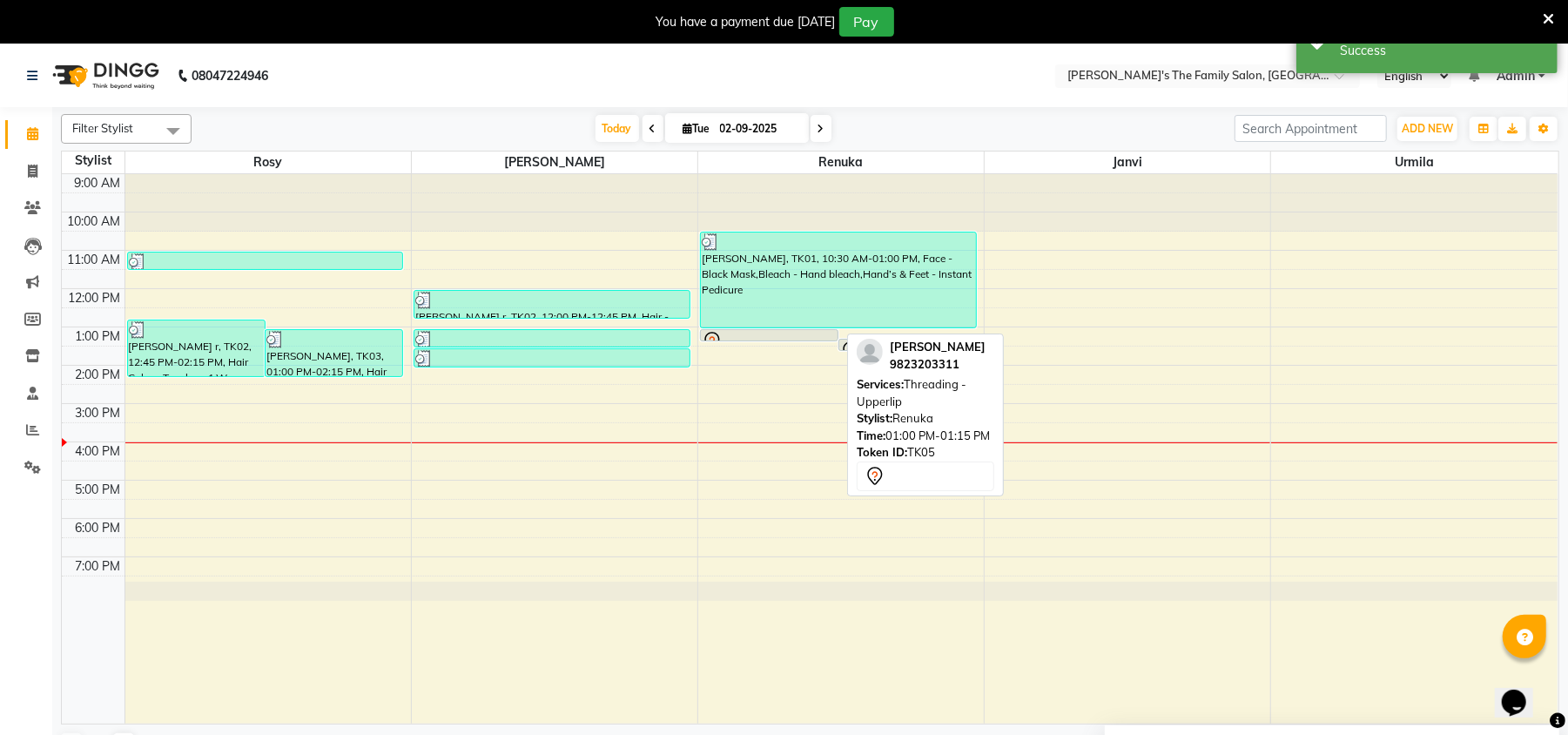
click at [788, 339] on div at bounding box center [769, 340] width 137 height 7
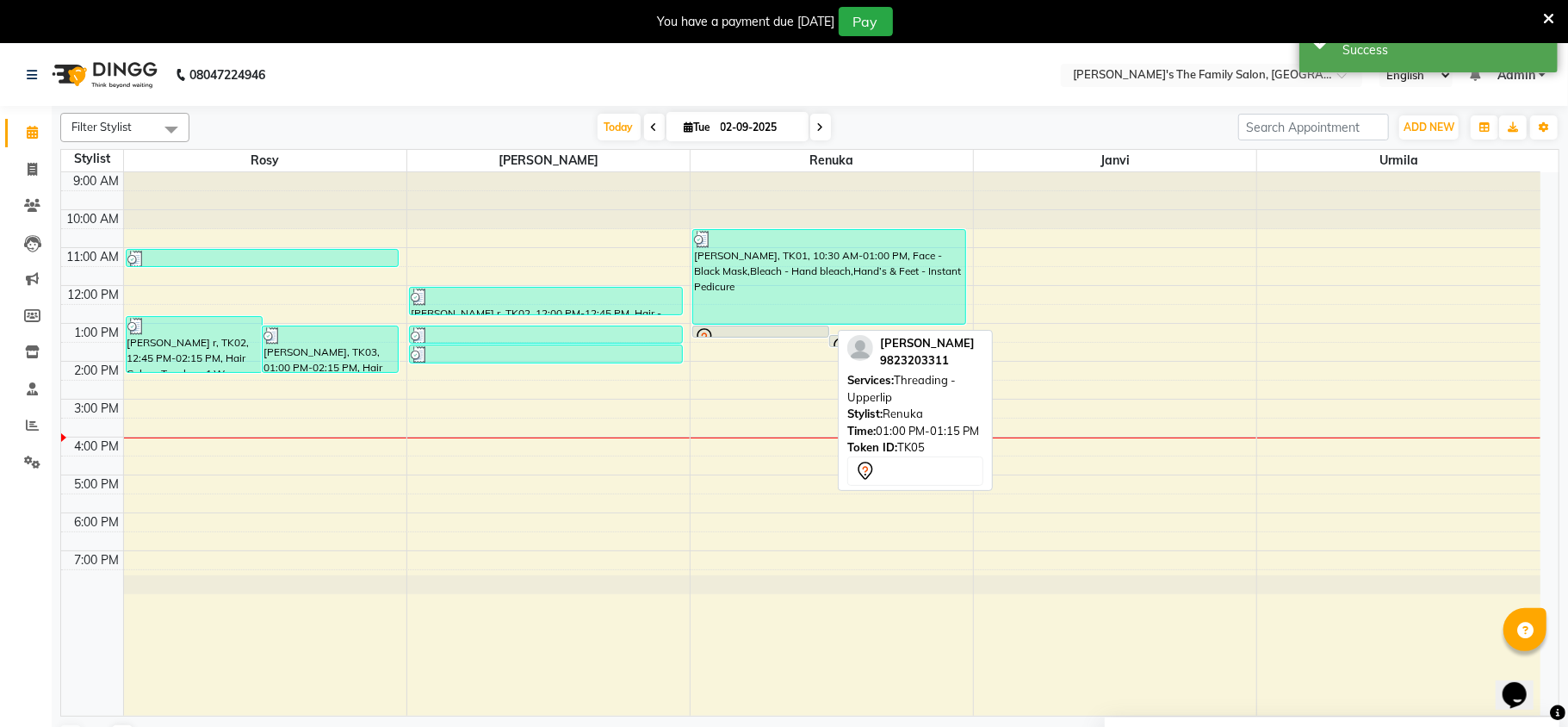
select select "7"
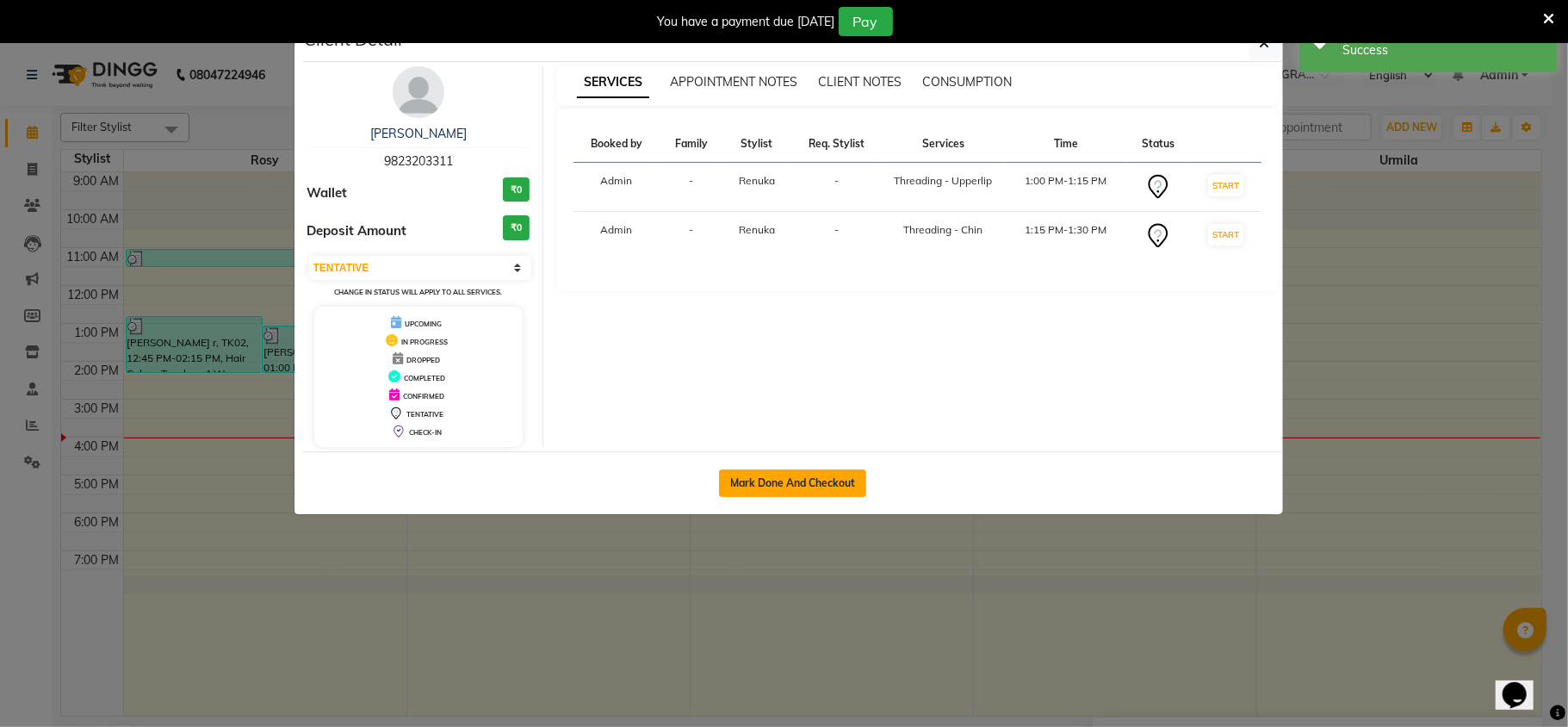
click at [792, 481] on button "Mark Done And Checkout" at bounding box center [793, 483] width 148 height 27
select select "6537"
select select "service"
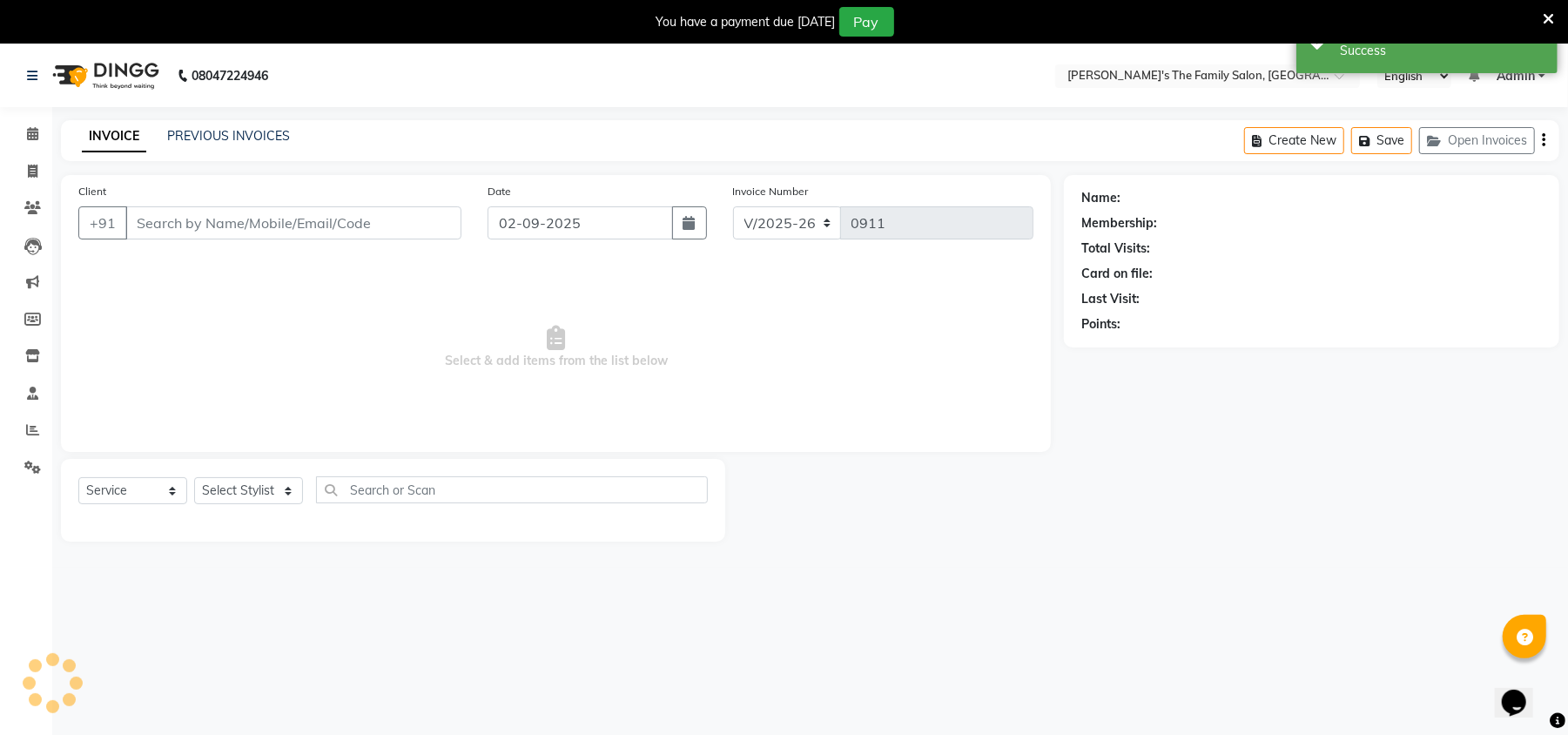
type input "9823203311"
select select "50502"
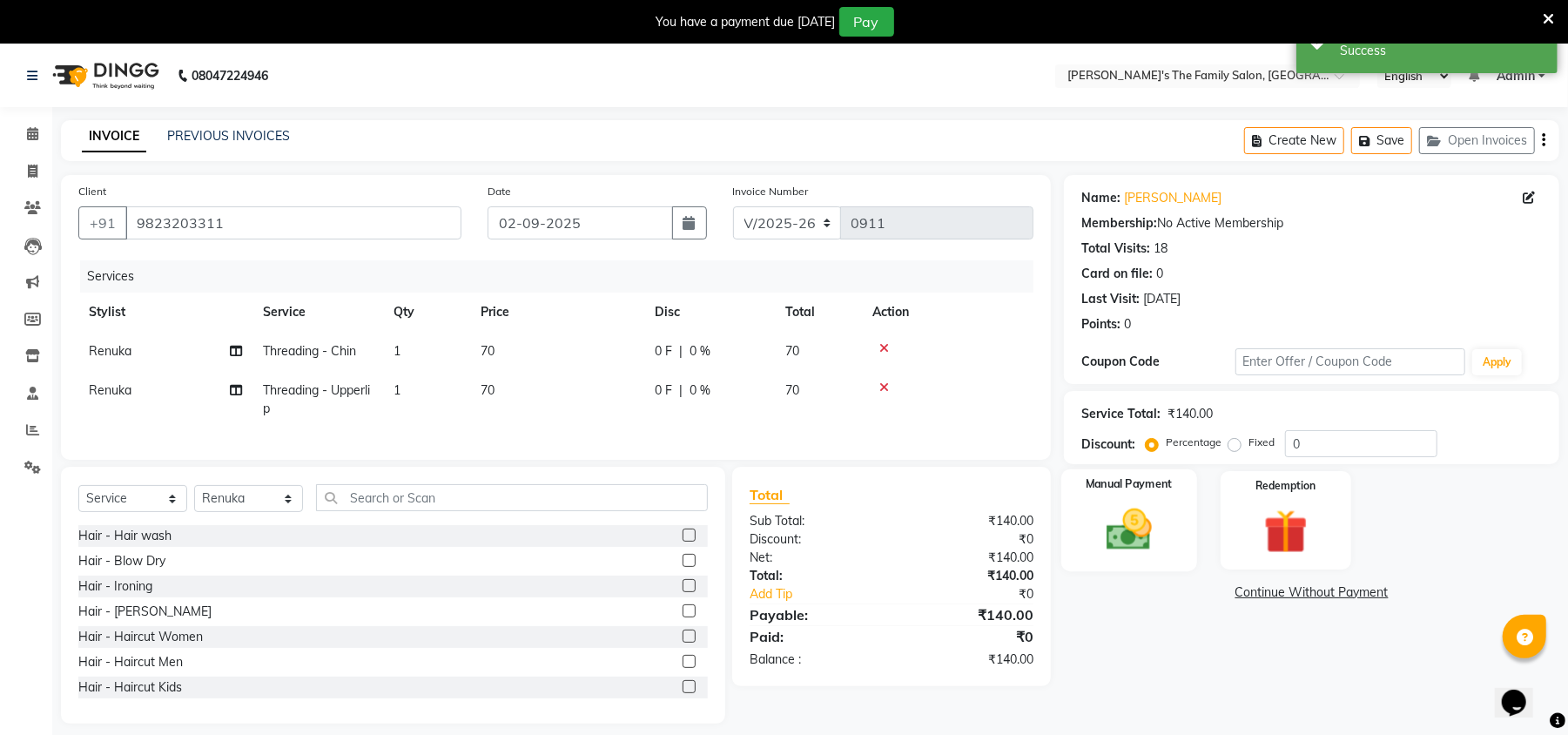
click at [1177, 520] on div "Manual Payment" at bounding box center [1129, 520] width 136 height 101
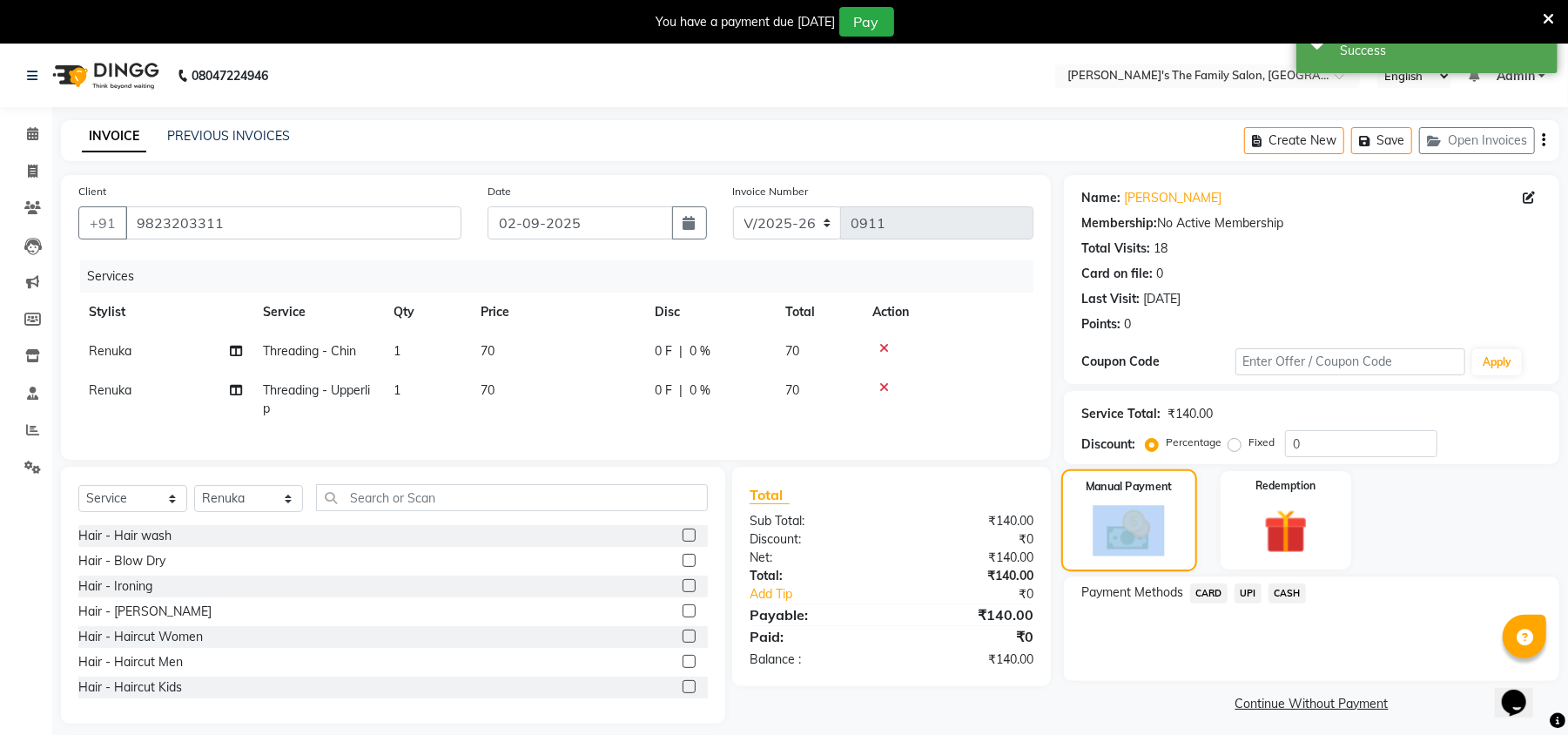
click at [1177, 520] on div "Manual Payment" at bounding box center [1129, 520] width 136 height 101
click at [1245, 590] on span "UPI" at bounding box center [1248, 593] width 27 height 20
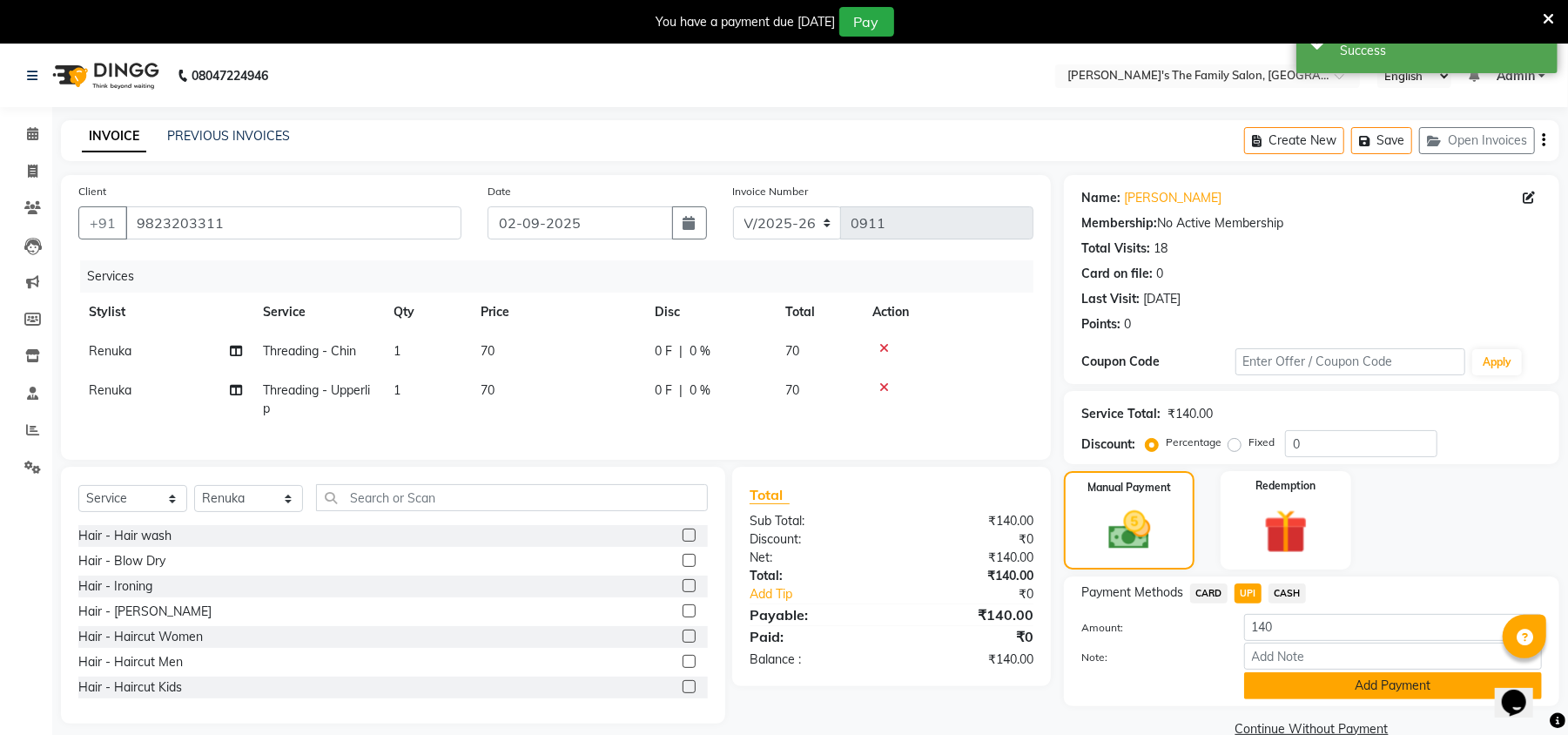
click at [1325, 694] on button "Add Payment" at bounding box center [1392, 686] width 298 height 27
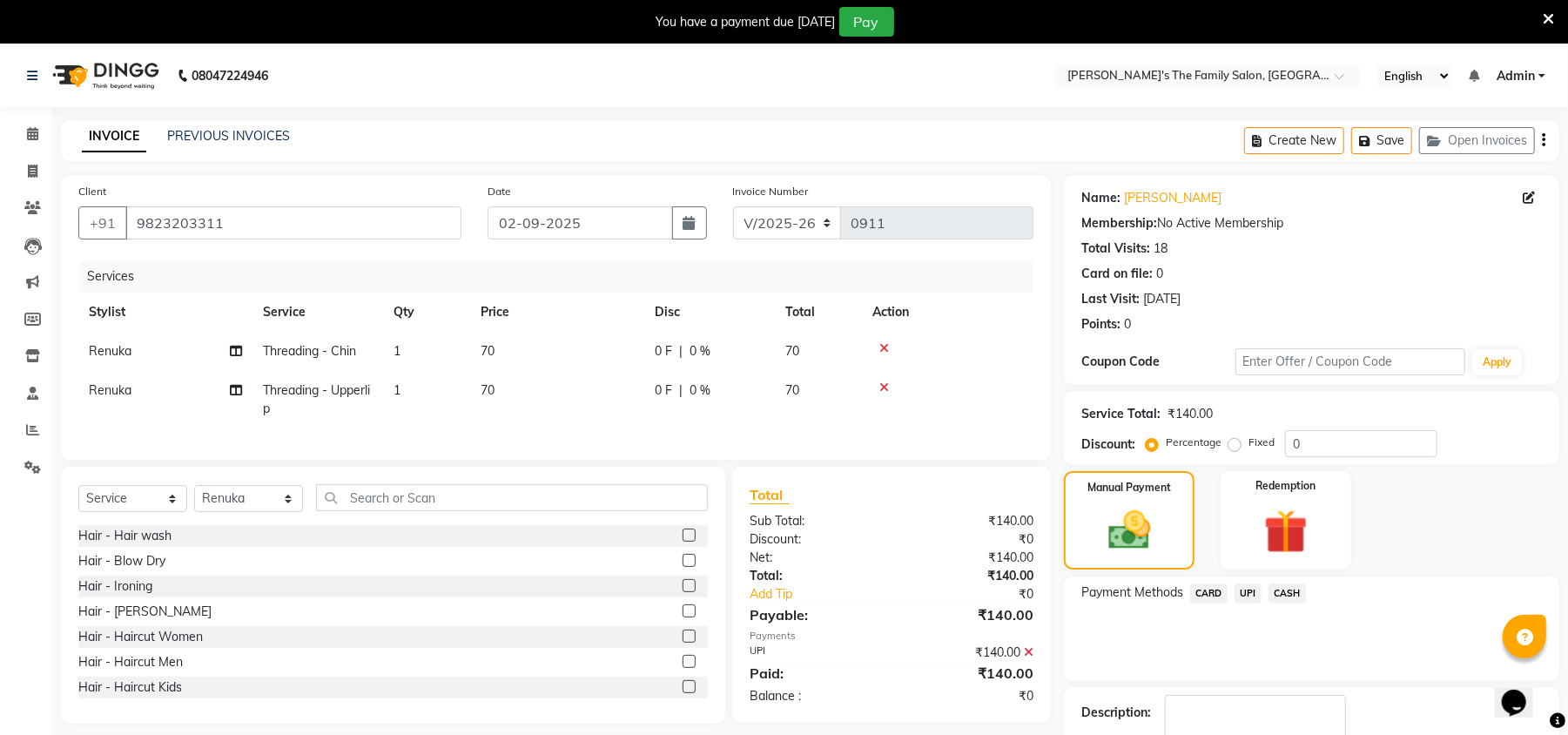
scroll to position [108, 0]
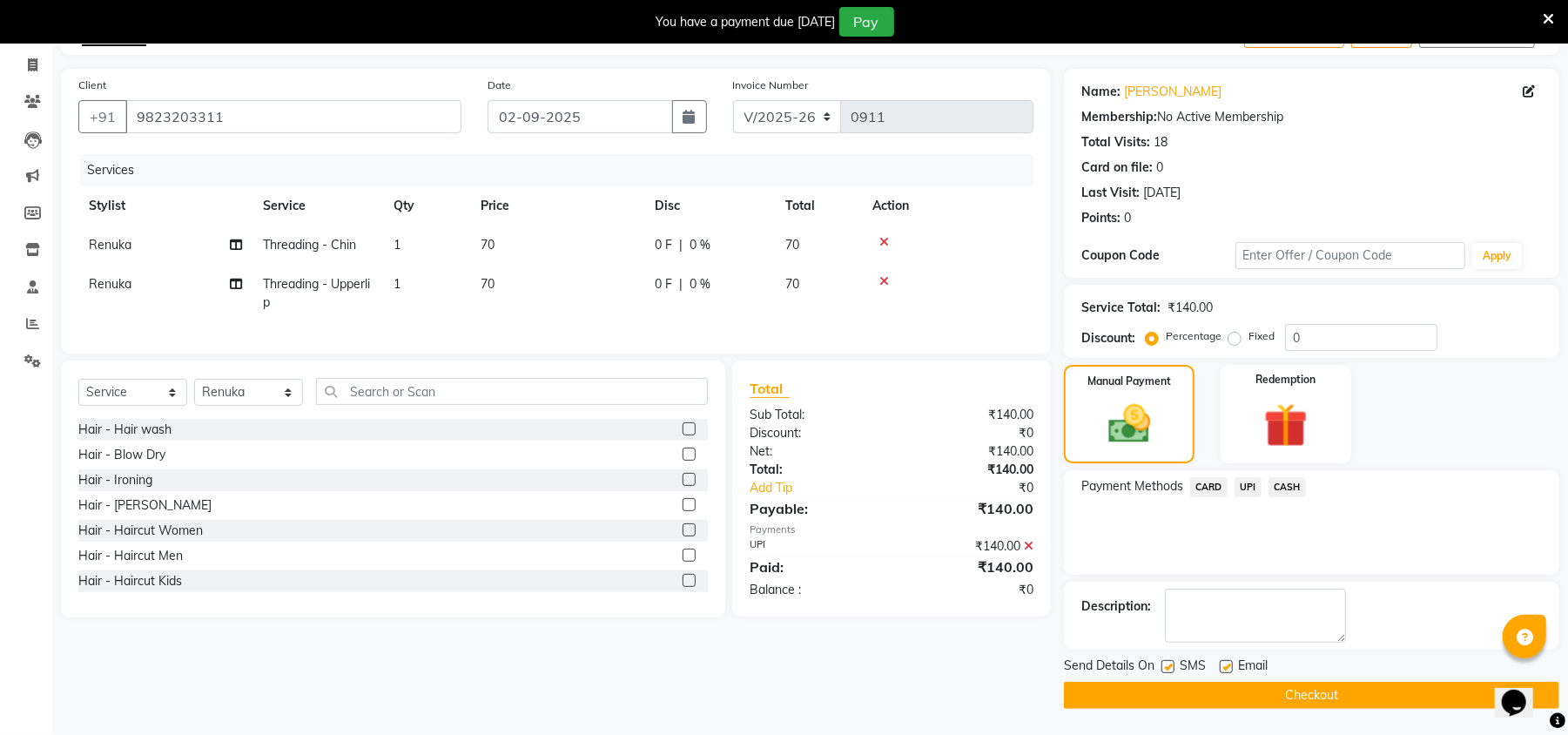
click at [1165, 671] on label at bounding box center [1168, 667] width 13 height 13
click at [1165, 671] on input "checkbox" at bounding box center [1167, 668] width 11 height 11
checkbox input "false"
click at [1226, 662] on label at bounding box center [1226, 667] width 13 height 13
click at [1226, 662] on input "checkbox" at bounding box center [1226, 668] width 11 height 11
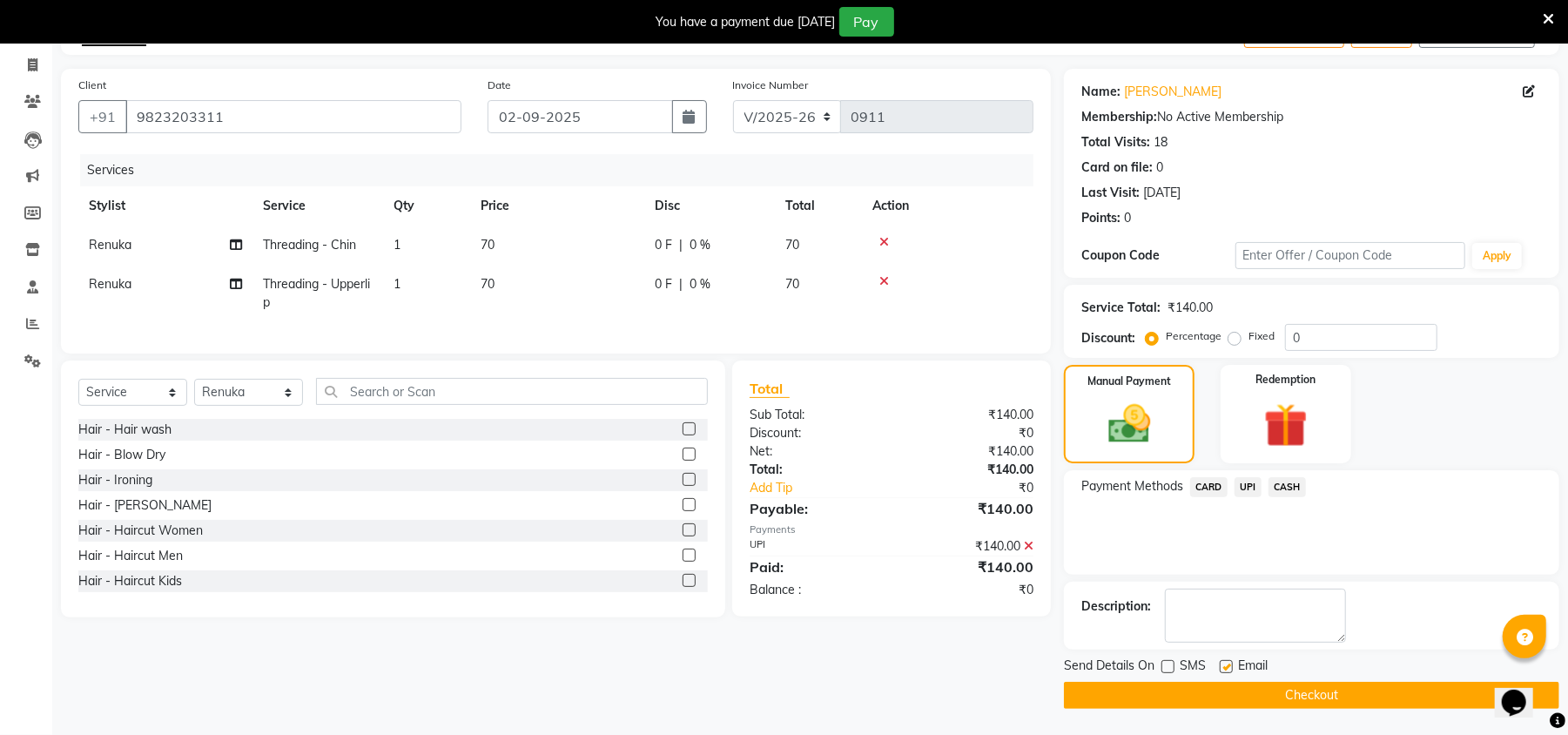
checkbox input "false"
click at [1236, 701] on button "Checkout" at bounding box center [1312, 696] width 496 height 27
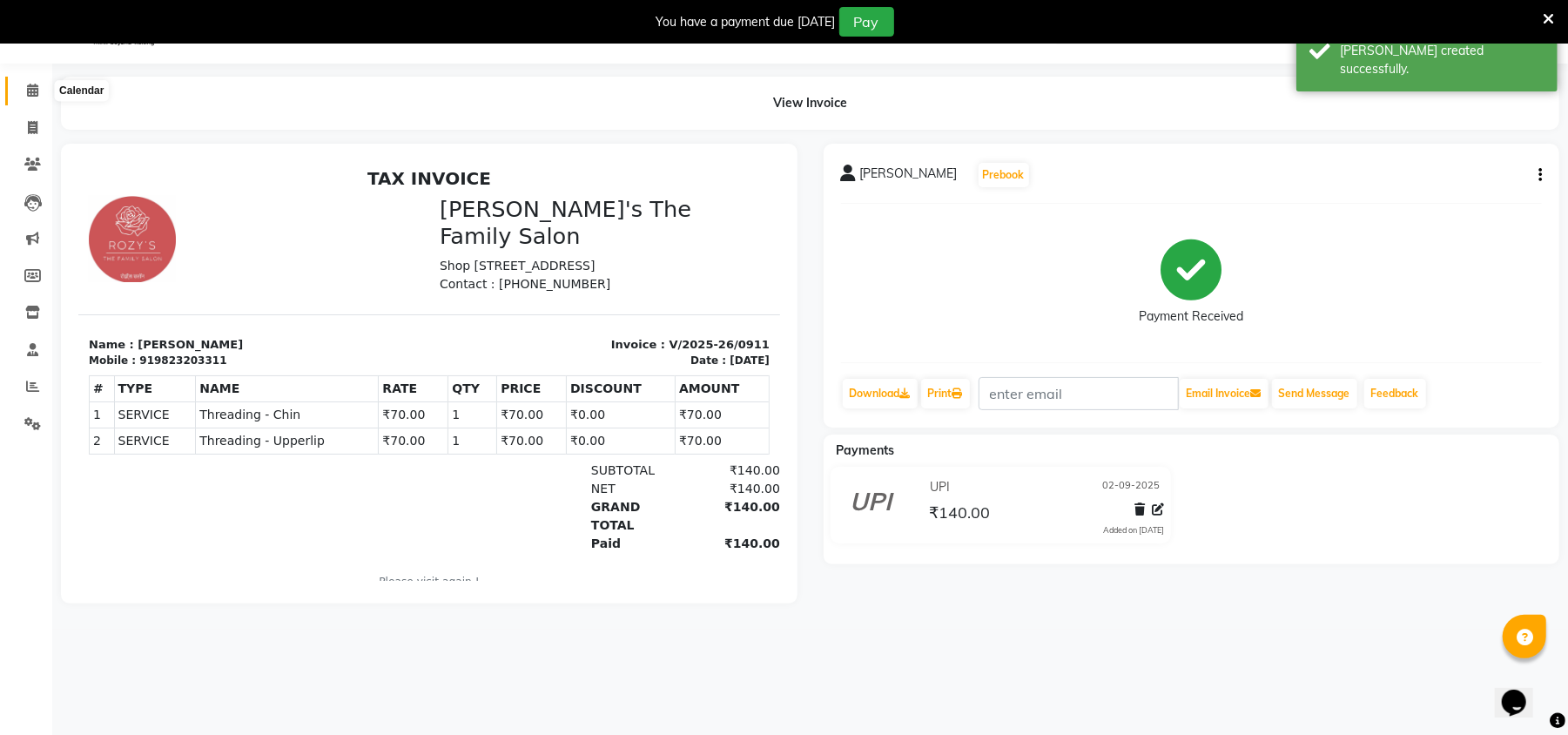
click at [34, 94] on icon at bounding box center [33, 90] width 11 height 13
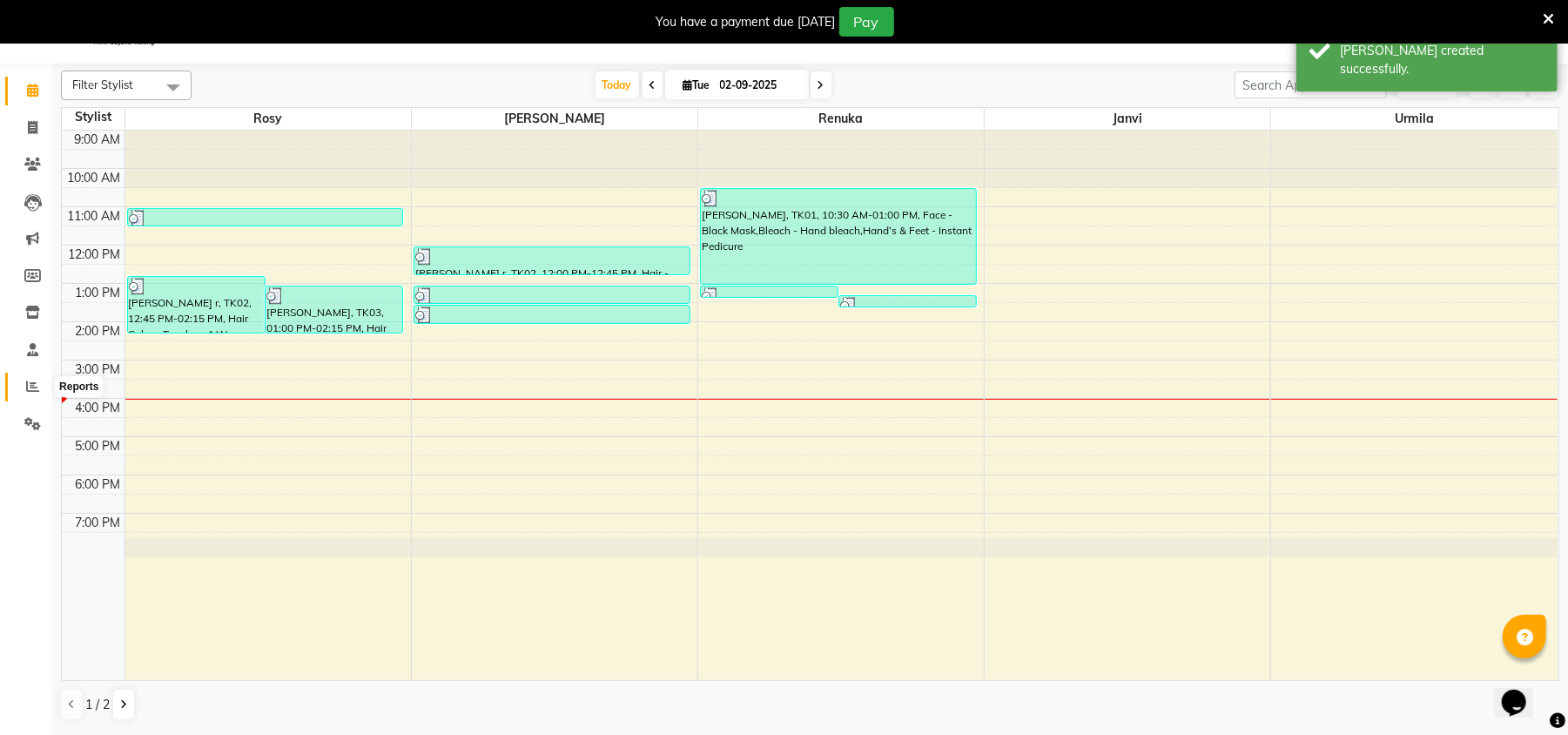
click at [33, 380] on icon at bounding box center [33, 387] width 13 height 13
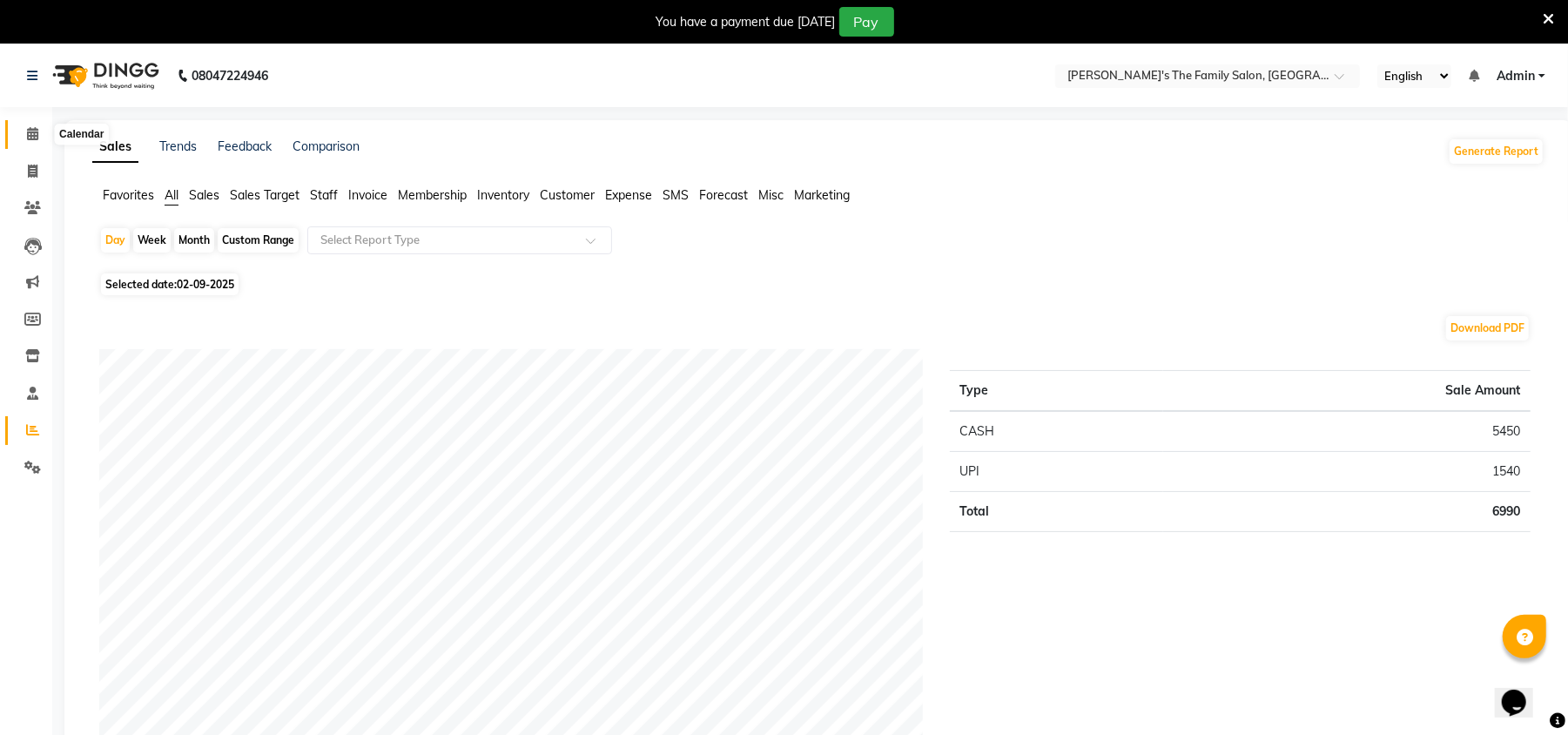
click at [33, 127] on icon at bounding box center [33, 134] width 11 height 13
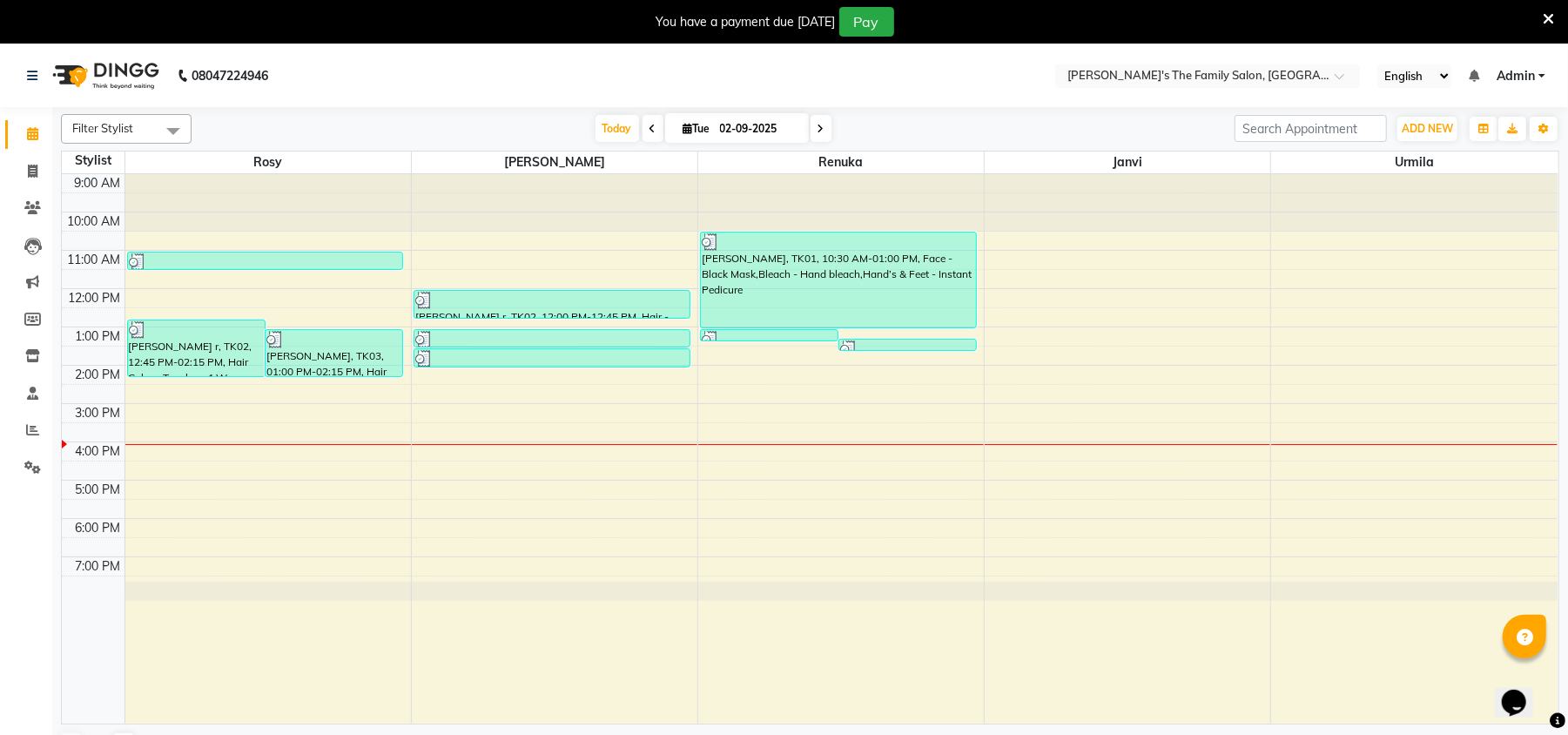
click at [649, 126] on span at bounding box center [653, 128] width 21 height 27
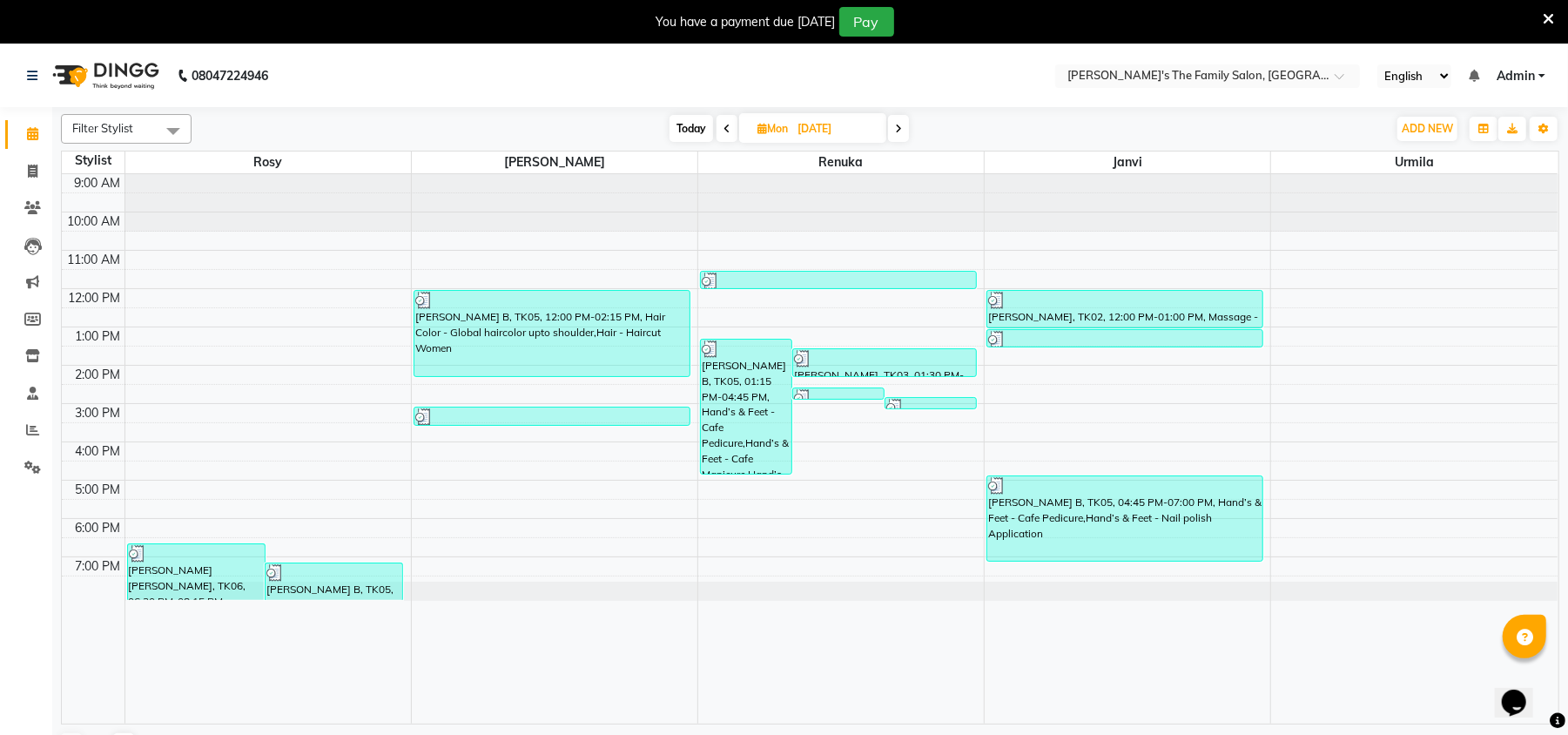
click at [902, 129] on icon at bounding box center [897, 128] width 7 height 11
type input "02-09-2025"
